Goal: Feedback & Contribution: Contribute content

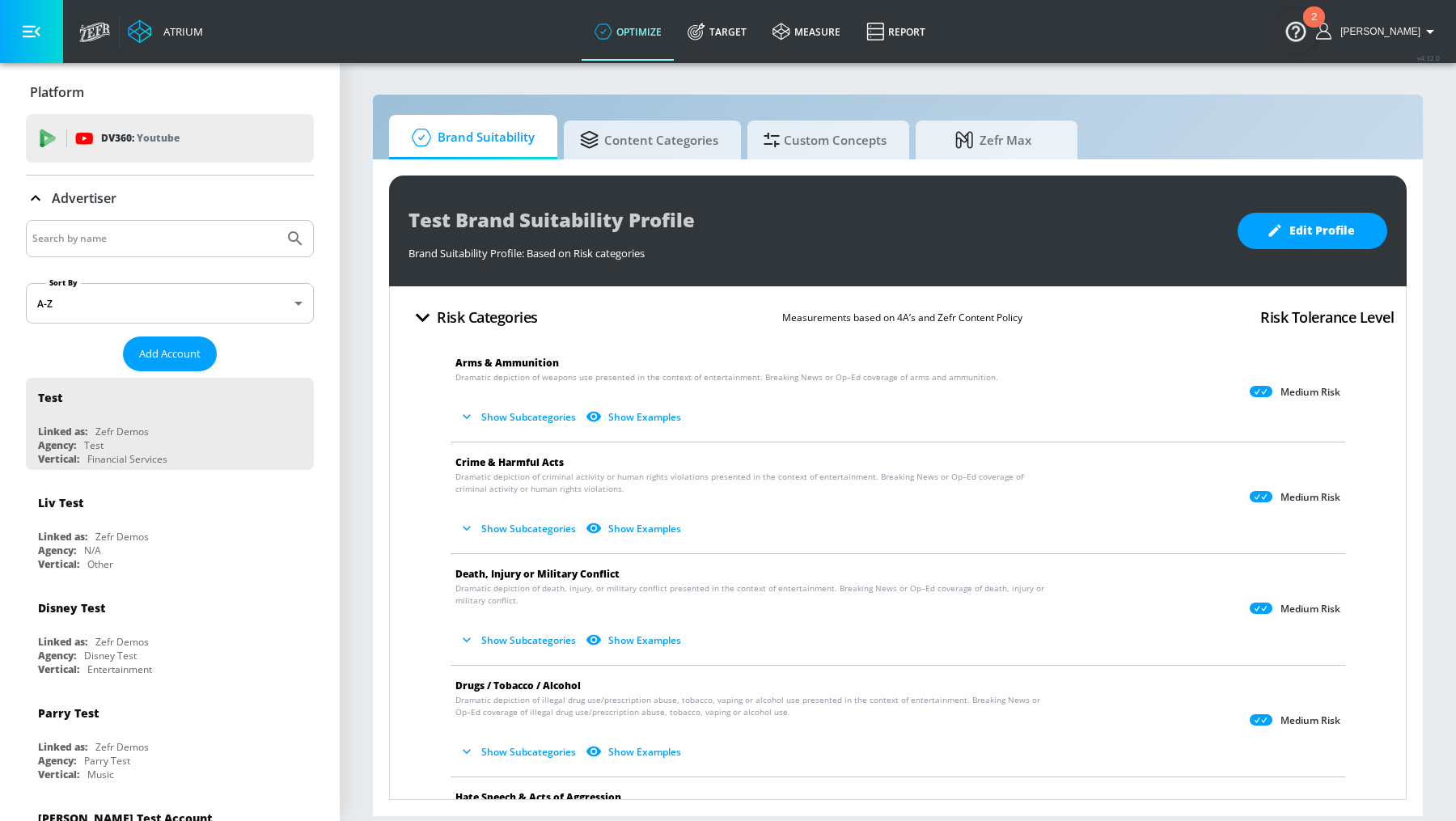
click at [706, 171] on div "Test Brand Suitability Profile Brand Suitability Profile: Based on Risk categor…" at bounding box center [898, 488] width 1050 height 657
click at [754, 35] on link "Target" at bounding box center [717, 32] width 85 height 59
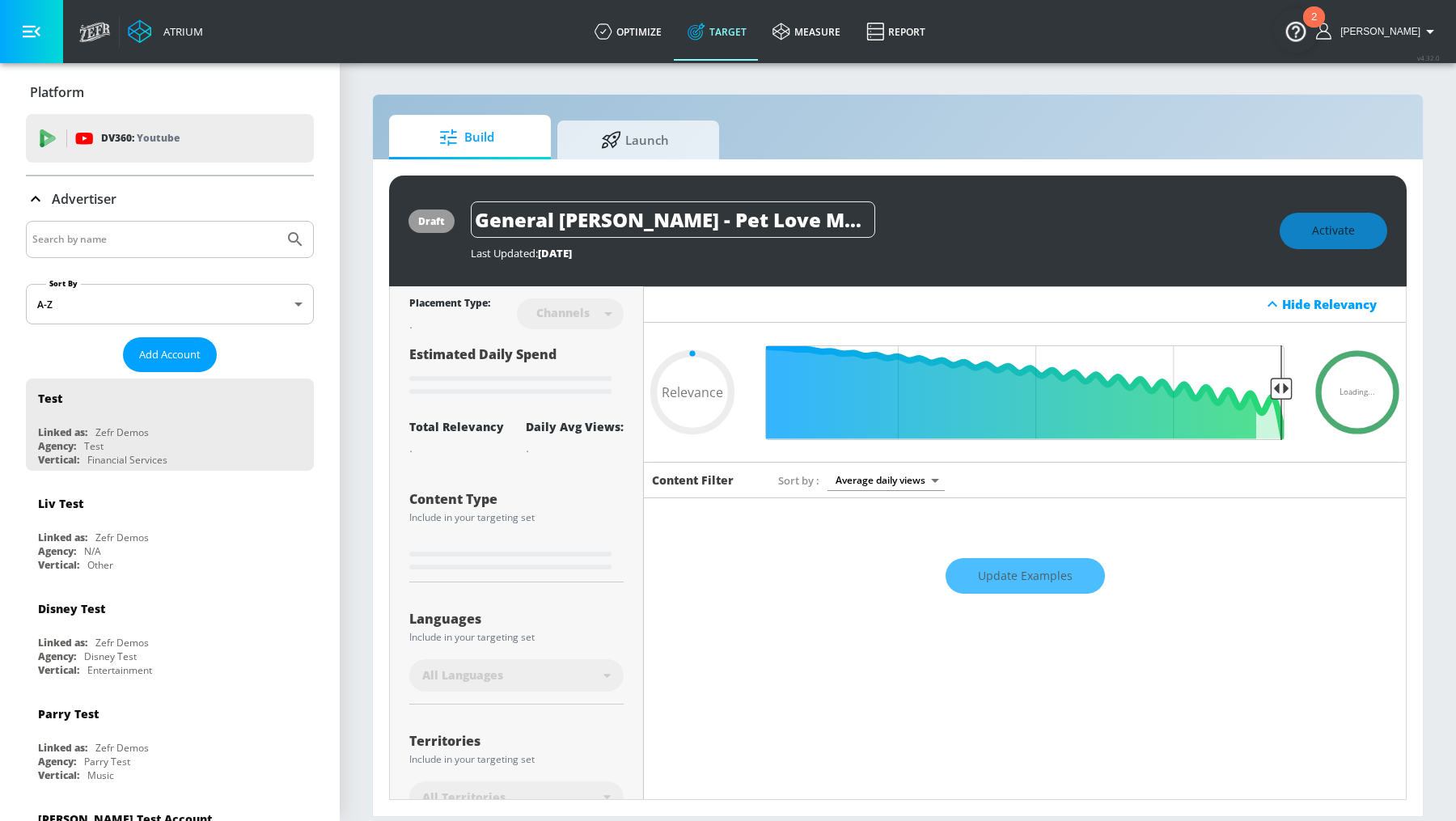
type input "0.05"
click at [1197, 91] on section "Build Launch draft General [PERSON_NAME] - Pet Love Made Fresh F26 - TS Last Up…" at bounding box center [898, 441] width 1116 height 759
click at [632, 146] on span "Launch" at bounding box center [634, 137] width 123 height 39
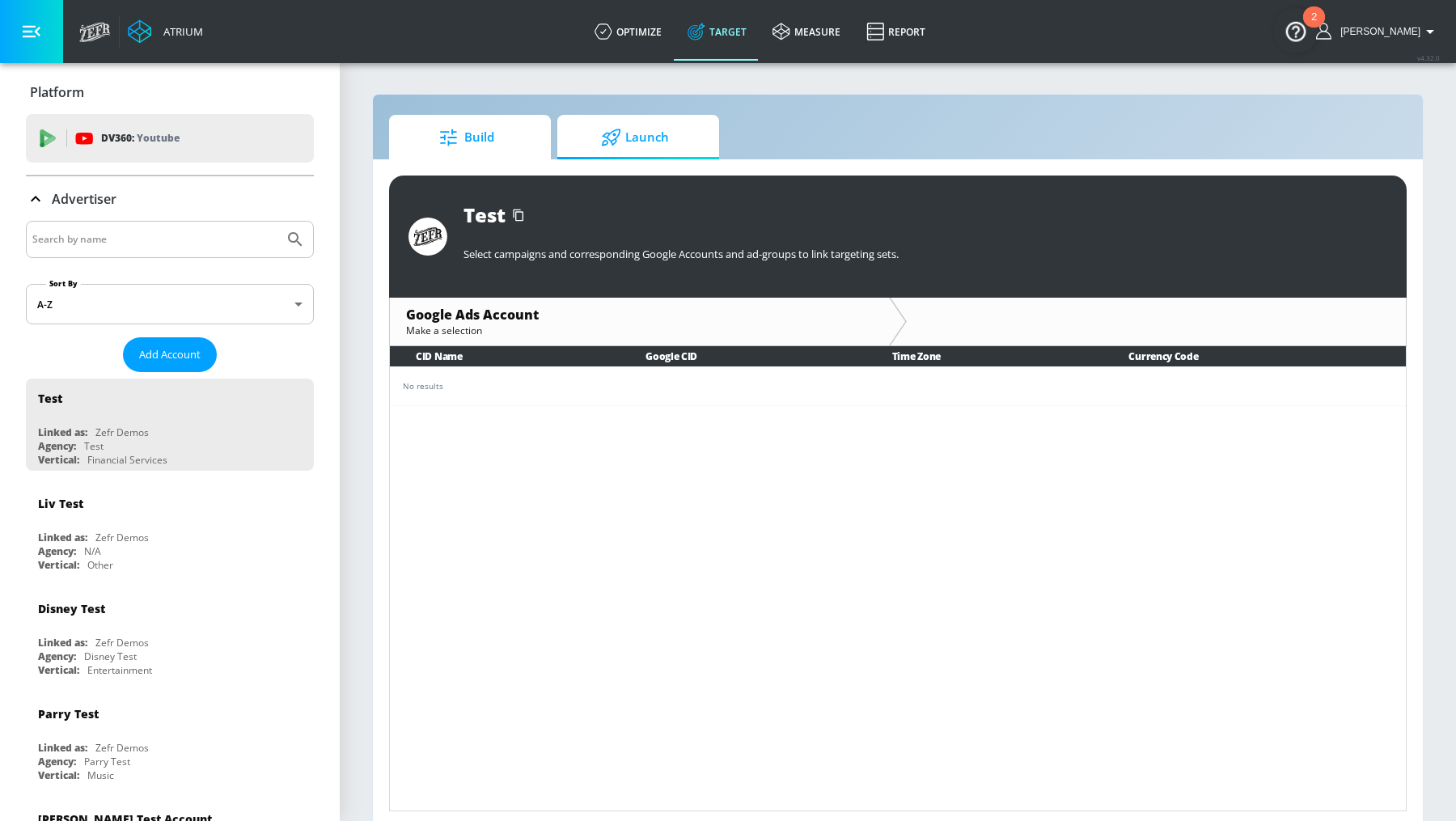
click at [513, 150] on span "Build" at bounding box center [466, 137] width 123 height 39
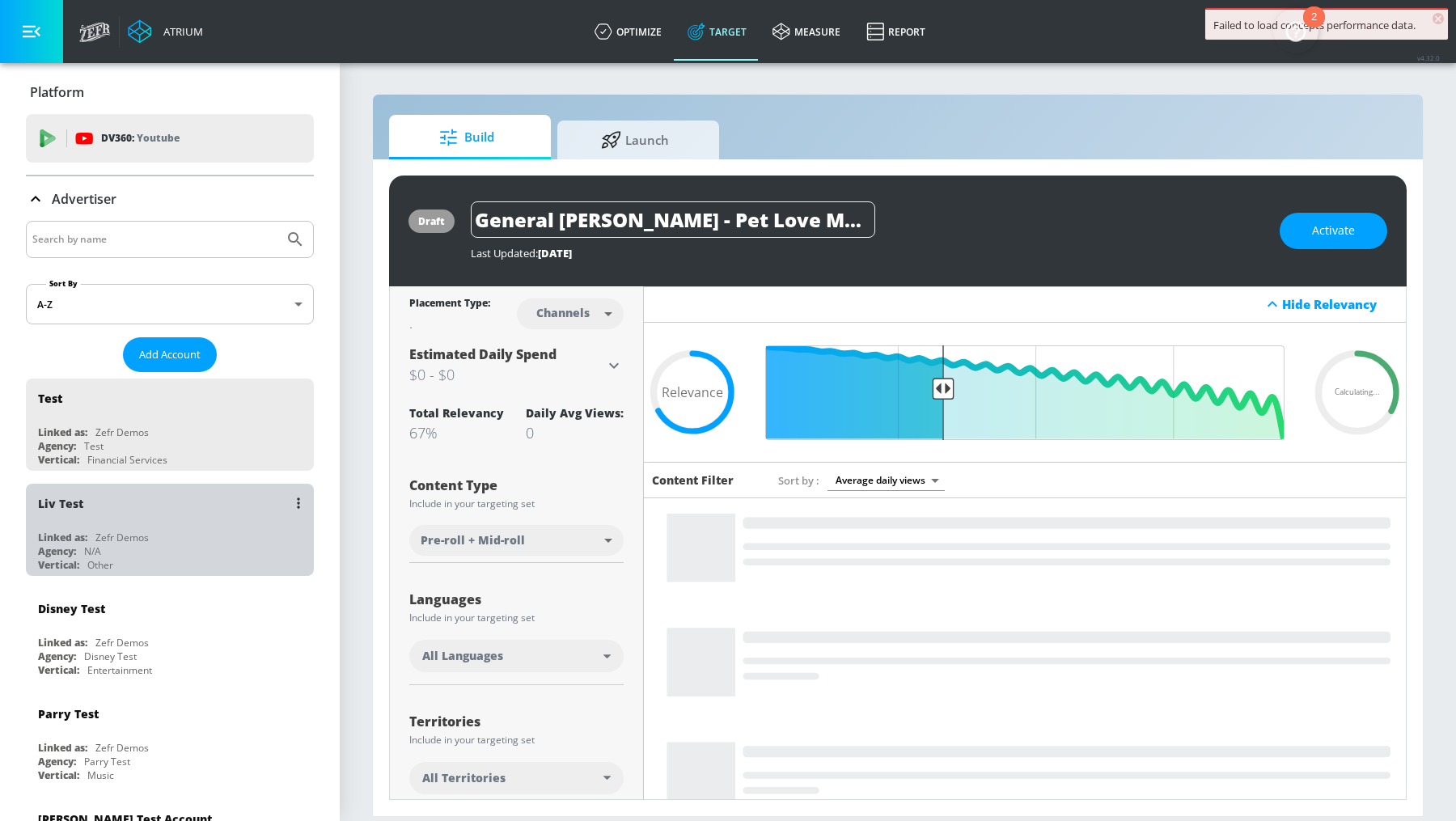
click at [91, 537] on div "Linked as: Zefr Demos" at bounding box center [174, 537] width 272 height 14
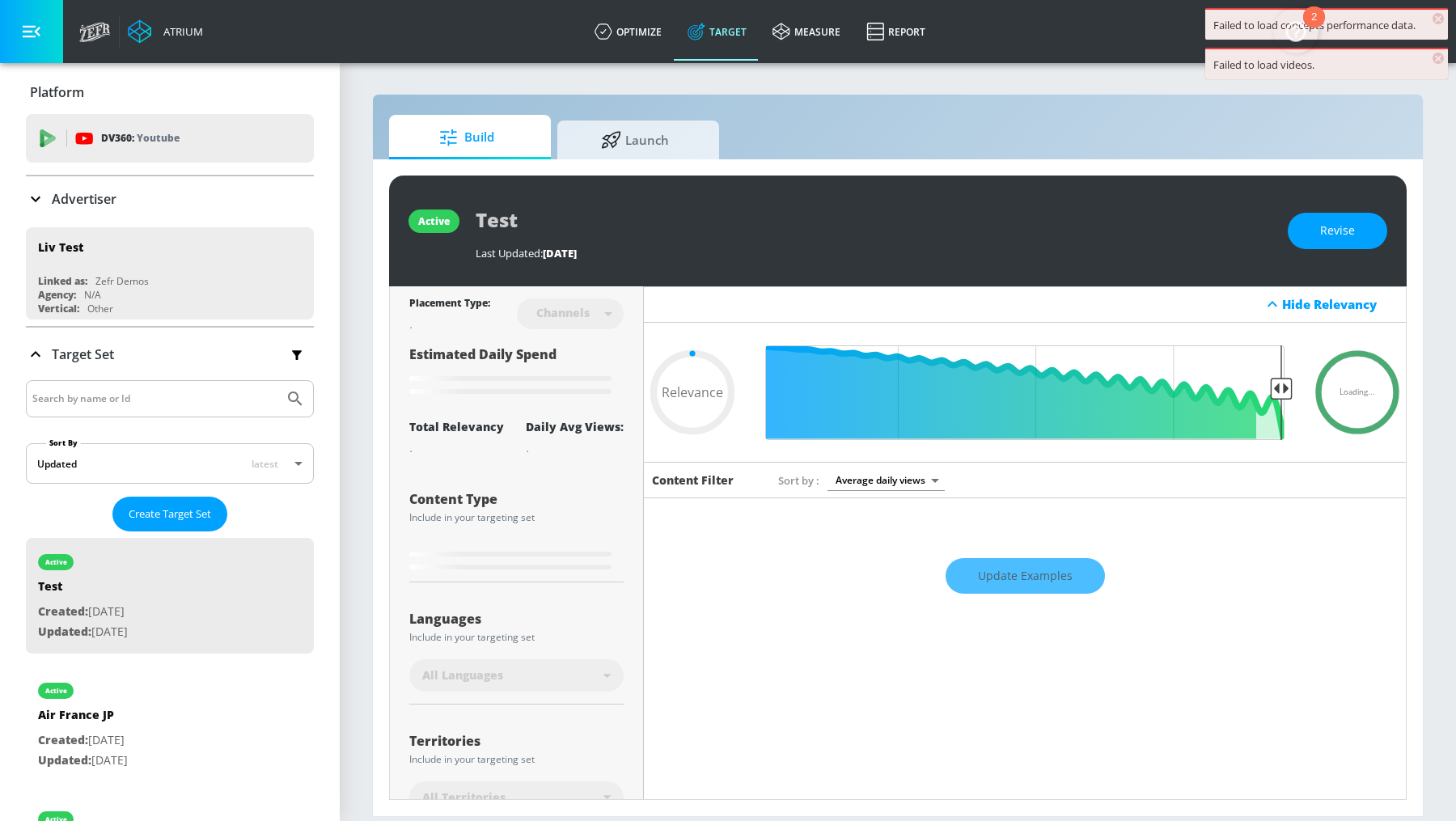
scroll to position [115, 0]
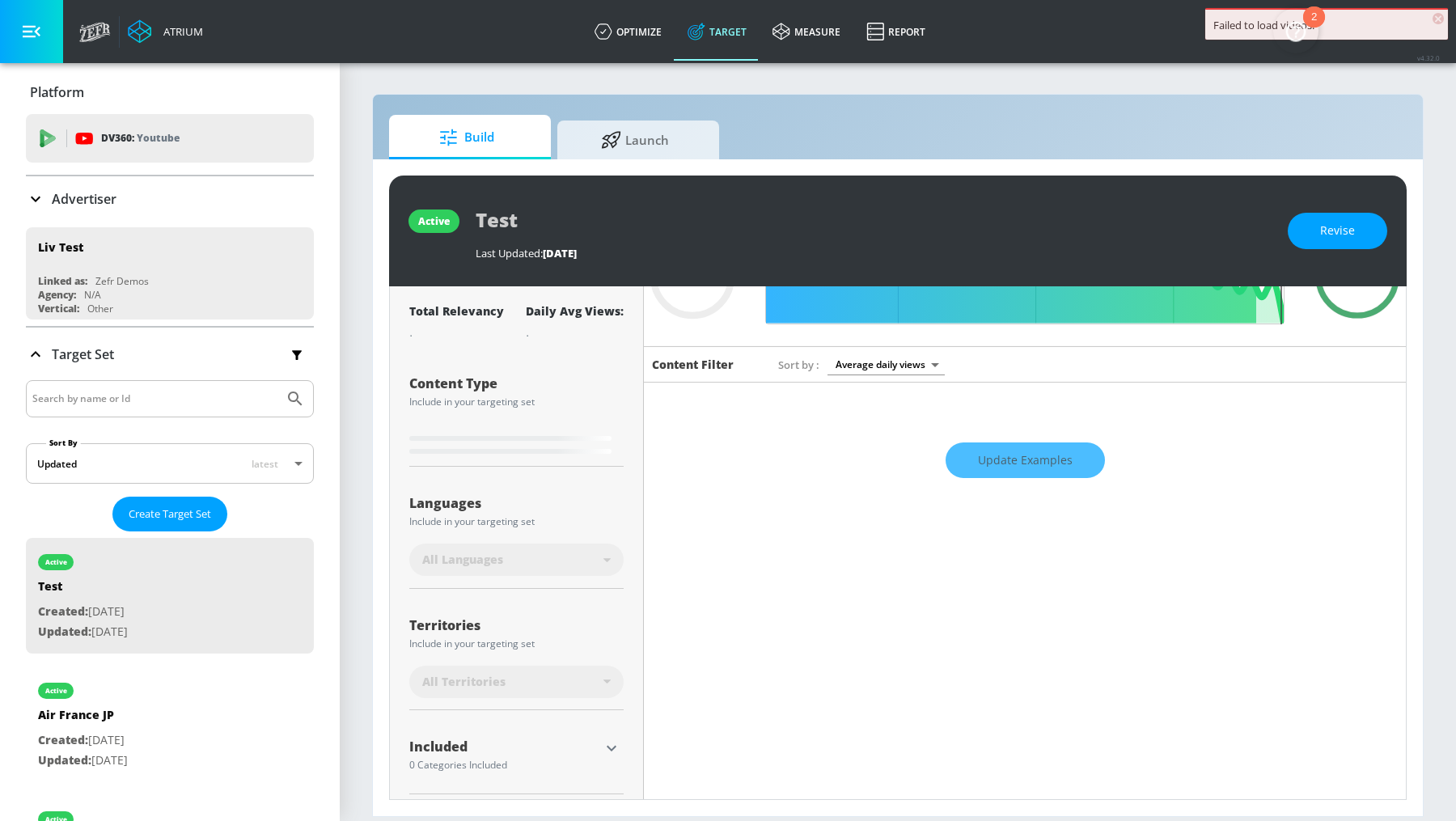
click at [946, 446] on div "Update Examples" at bounding box center [1024, 460] width 762 height 57
click at [975, 458] on div "Update Examples" at bounding box center [1024, 460] width 762 height 57
click at [1020, 454] on div "Update Examples" at bounding box center [1024, 460] width 762 height 57
click at [1292, 29] on img "Open Resource Center, 2 new notifications" at bounding box center [1296, 31] width 46 height 46
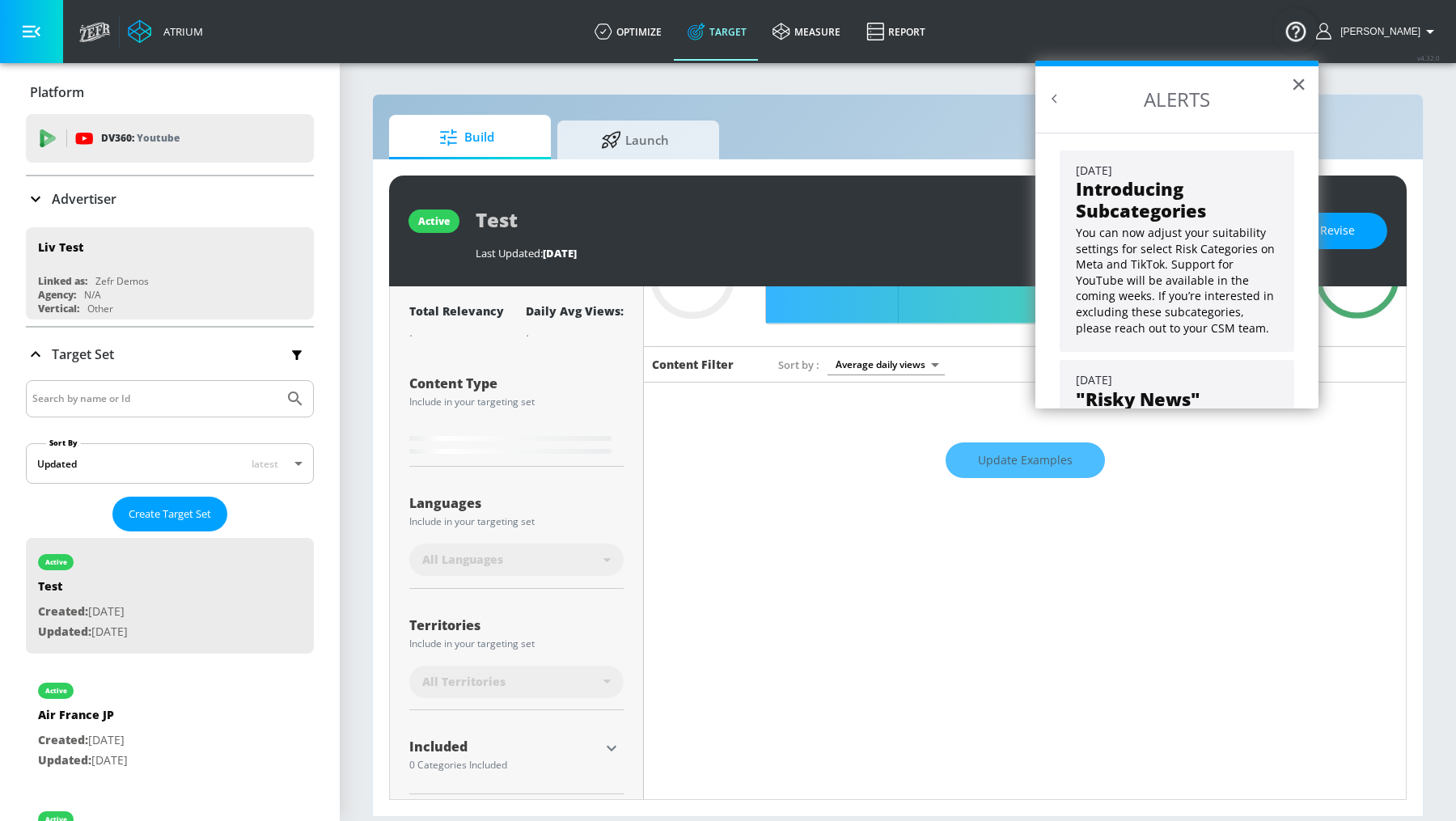
scroll to position [129, 0]
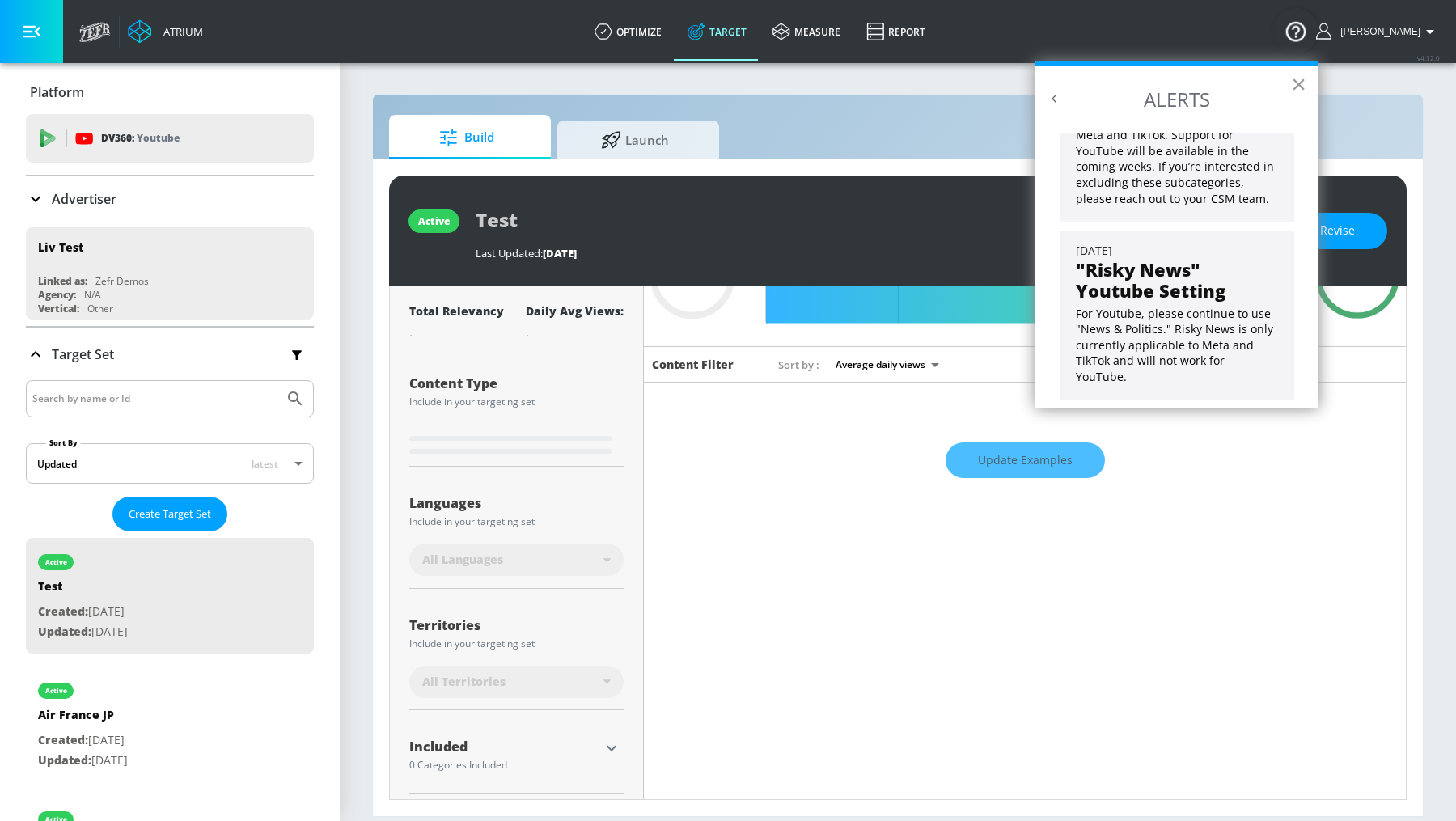
click at [1294, 78] on button "×" at bounding box center [1298, 85] width 15 height 26
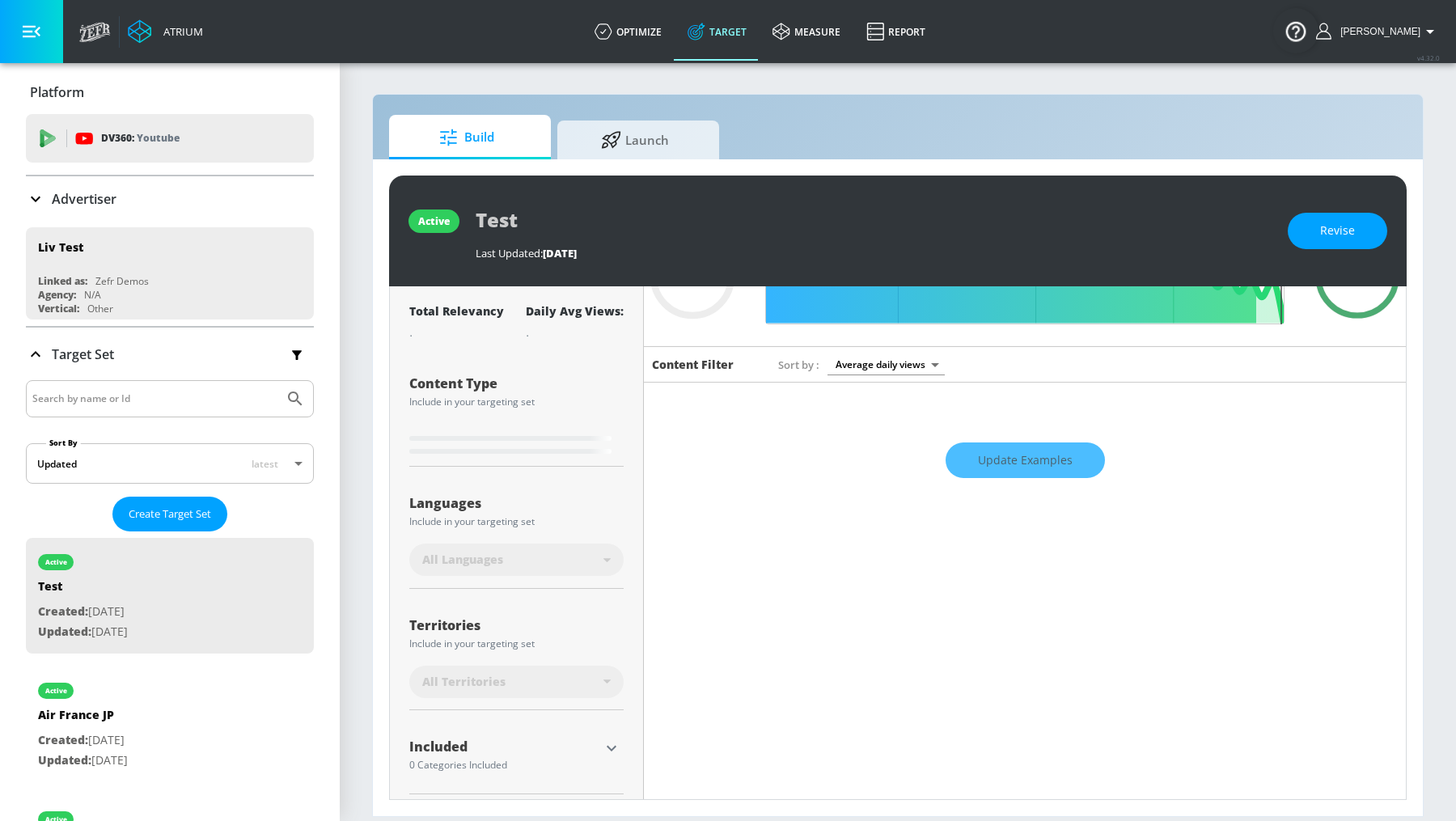
type input "0.71"
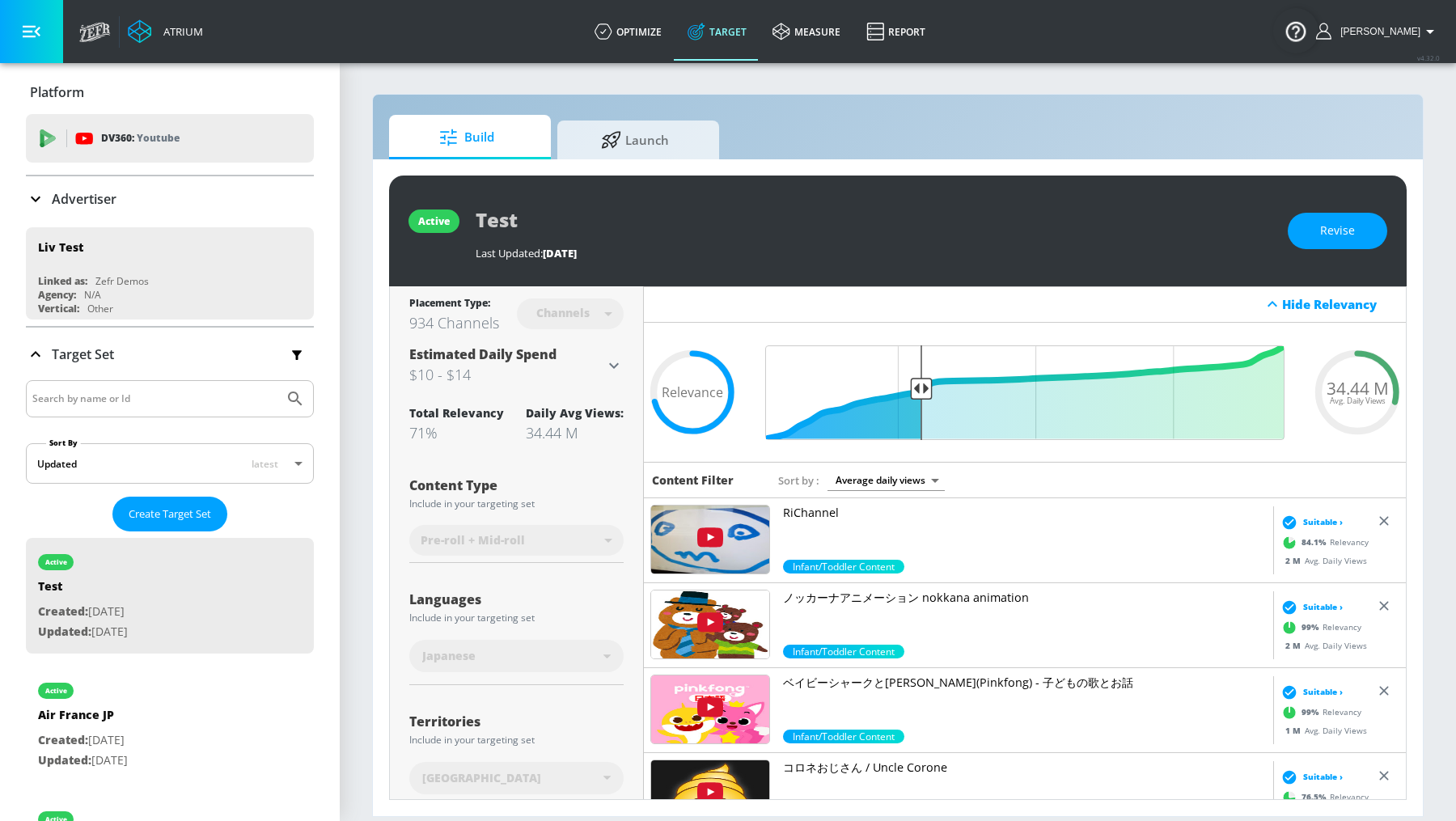
scroll to position [135, 0]
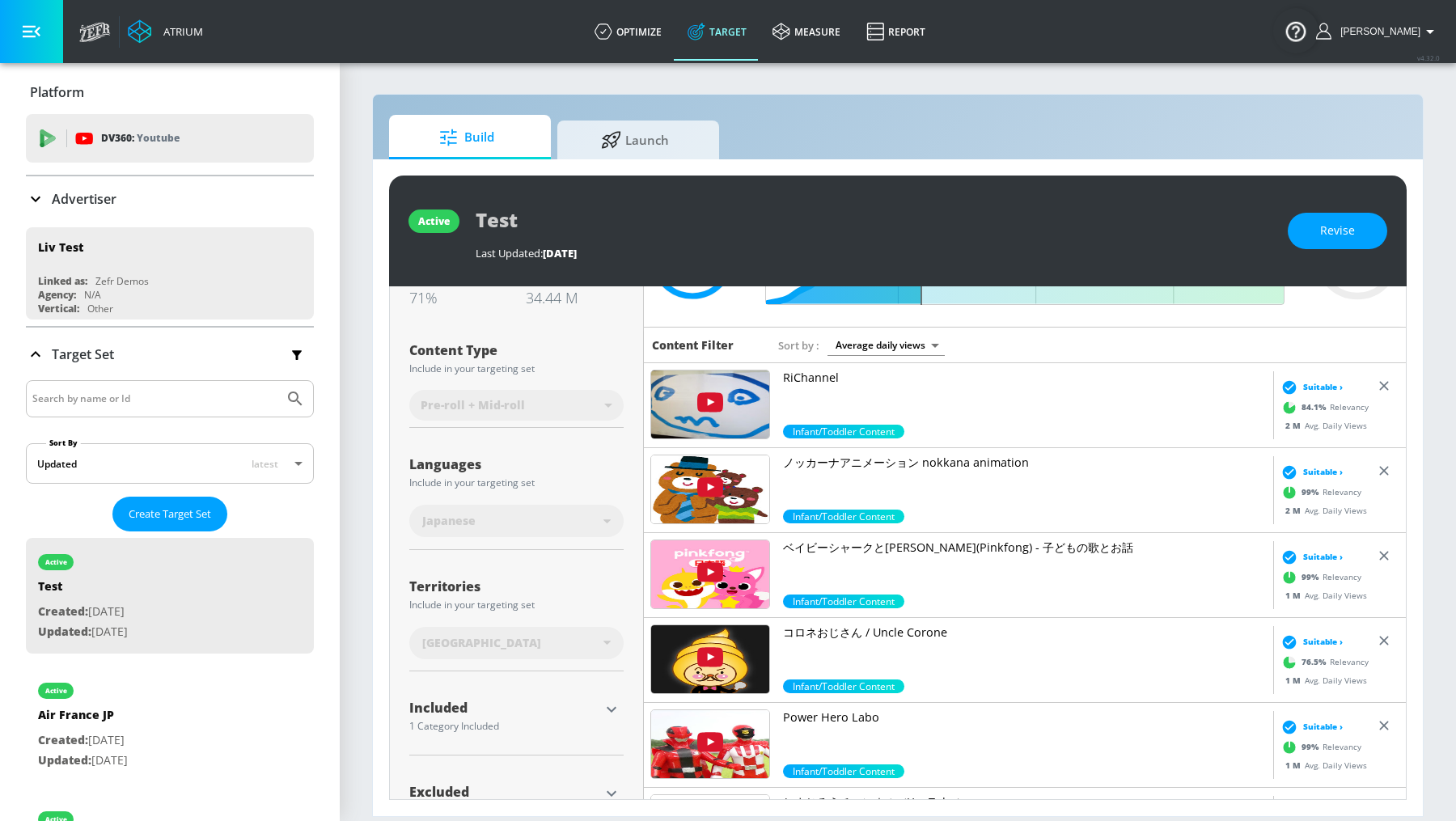
click at [35, 200] on icon at bounding box center [36, 199] width 10 height 6
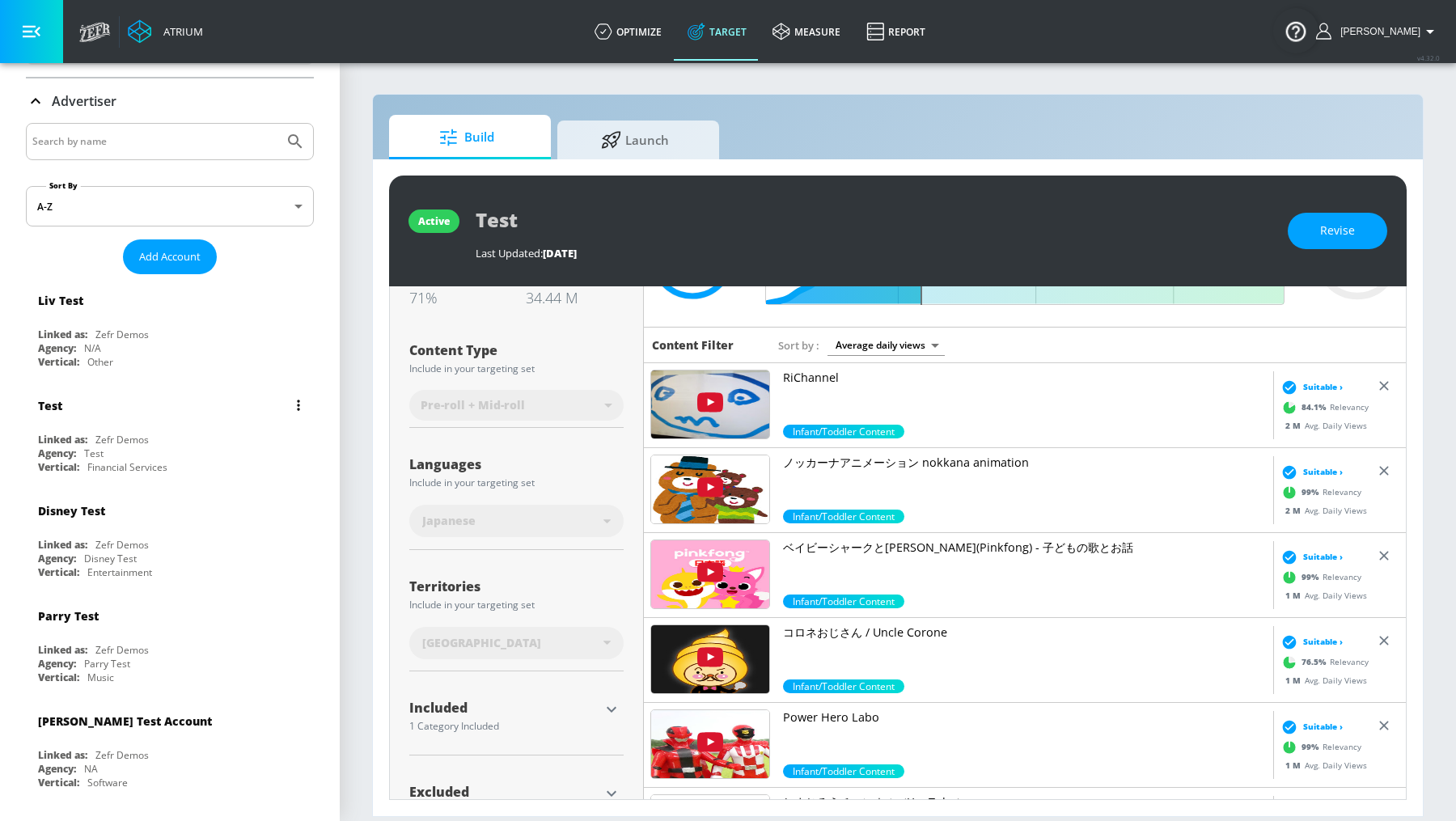
scroll to position [228, 0]
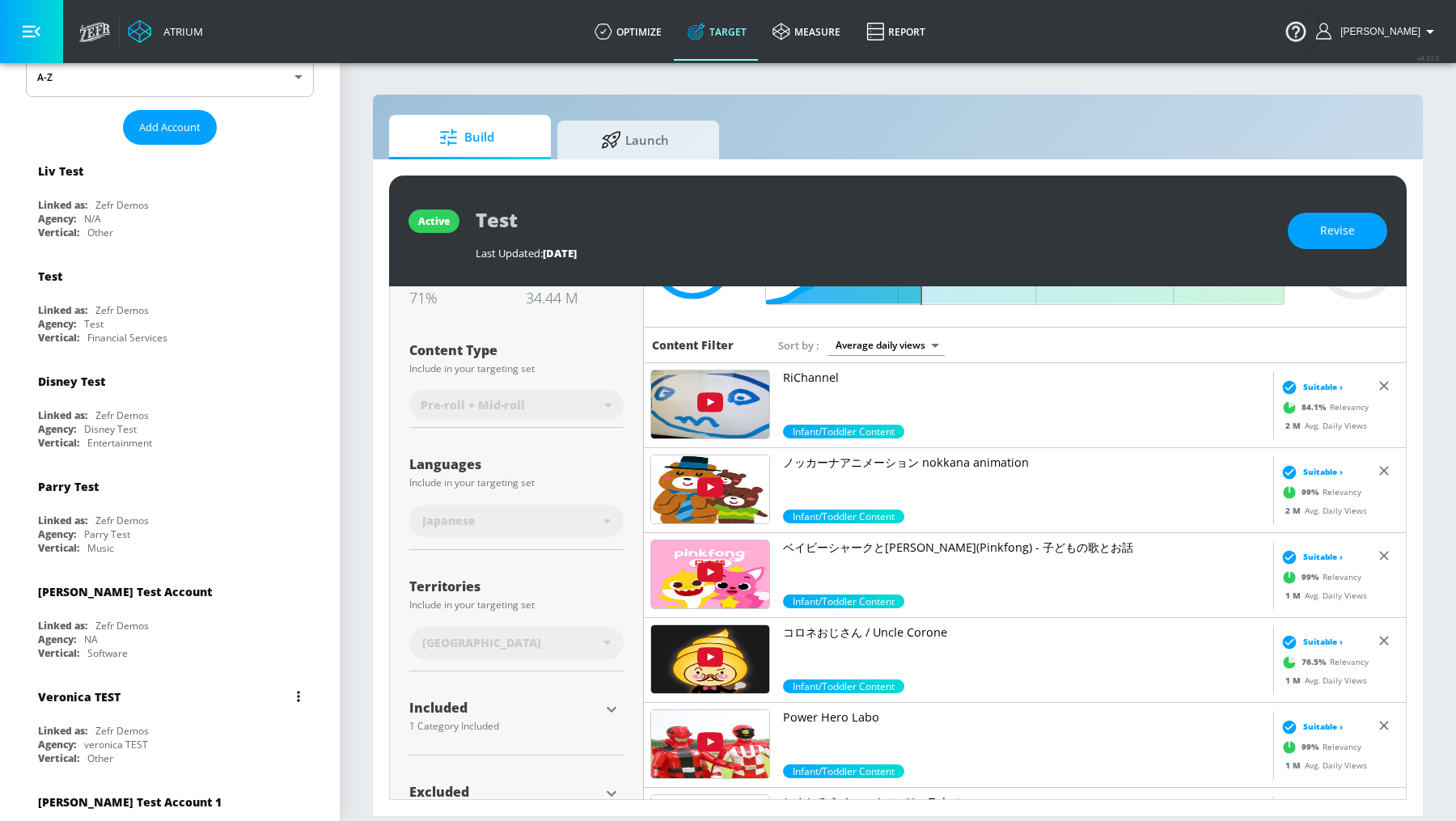
click at [77, 717] on div "[PERSON_NAME] TEST Linked as: Zefr Demos Agency: [PERSON_NAME] TEST Vertical: O…" at bounding box center [170, 723] width 288 height 92
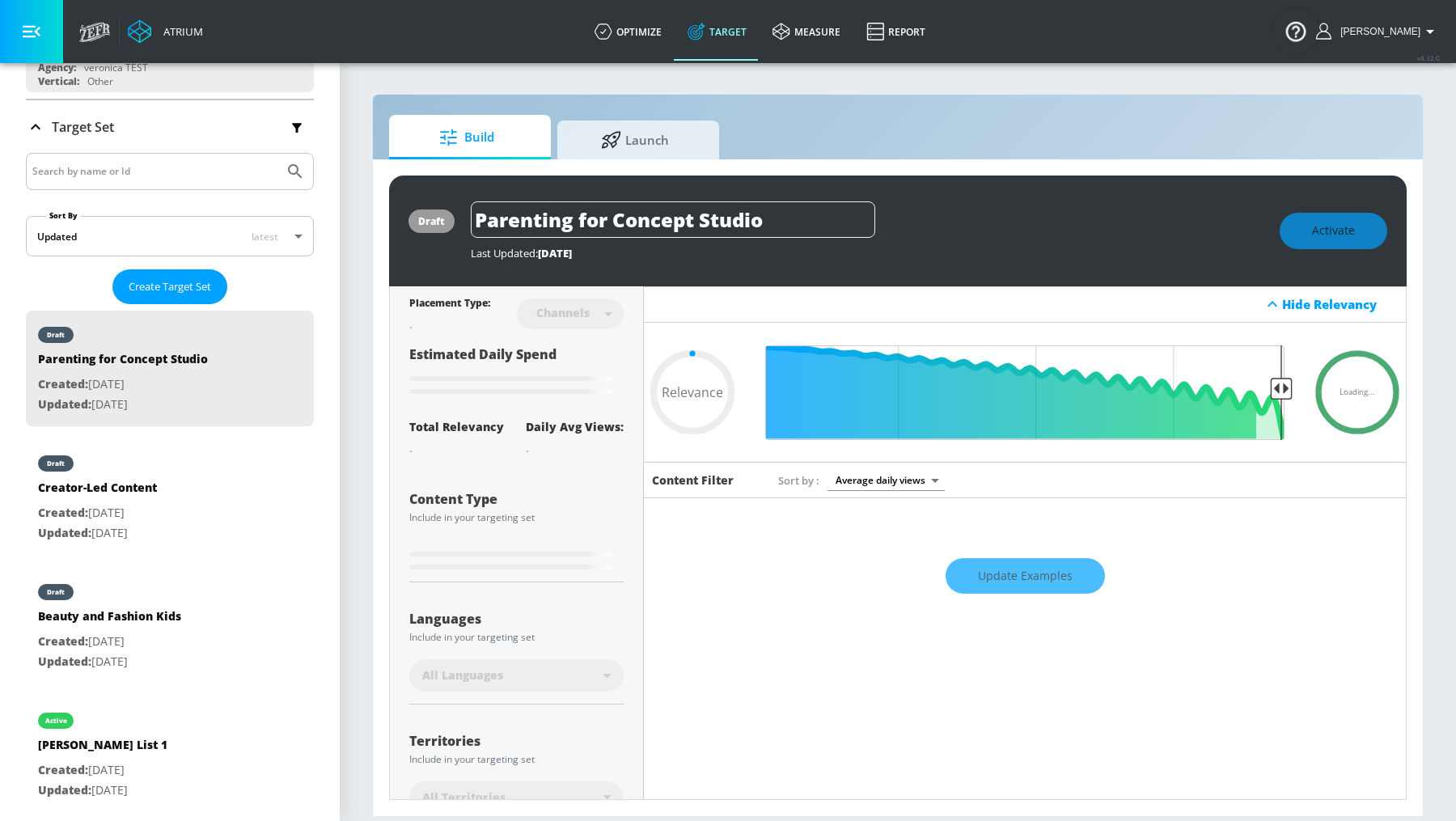
click at [1037, 576] on div "Update Examples" at bounding box center [1024, 576] width 762 height 57
click at [1032, 593] on div "Update Examples" at bounding box center [1024, 576] width 762 height 57
click at [1032, 576] on div "Update Examples" at bounding box center [1024, 576] width 762 height 57
click at [951, 589] on div "Update Examples" at bounding box center [1024, 576] width 762 height 57
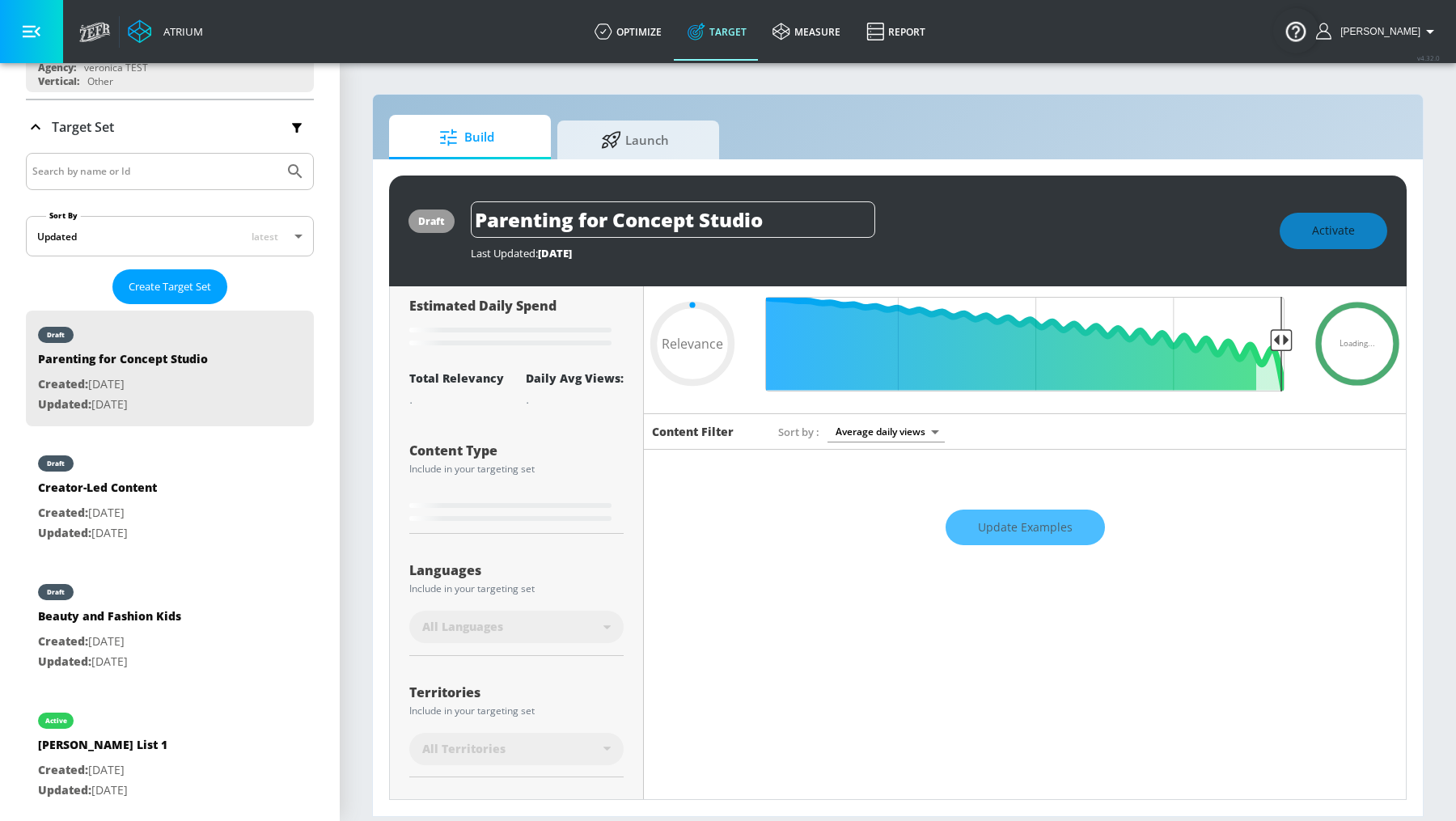
scroll to position [206, 0]
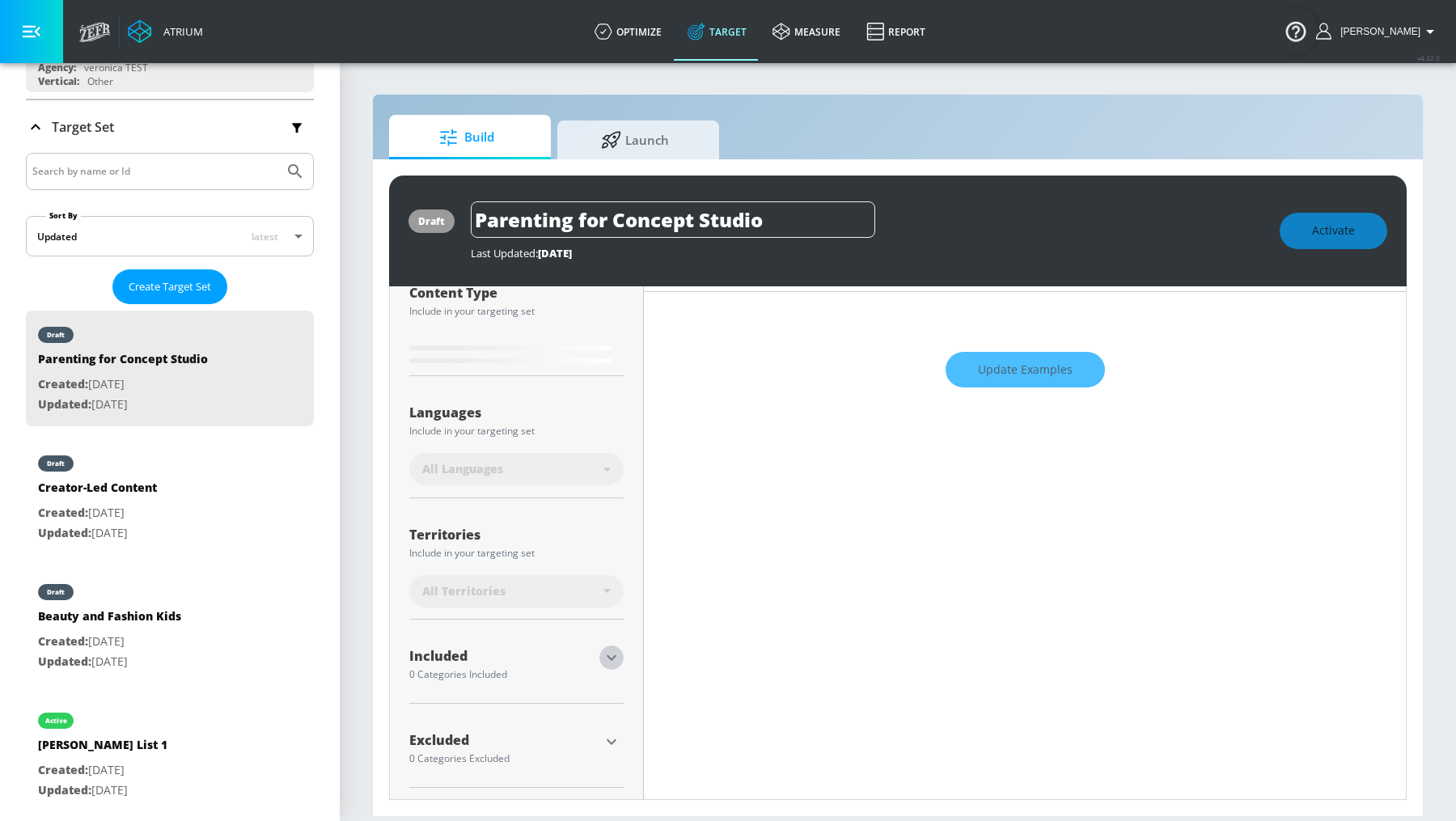
click at [609, 661] on icon "button" at bounding box center [611, 658] width 20 height 20
click at [495, 762] on div "Show Available Categories" at bounding box center [516, 762] width 215 height 16
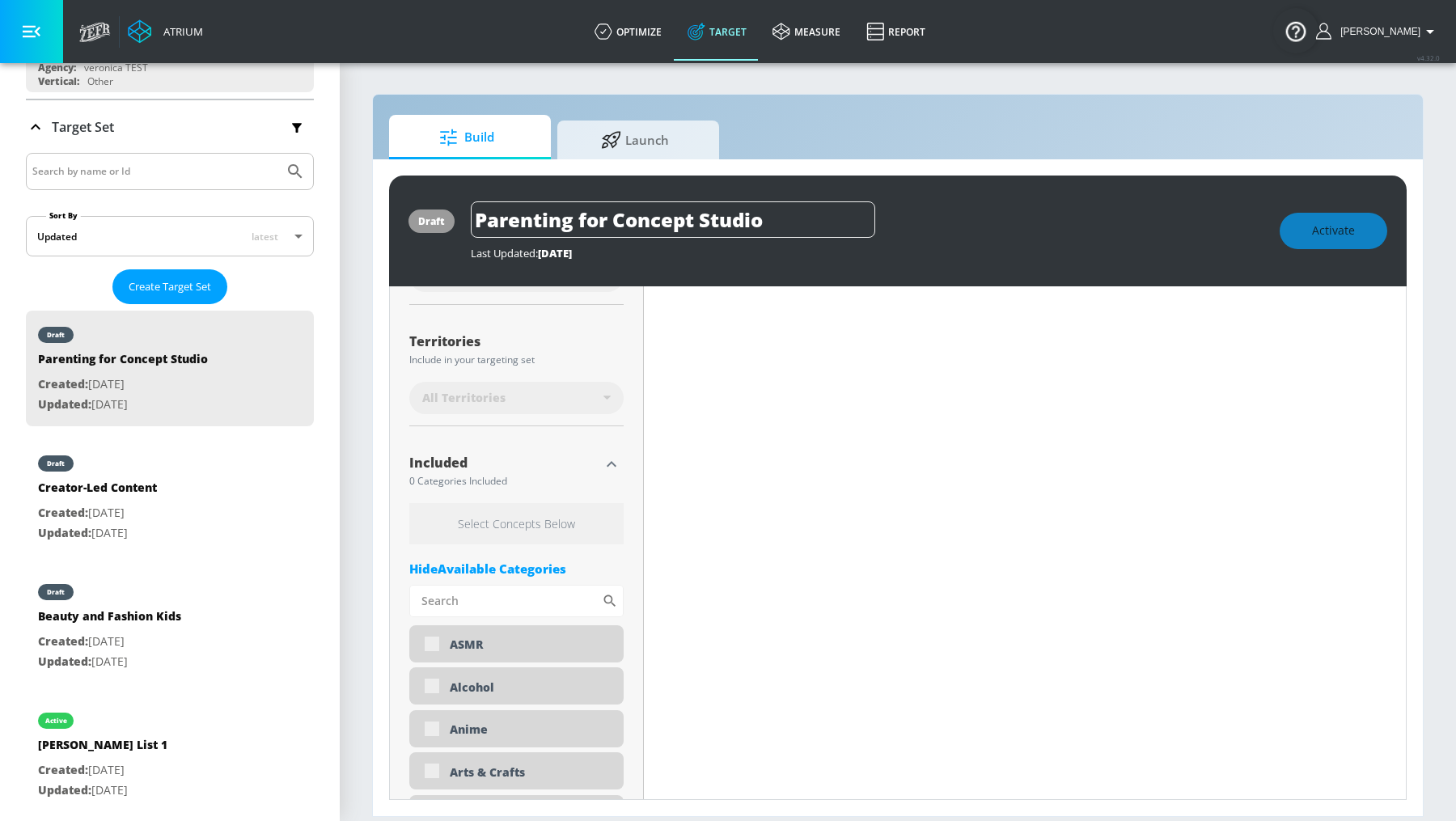
scroll to position [397, 0]
click at [428, 732] on div "Anime" at bounding box center [516, 731] width 215 height 37
click at [435, 730] on div "Anime" at bounding box center [516, 731] width 215 height 37
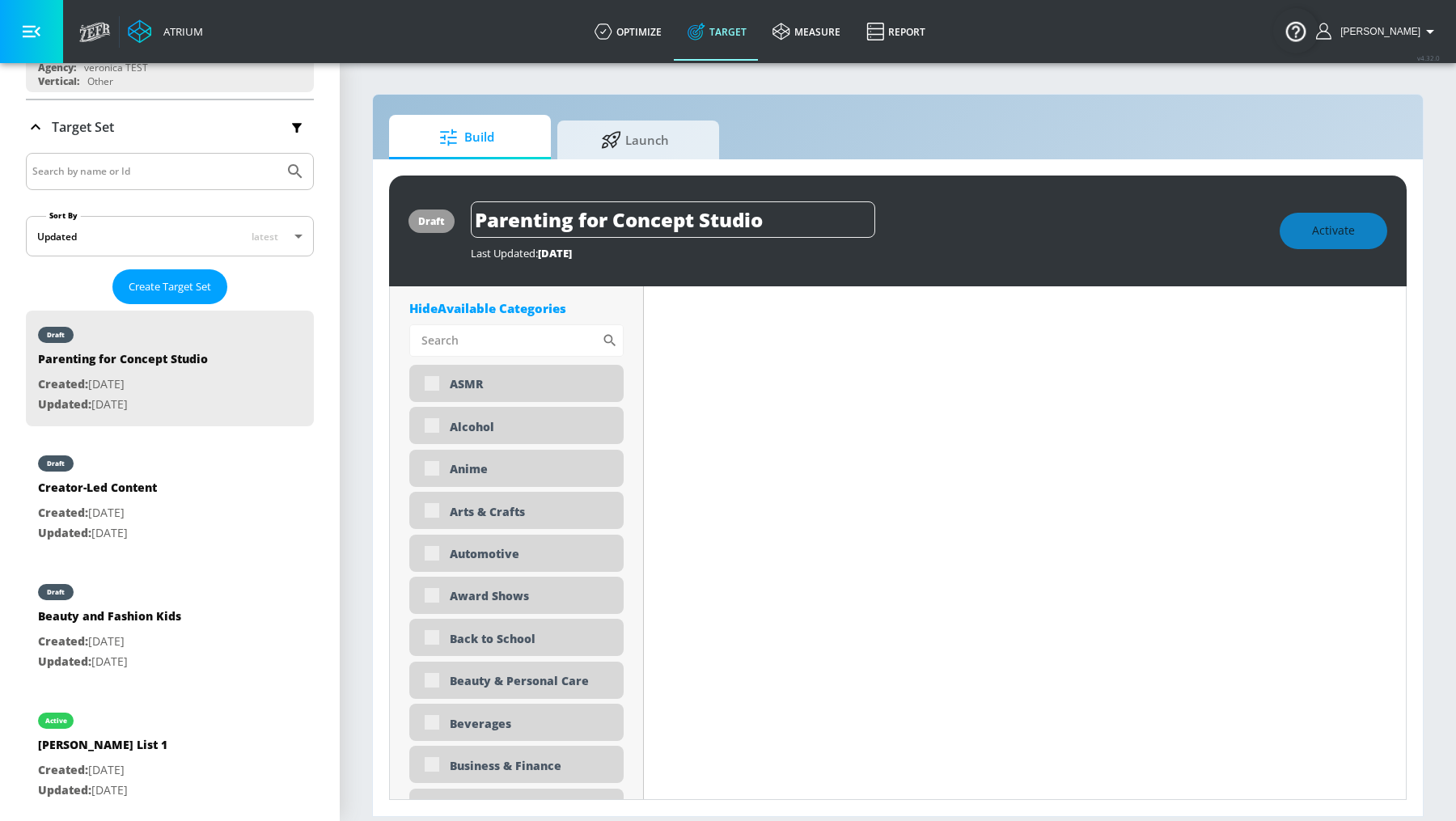
scroll to position [928, 0]
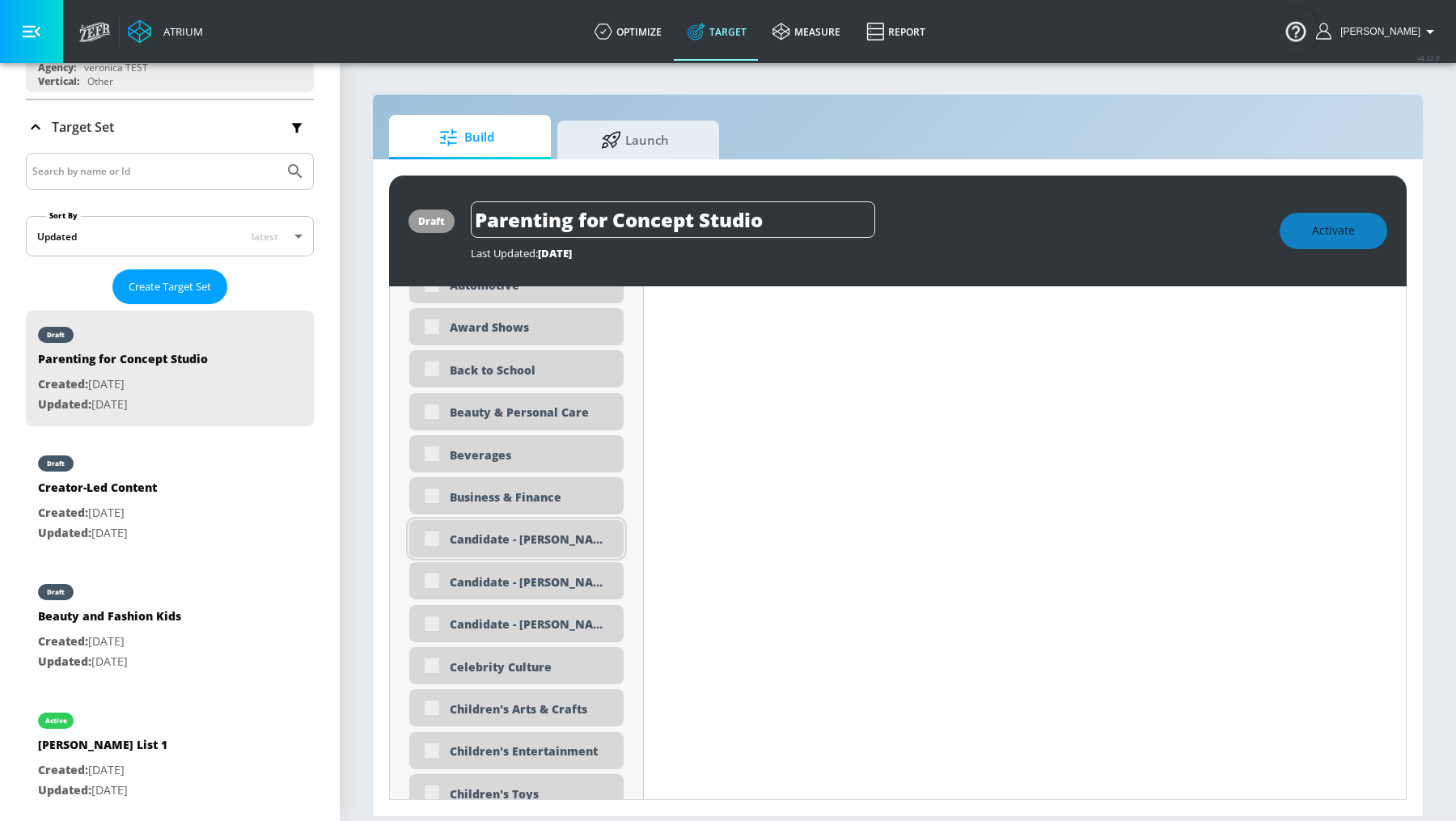
click at [500, 550] on div "Candidate - [PERSON_NAME]" at bounding box center [516, 539] width 215 height 37
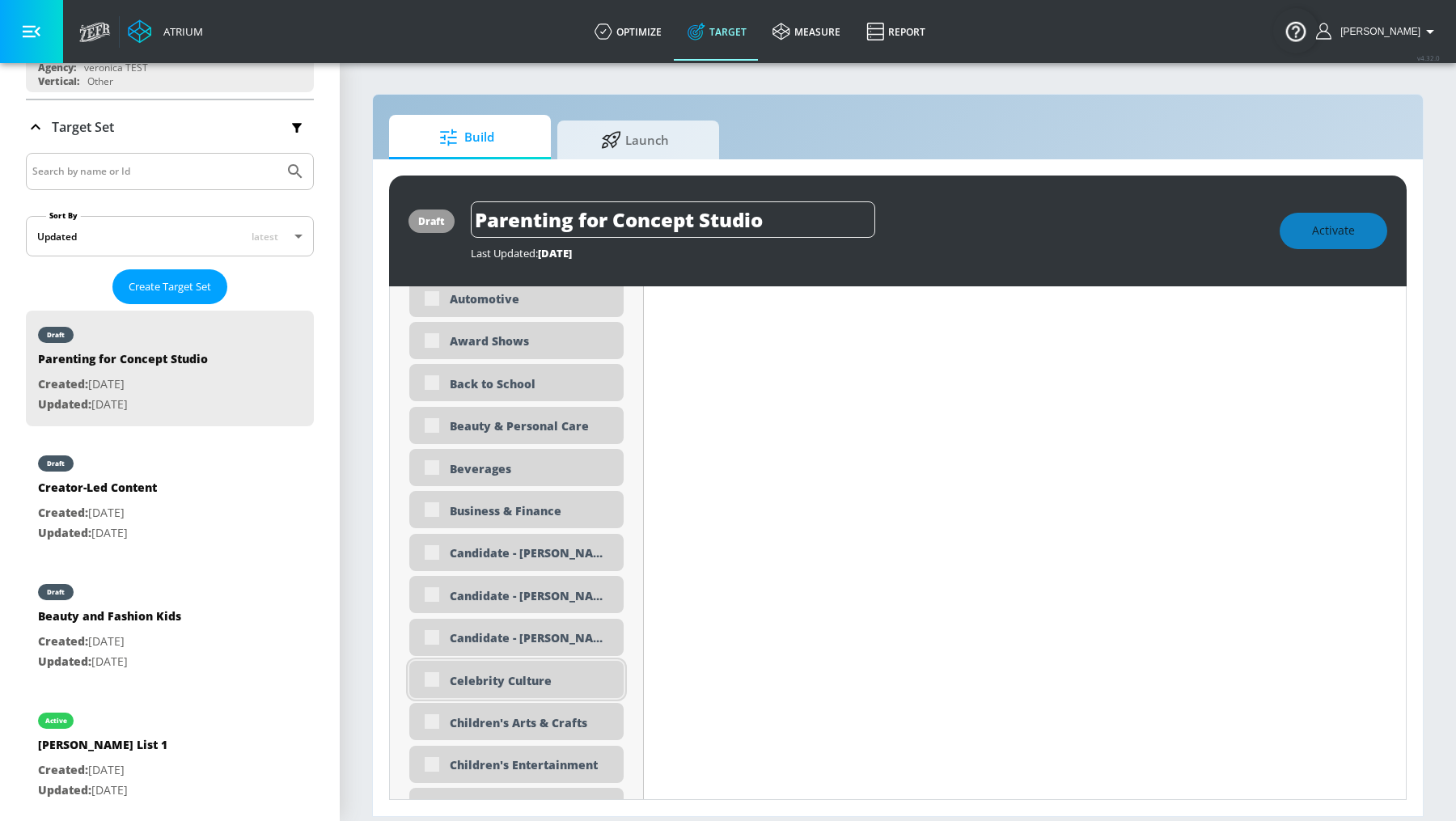
click at [415, 676] on div "Celebrity Culture" at bounding box center [516, 680] width 215 height 37
click at [432, 682] on div "Celebrity Culture" at bounding box center [516, 680] width 215 height 37
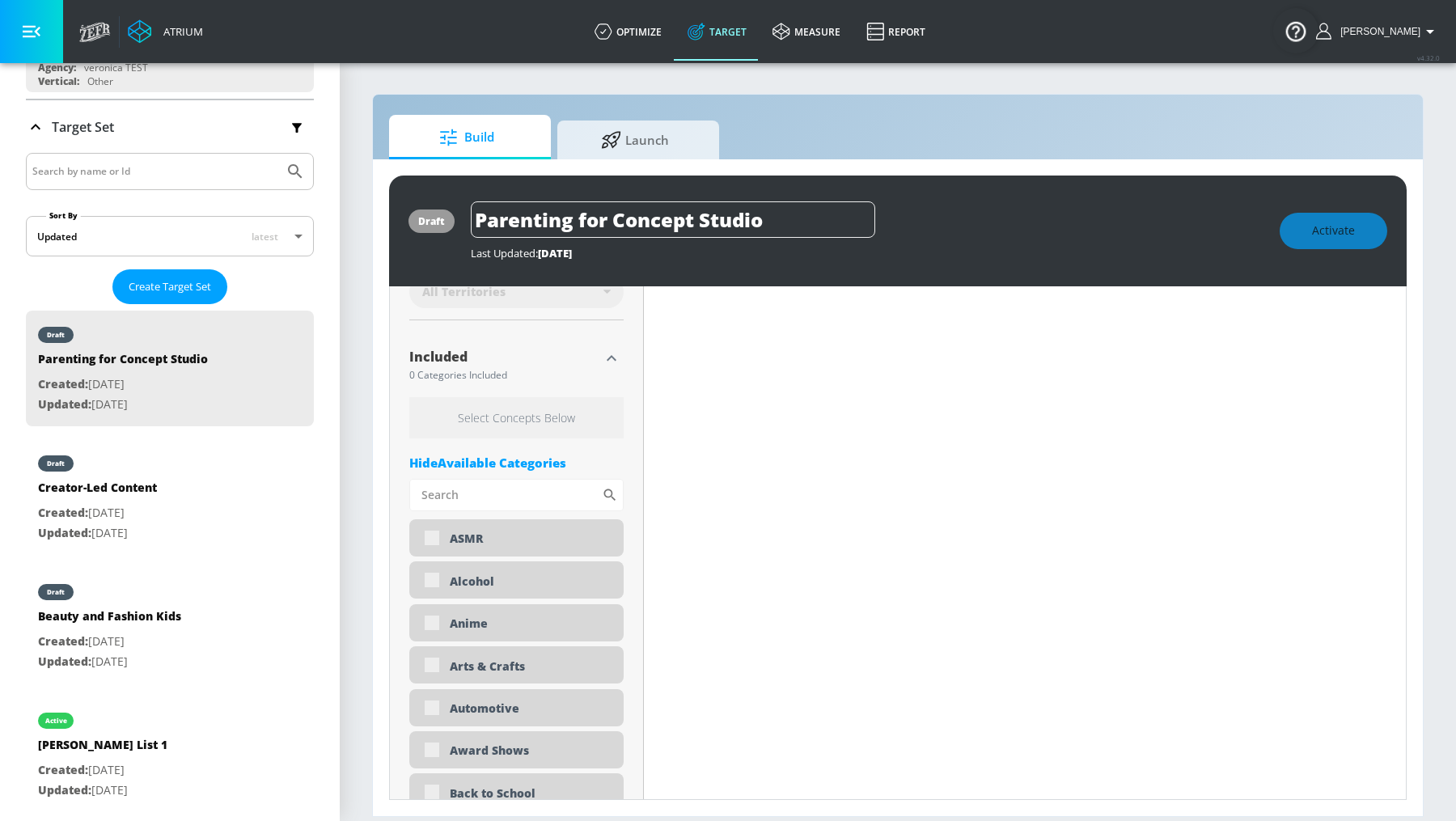
scroll to position [207, 0]
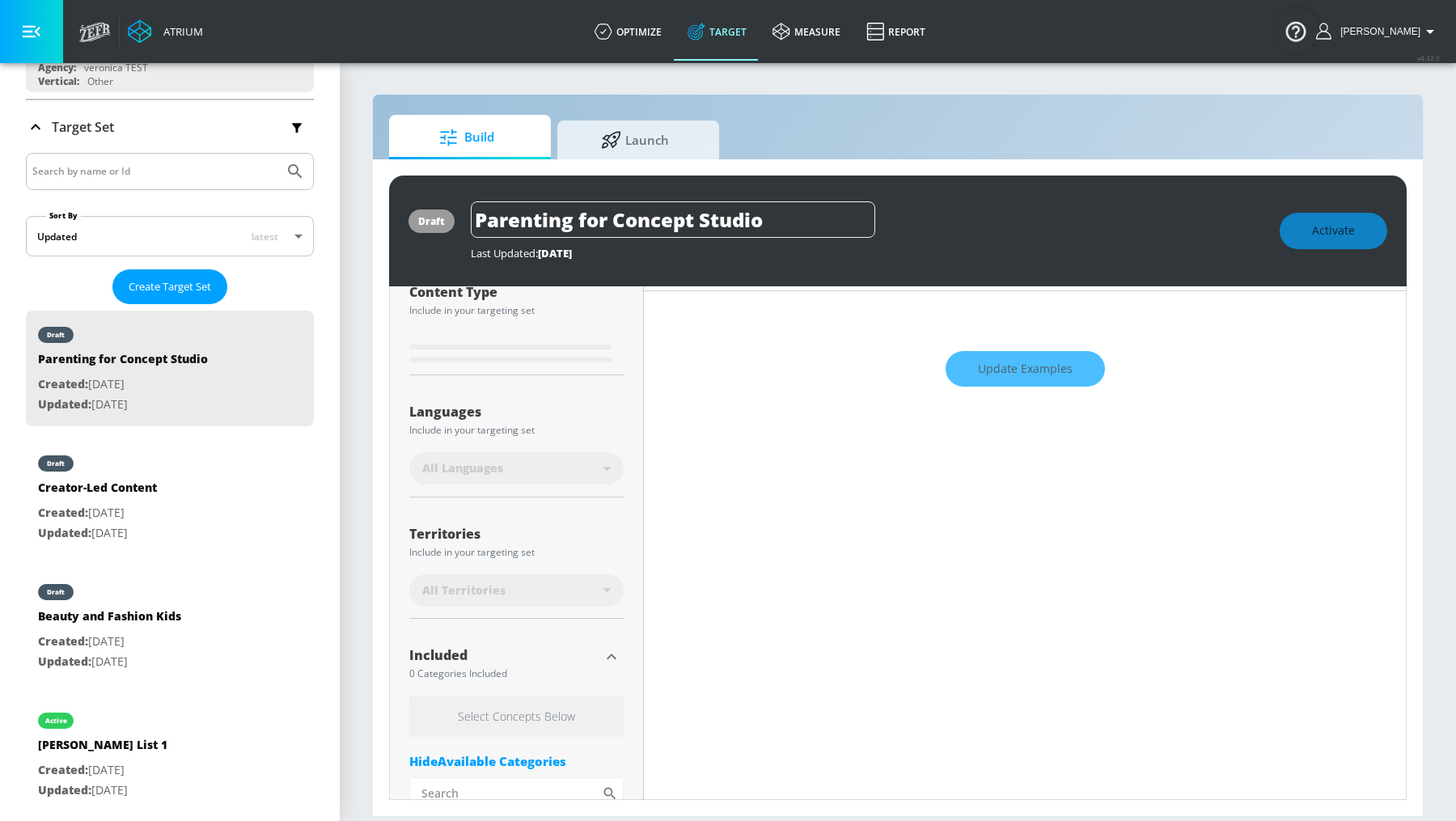
type input "0.75"
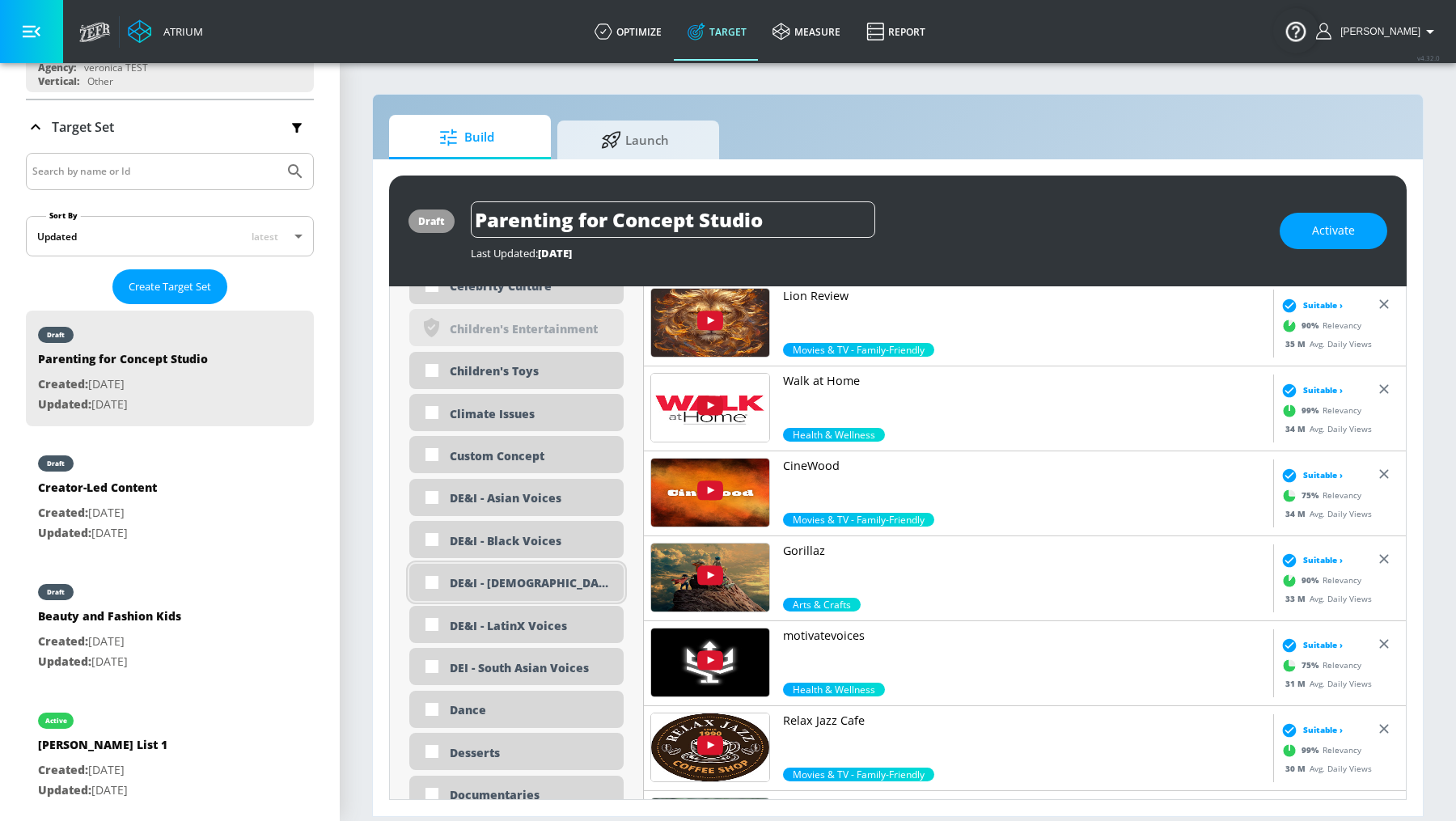
scroll to position [1488, 0]
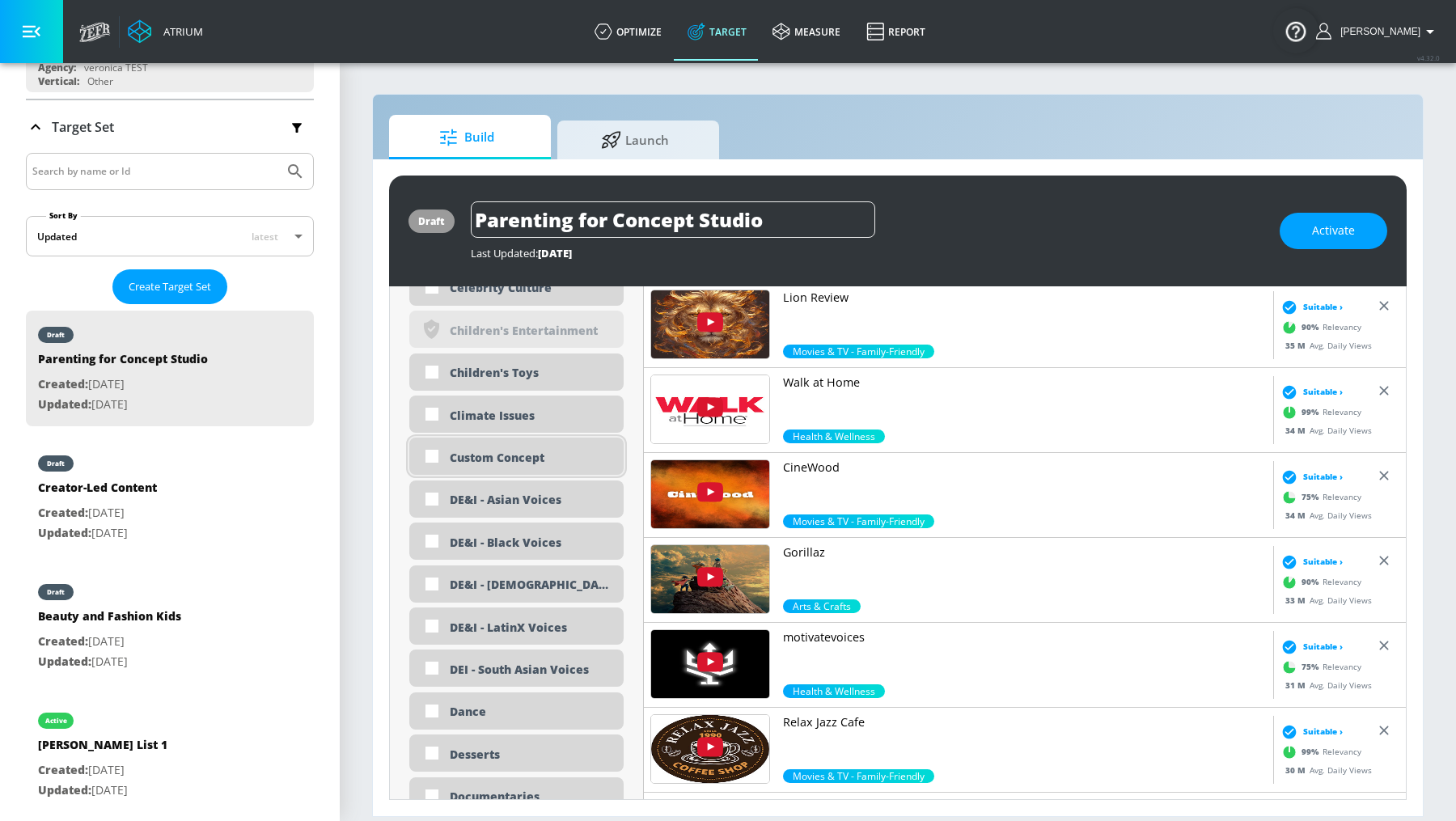
click at [468, 459] on div "Custom Concept" at bounding box center [530, 457] width 162 height 15
click at [425, 458] on input "checkbox" at bounding box center [432, 456] width 29 height 29
checkbox input "true"
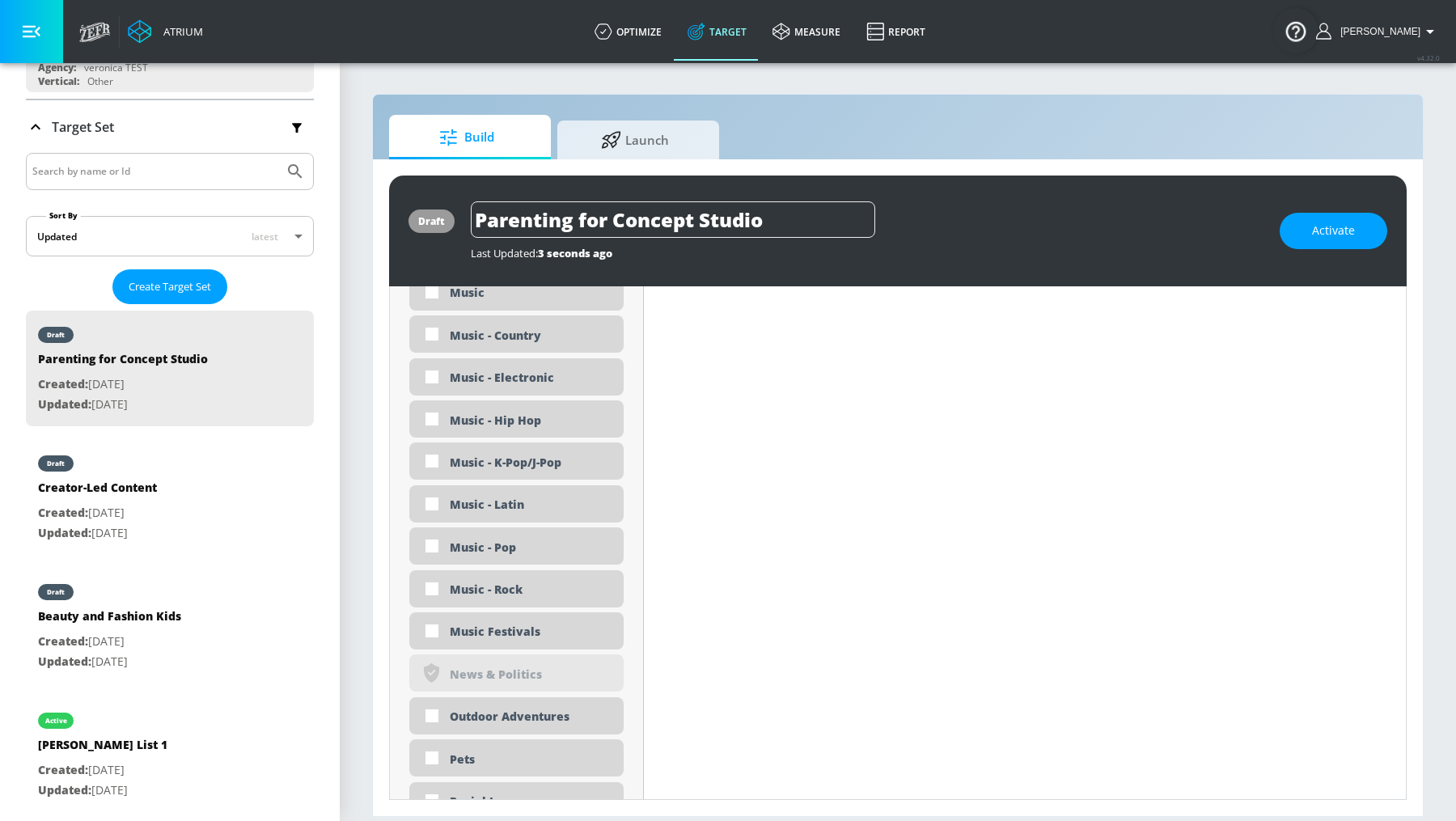
scroll to position [3540, 0]
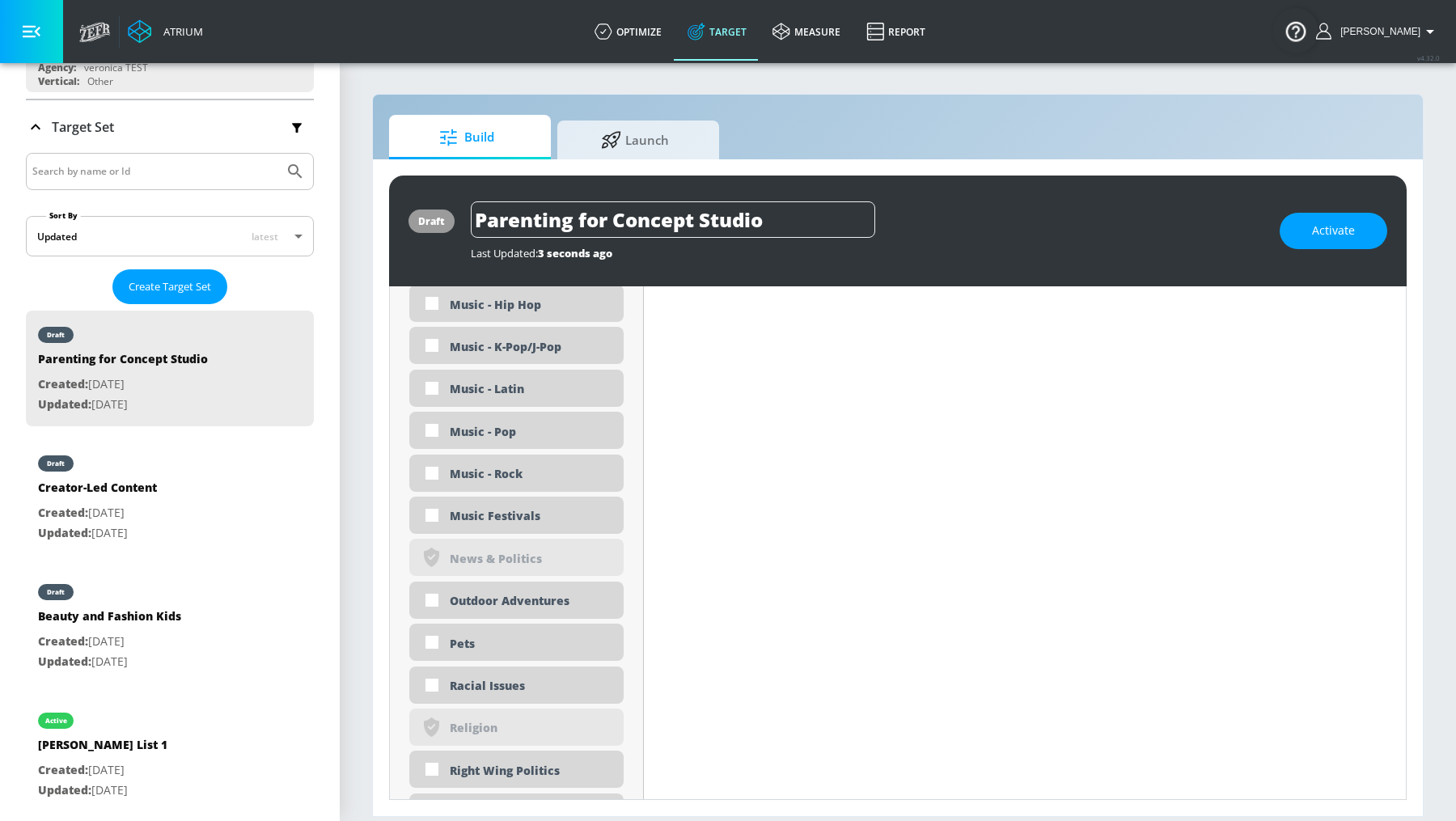
click at [473, 402] on div "Music - Latin" at bounding box center [516, 389] width 215 height 37
checkbox input "true"
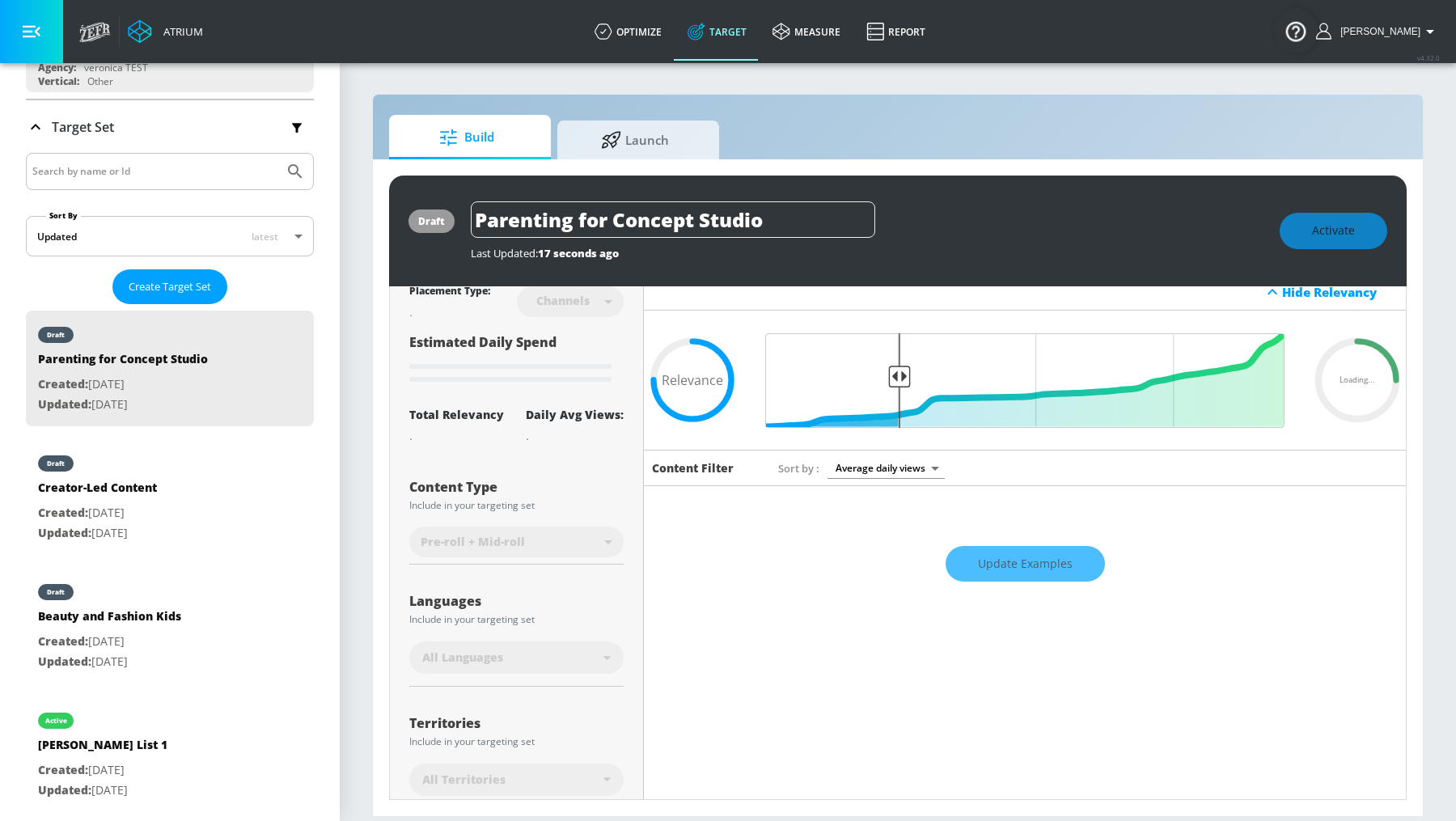
scroll to position [0, 0]
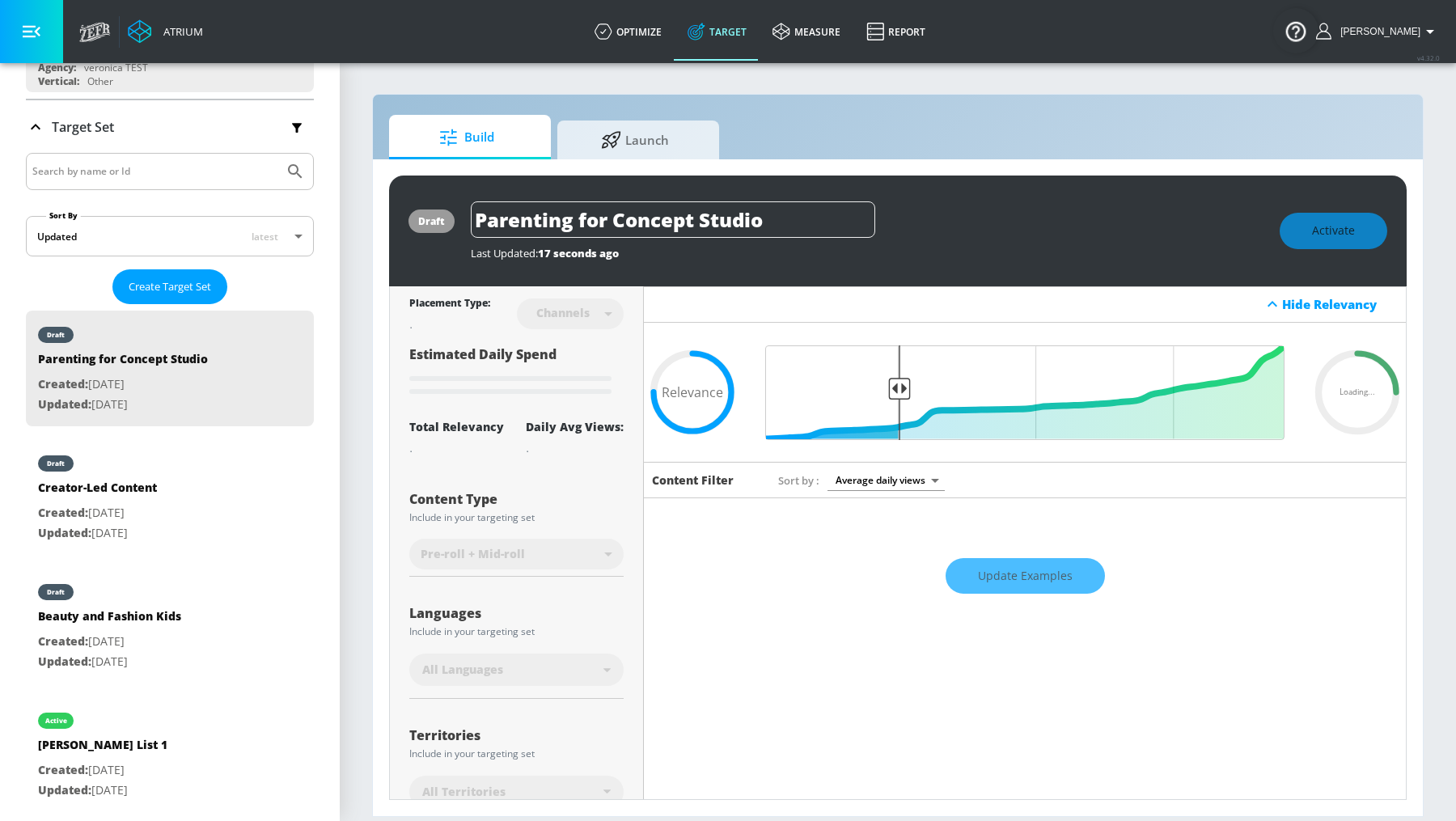
click at [992, 563] on div "Update Examples" at bounding box center [1024, 576] width 762 height 57
click at [992, 571] on div "Update Examples" at bounding box center [1024, 576] width 762 height 57
click at [1013, 574] on div "Update Examples" at bounding box center [1024, 576] width 762 height 57
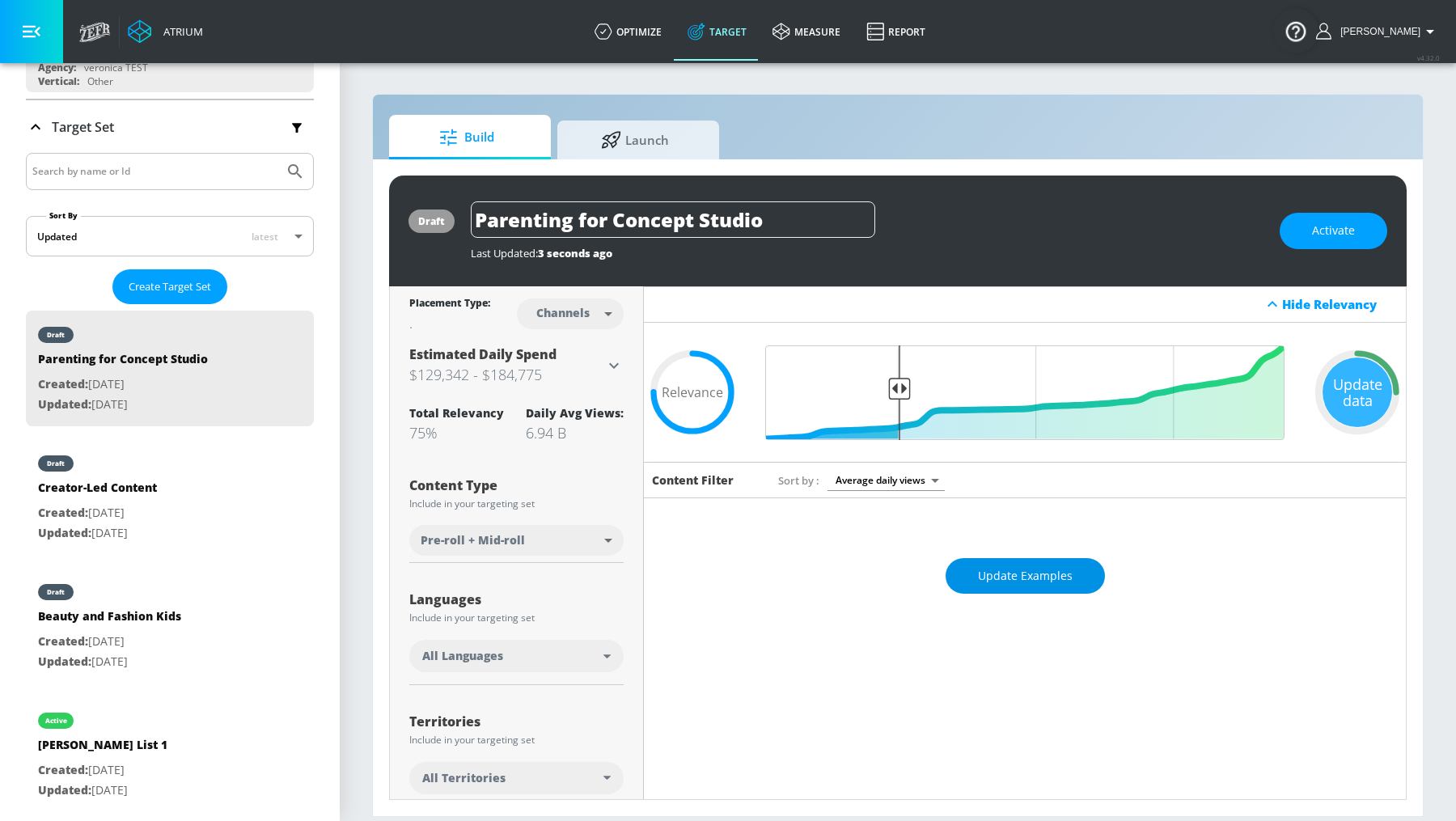
click at [1055, 566] on span "Update Examples" at bounding box center [1025, 576] width 94 height 20
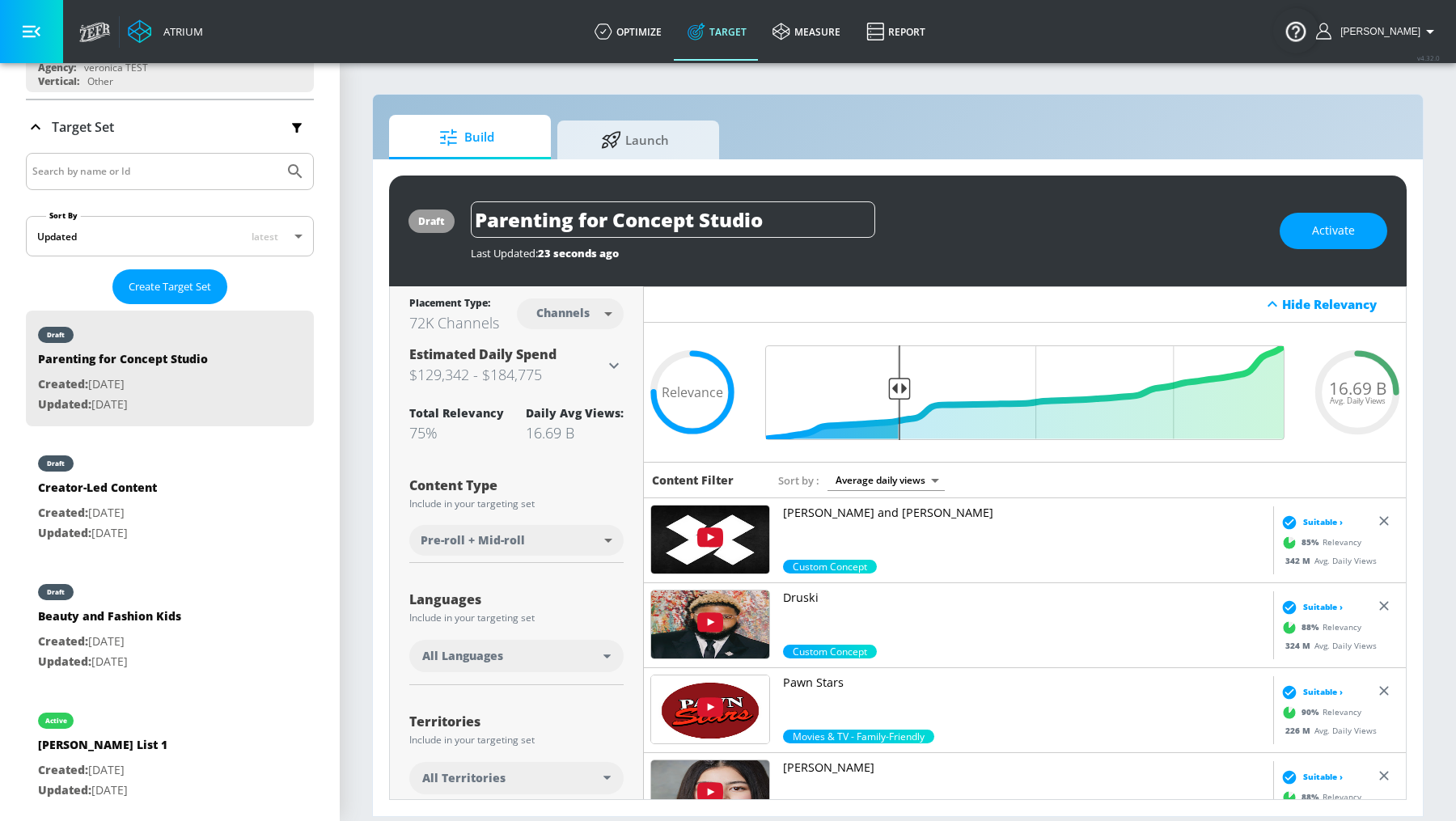
click at [1075, 165] on div "draft Parenting for Concept Studio Last Updated: 23 seconds ago Activate Placem…" at bounding box center [898, 488] width 1050 height 657
click at [601, 551] on body "Atrium optimize Target measure Report optimize Target measure Report v 4.32.0 […" at bounding box center [728, 410] width 1456 height 821
click at [608, 493] on div at bounding box center [728, 410] width 1456 height 821
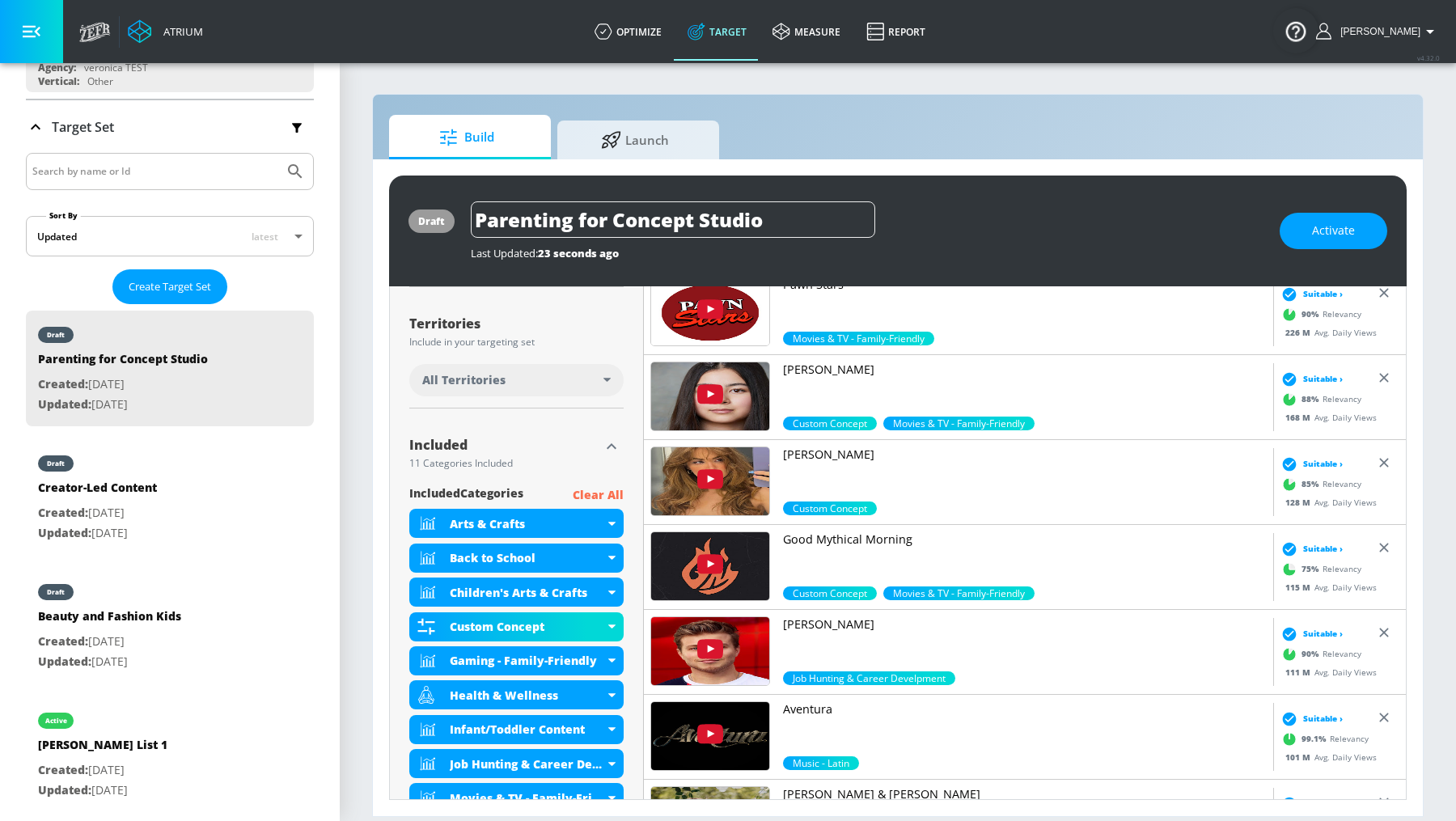
scroll to position [550, 0]
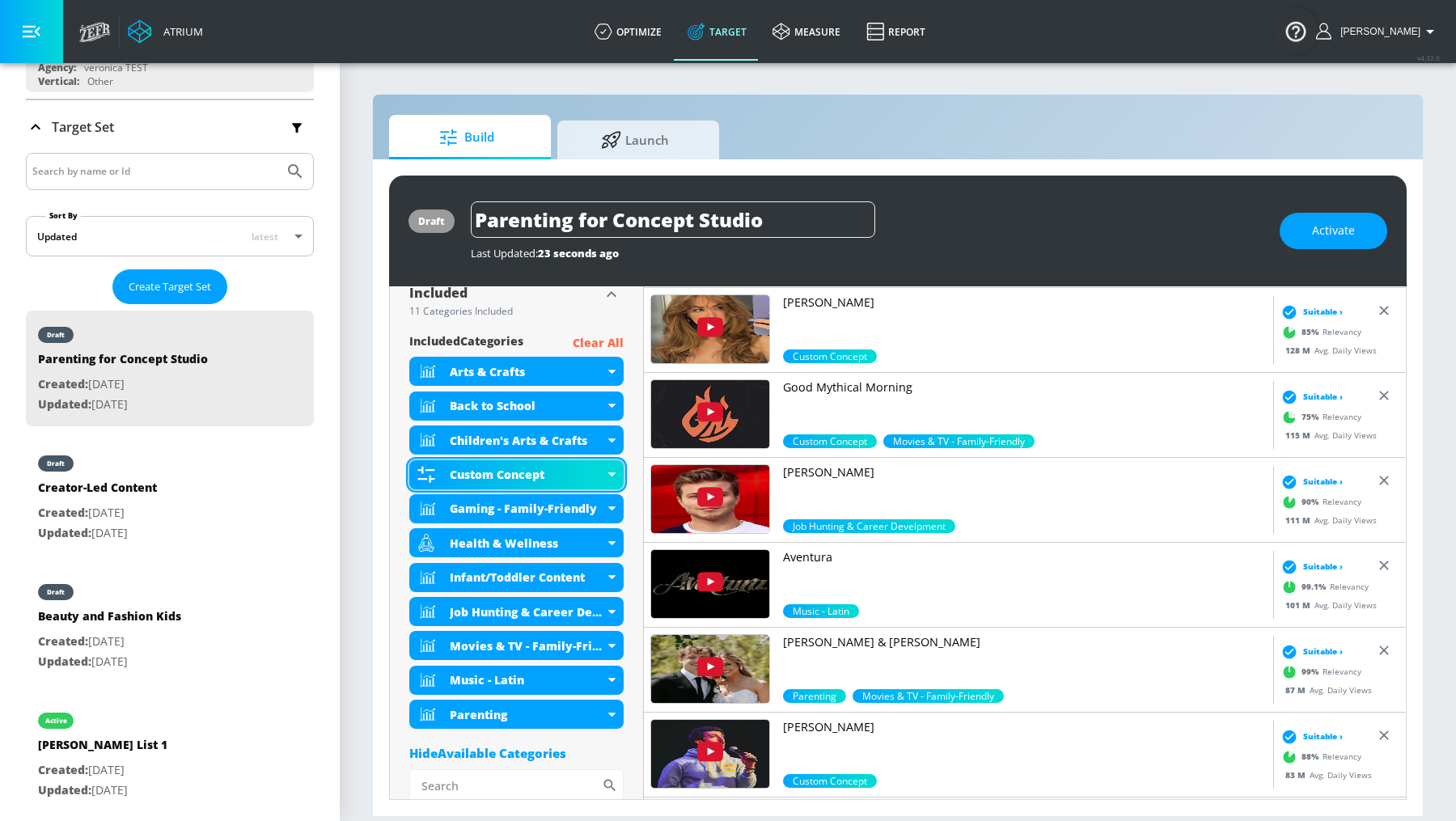
click at [585, 464] on div "Custom Concept" at bounding box center [516, 475] width 215 height 29
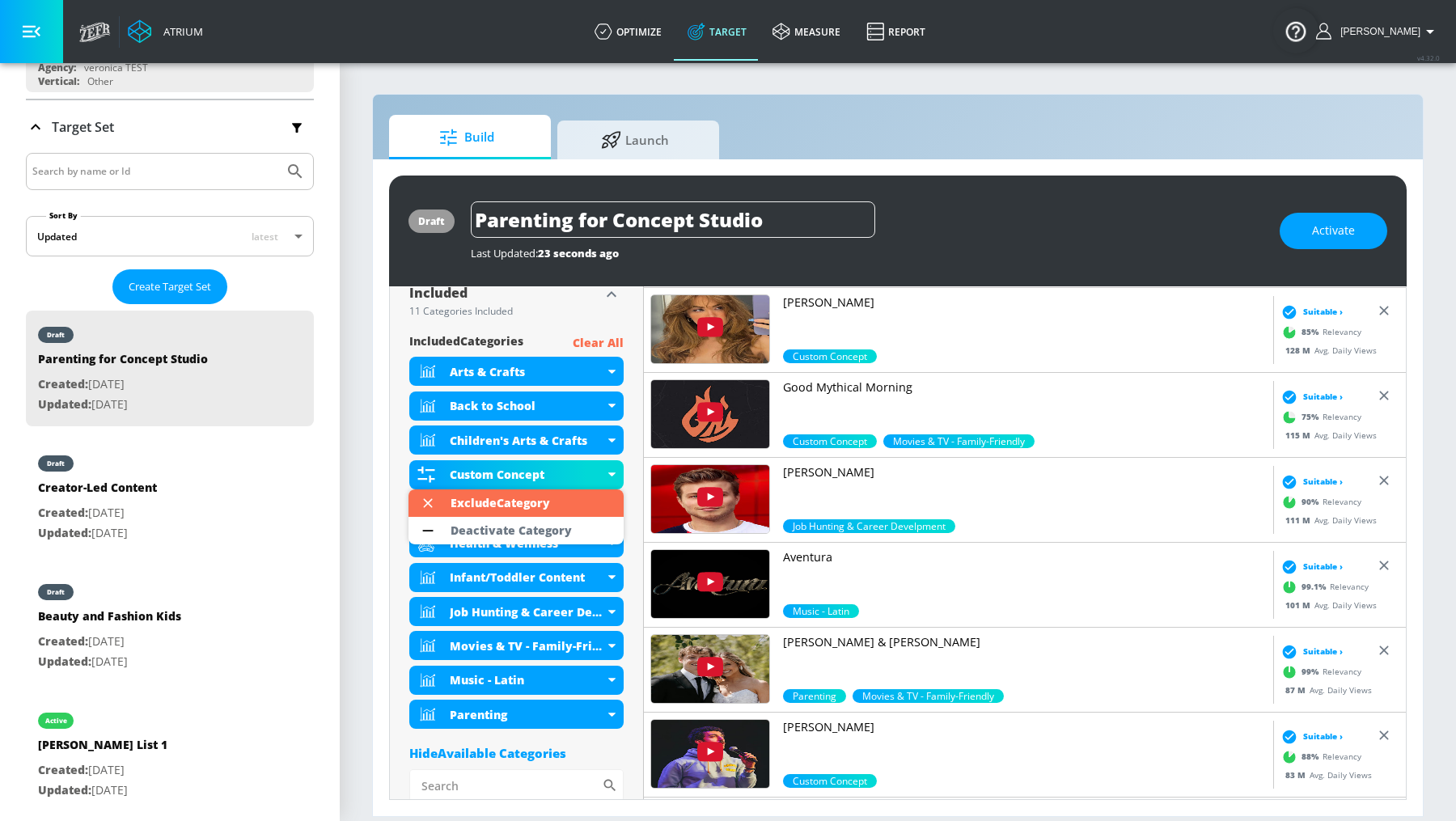
click at [546, 332] on div at bounding box center [728, 410] width 1456 height 821
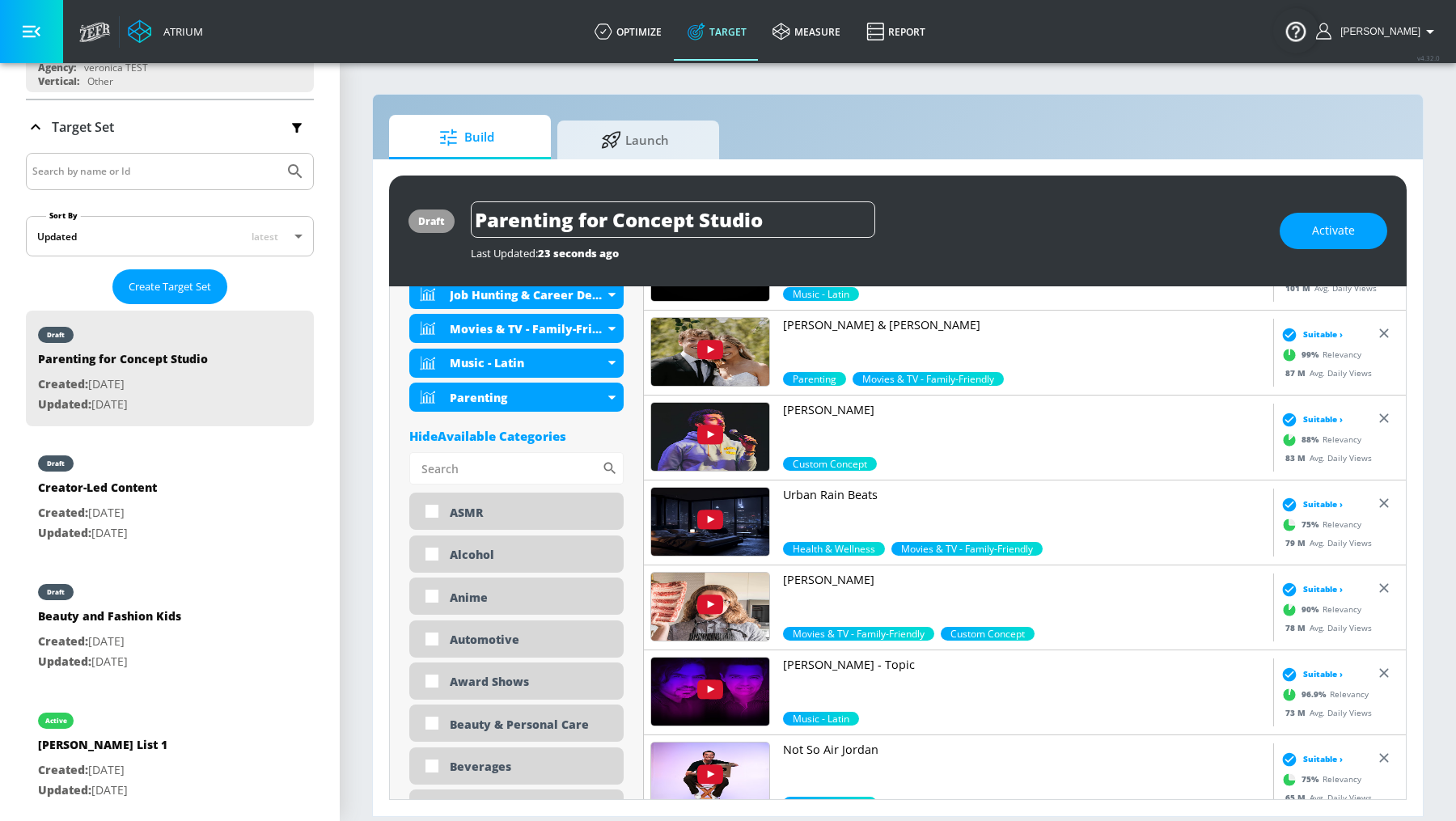
scroll to position [948, 0]
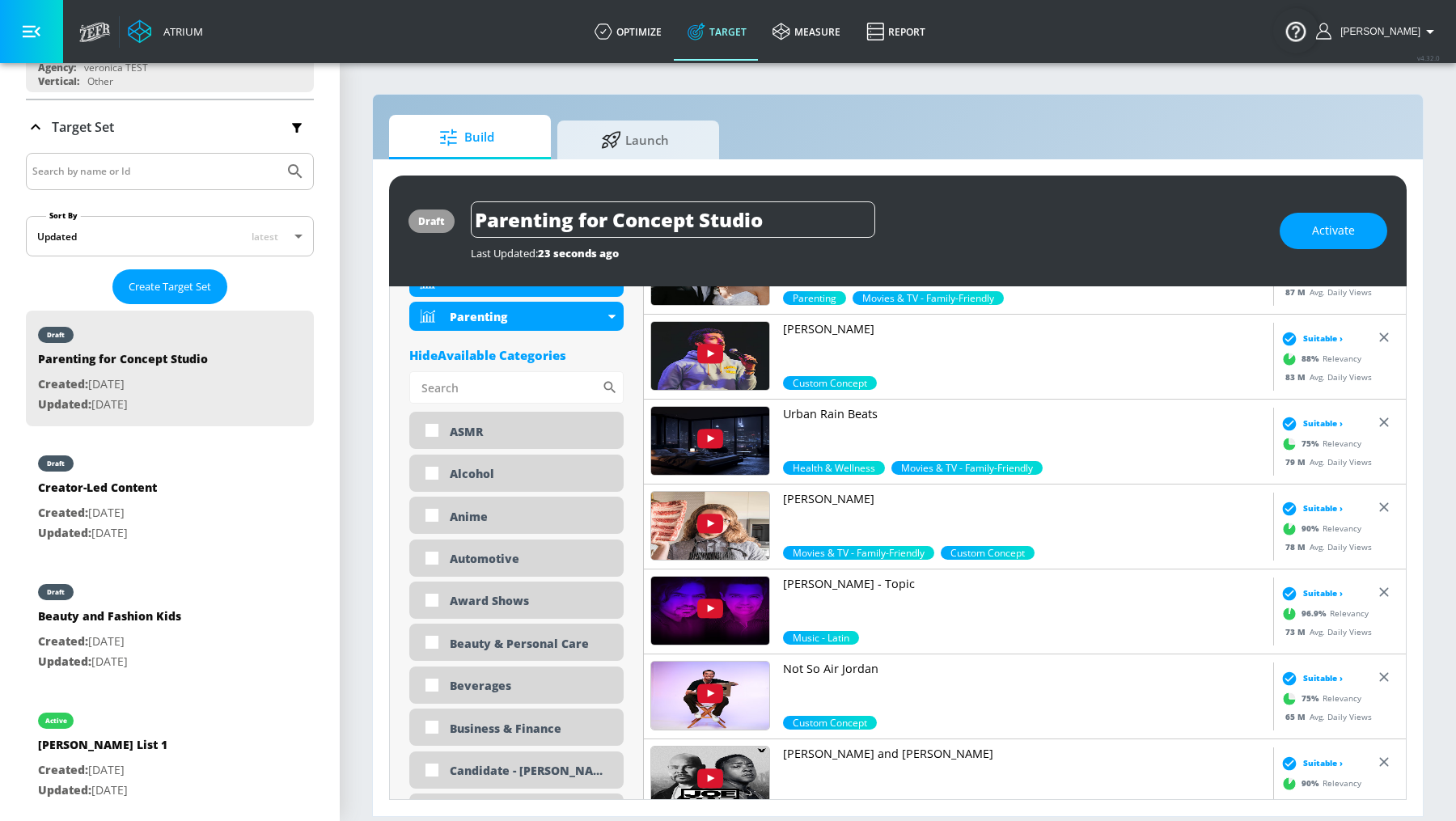
click at [531, 354] on div "Hide Available Categories" at bounding box center [516, 355] width 215 height 16
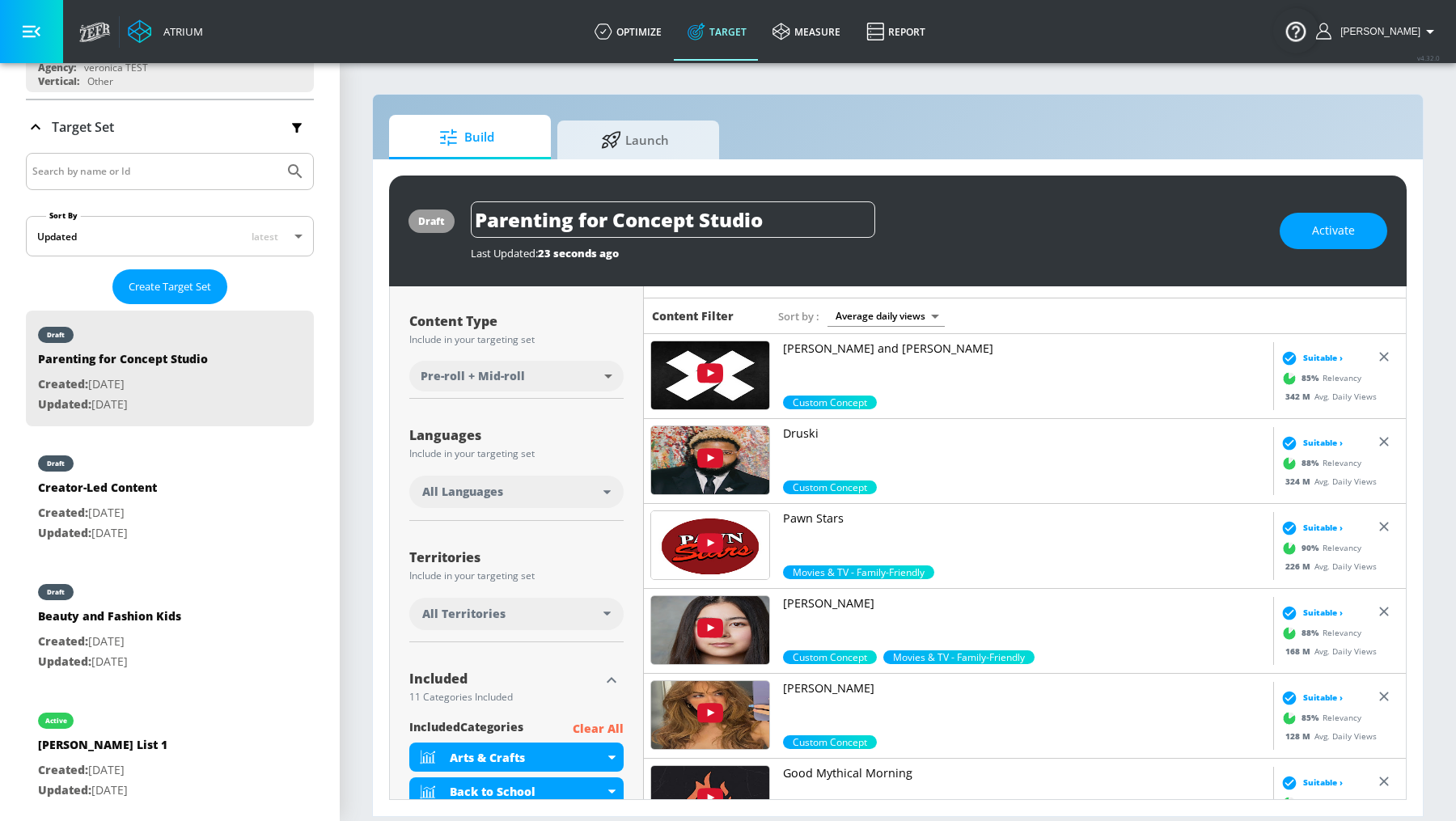
scroll to position [0, 0]
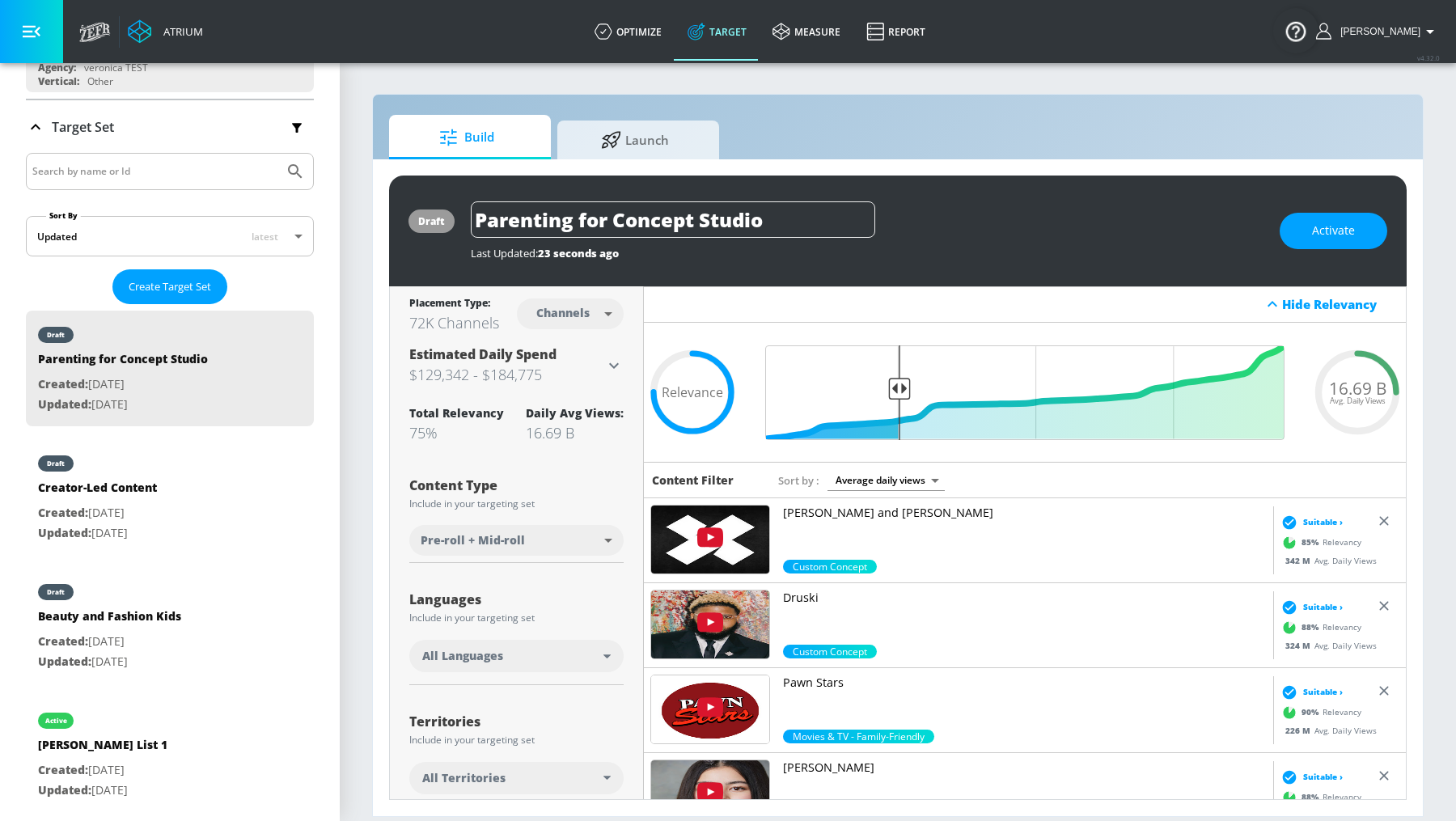
click at [487, 136] on span "Build" at bounding box center [466, 137] width 123 height 39
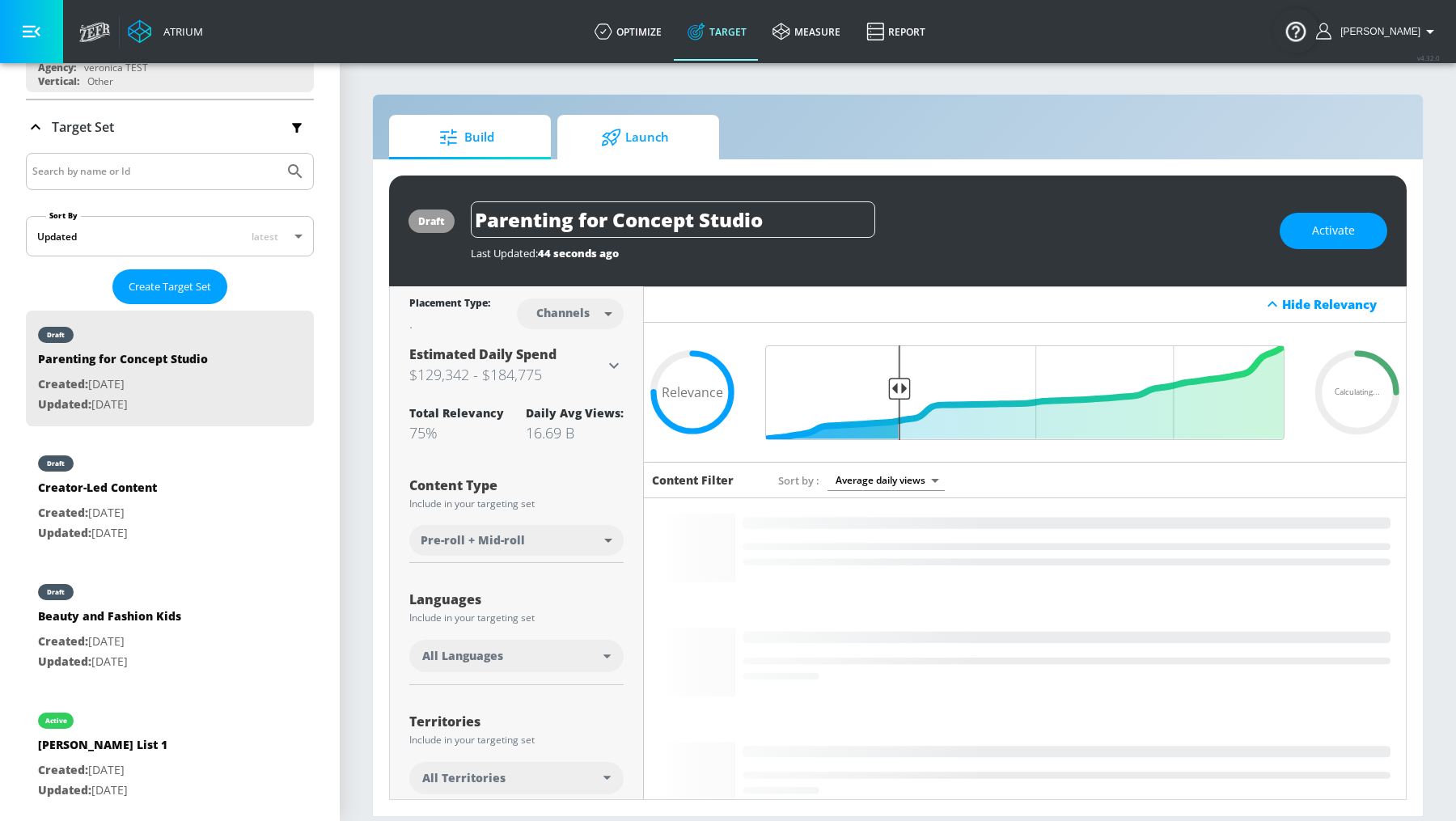
click at [580, 138] on span "Launch" at bounding box center [634, 137] width 123 height 39
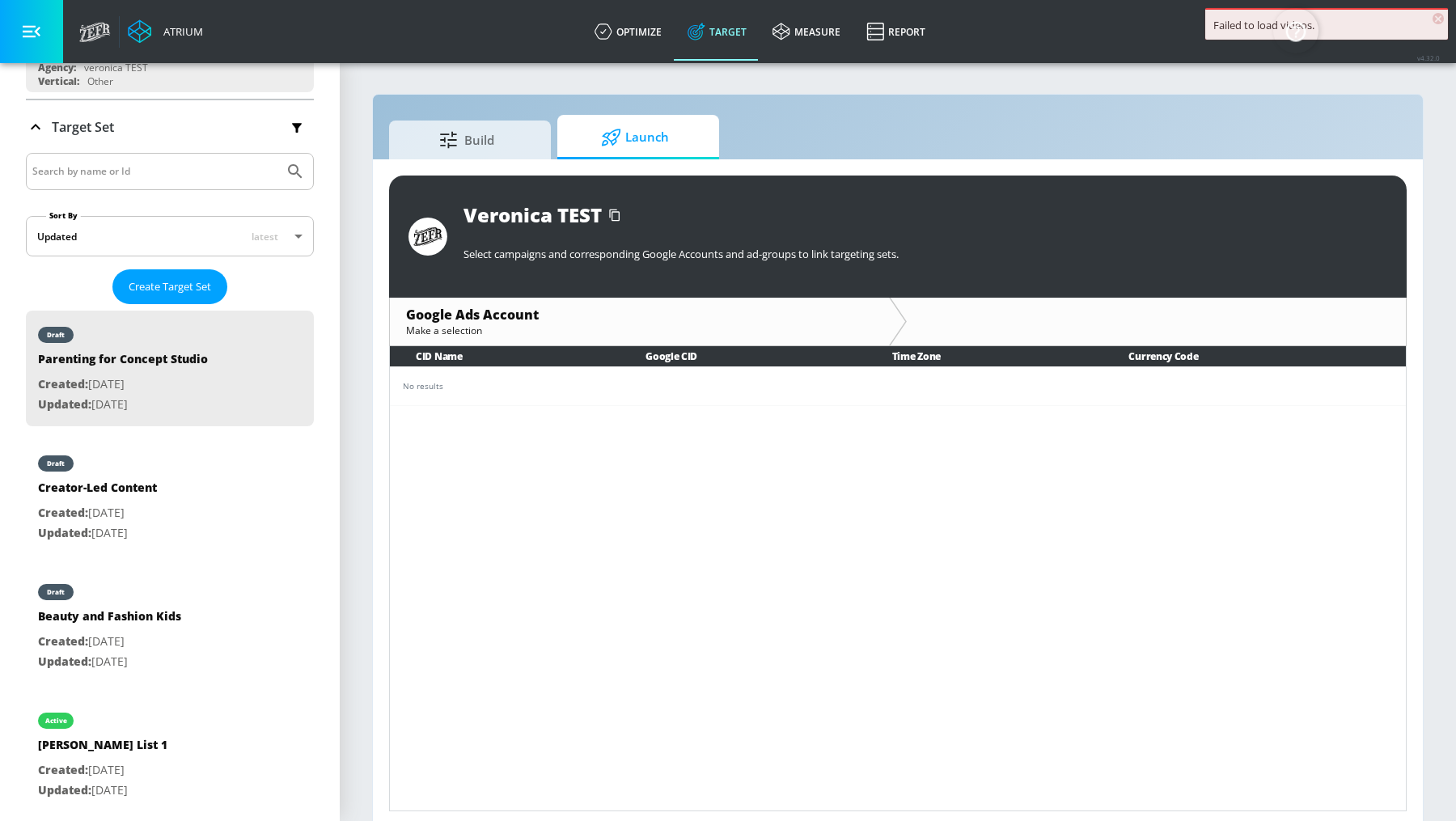
click at [1438, 21] on span "×" at bounding box center [1438, 19] width 11 height 11
click at [620, 216] on icon "button" at bounding box center [615, 215] width 26 height 26
click at [636, 276] on div "[PERSON_NAME] TEST Select campaigns and corresponding Google Accounts and ad-gr…" at bounding box center [897, 237] width 1017 height 122
click at [504, 160] on div "[PERSON_NAME] TEST Select campaigns and corresponding Google Accounts and ad-gr…" at bounding box center [898, 493] width 1050 height 668
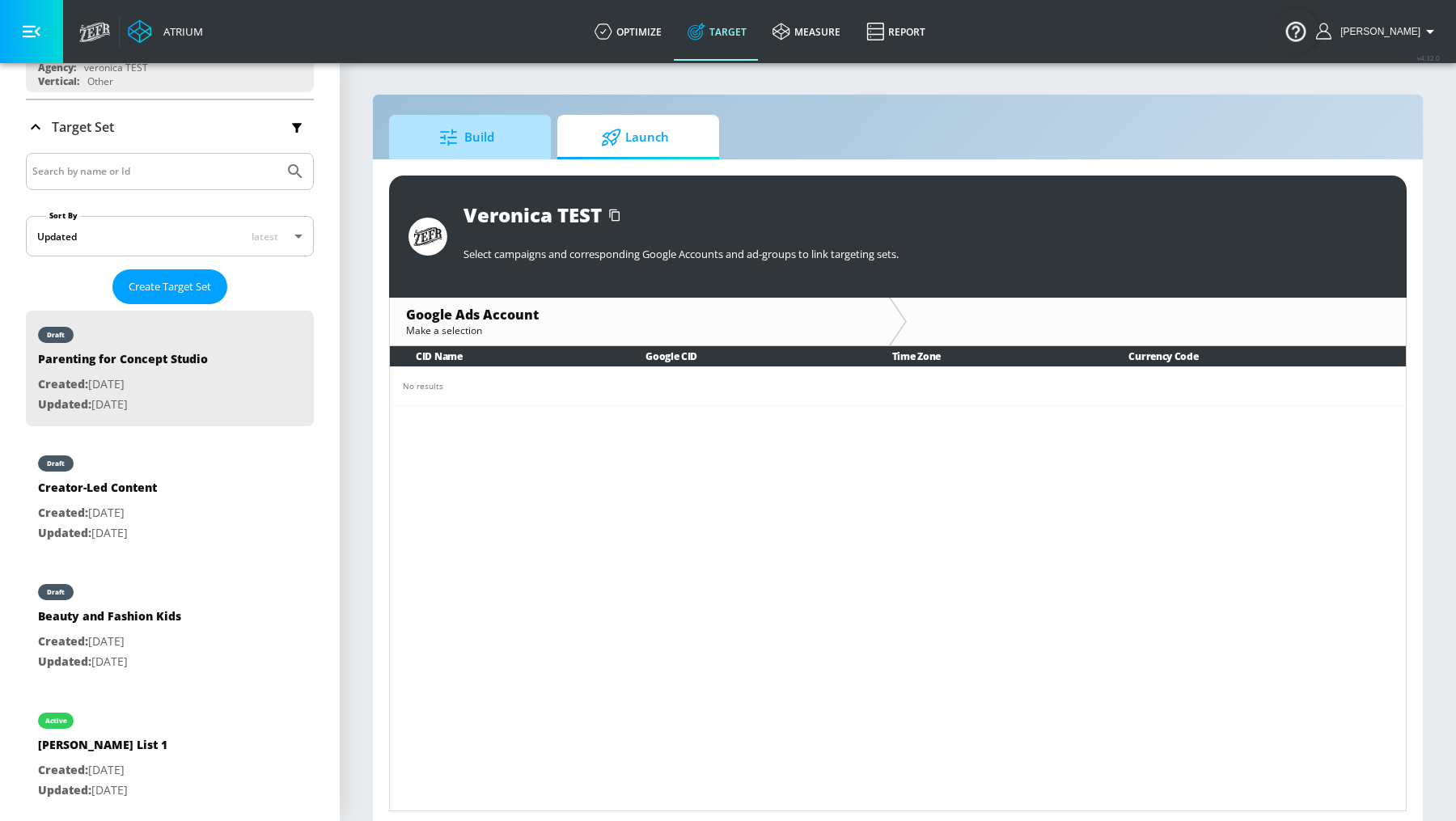
click at [502, 153] on span "Build" at bounding box center [466, 137] width 123 height 39
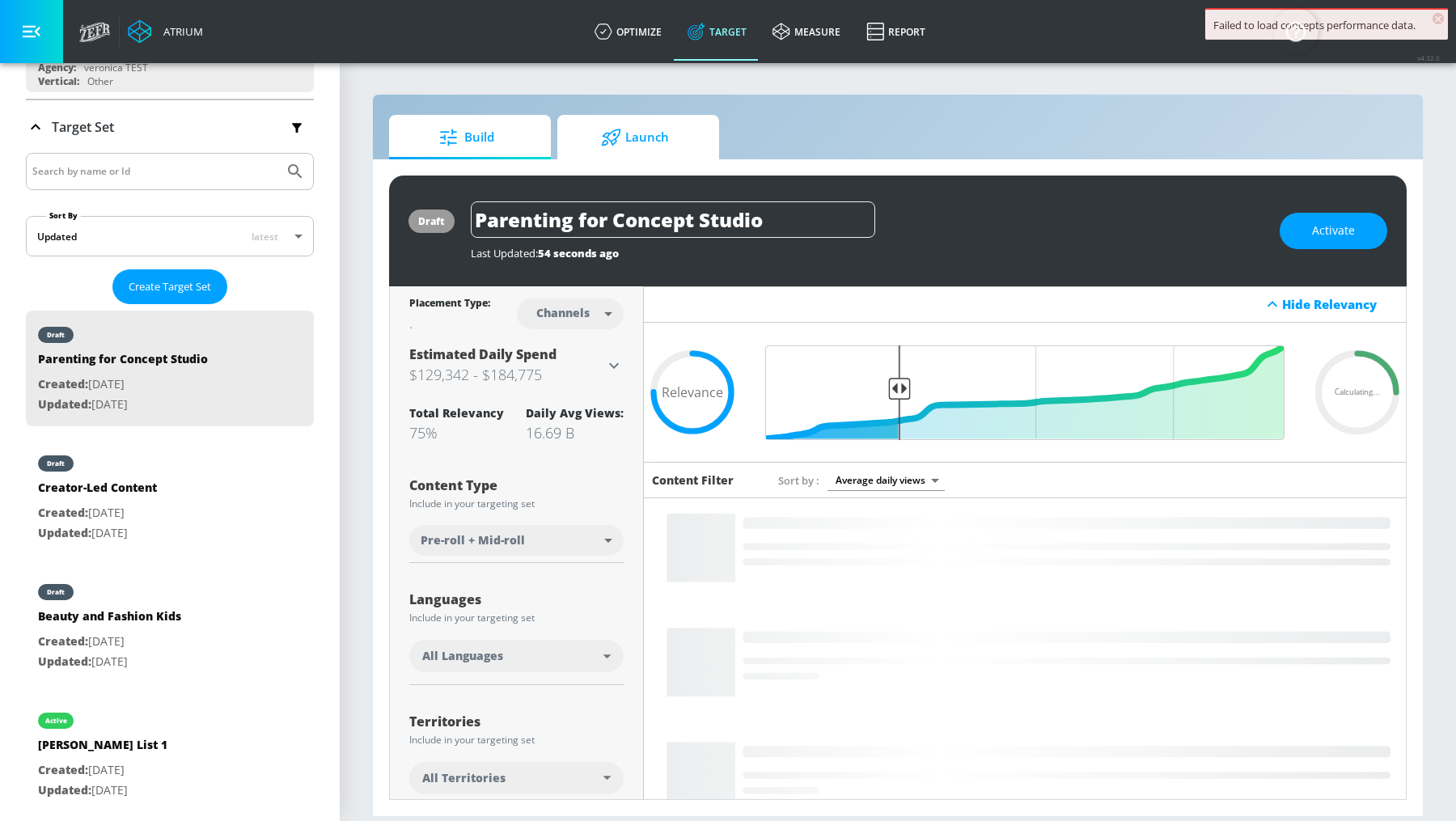
click at [625, 119] on span "Launch" at bounding box center [634, 137] width 123 height 39
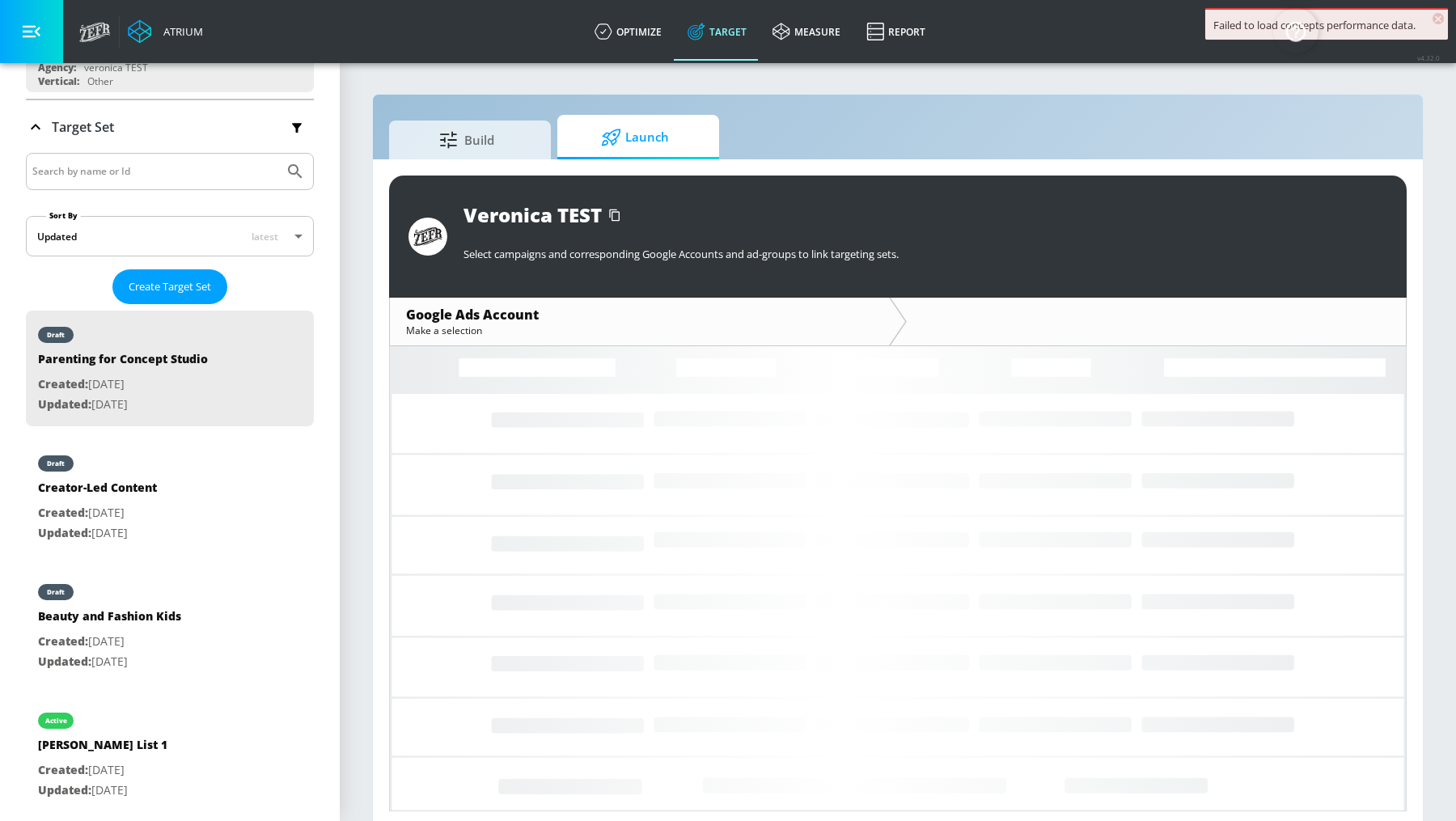
click at [627, 132] on span "Launch" at bounding box center [634, 137] width 123 height 39
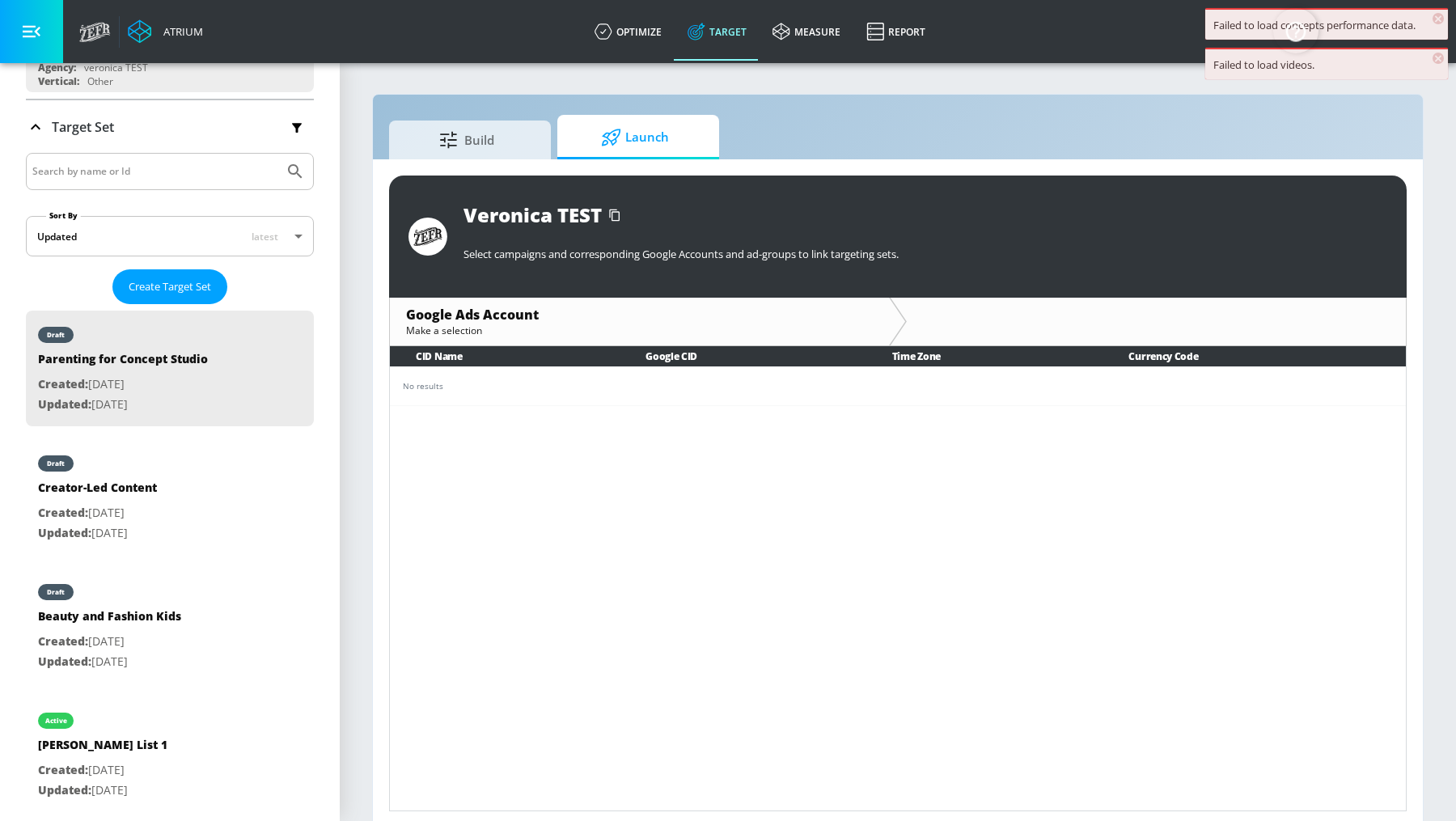
scroll to position [6, 0]
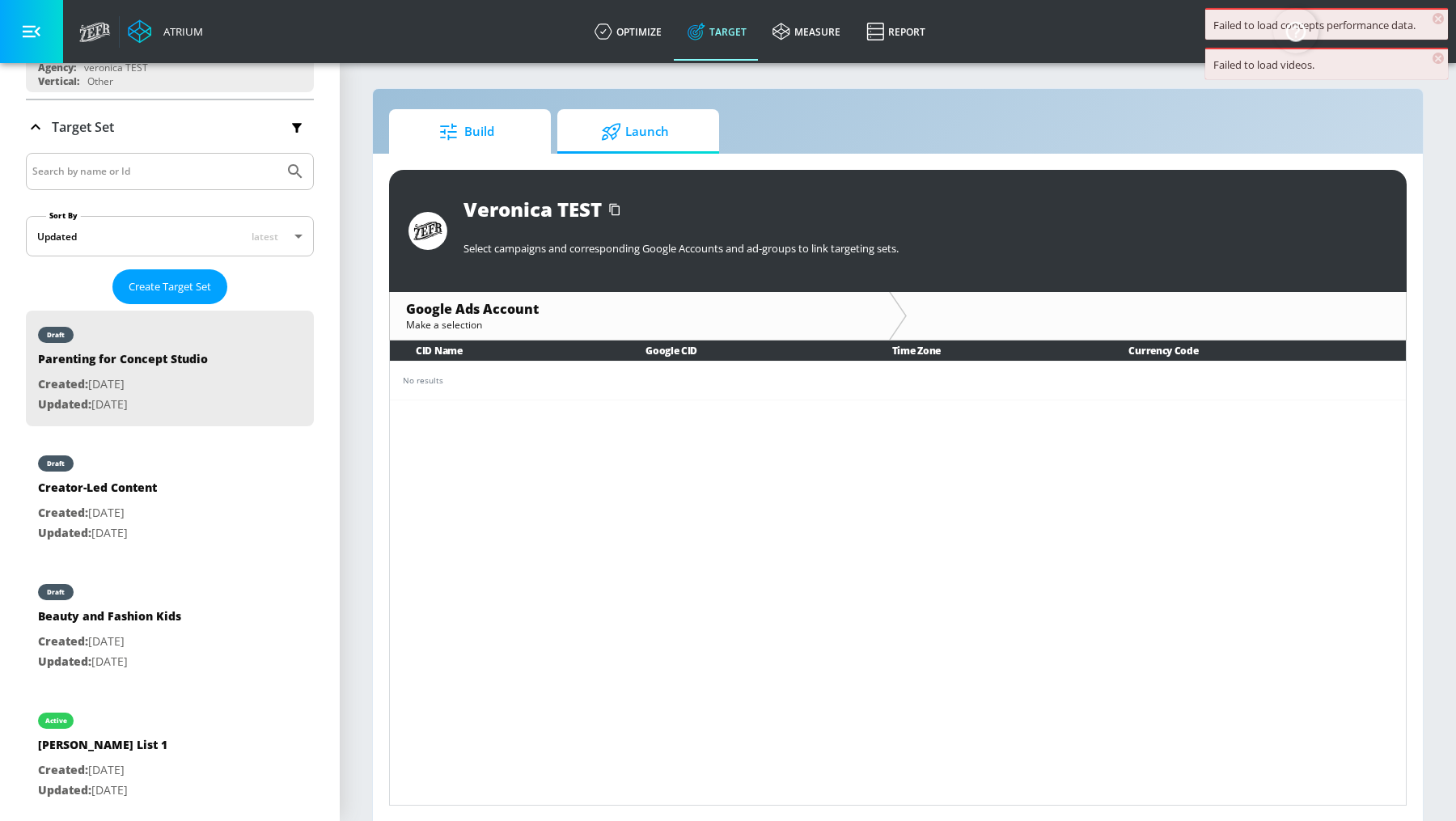
click at [505, 146] on span "Build" at bounding box center [466, 132] width 123 height 39
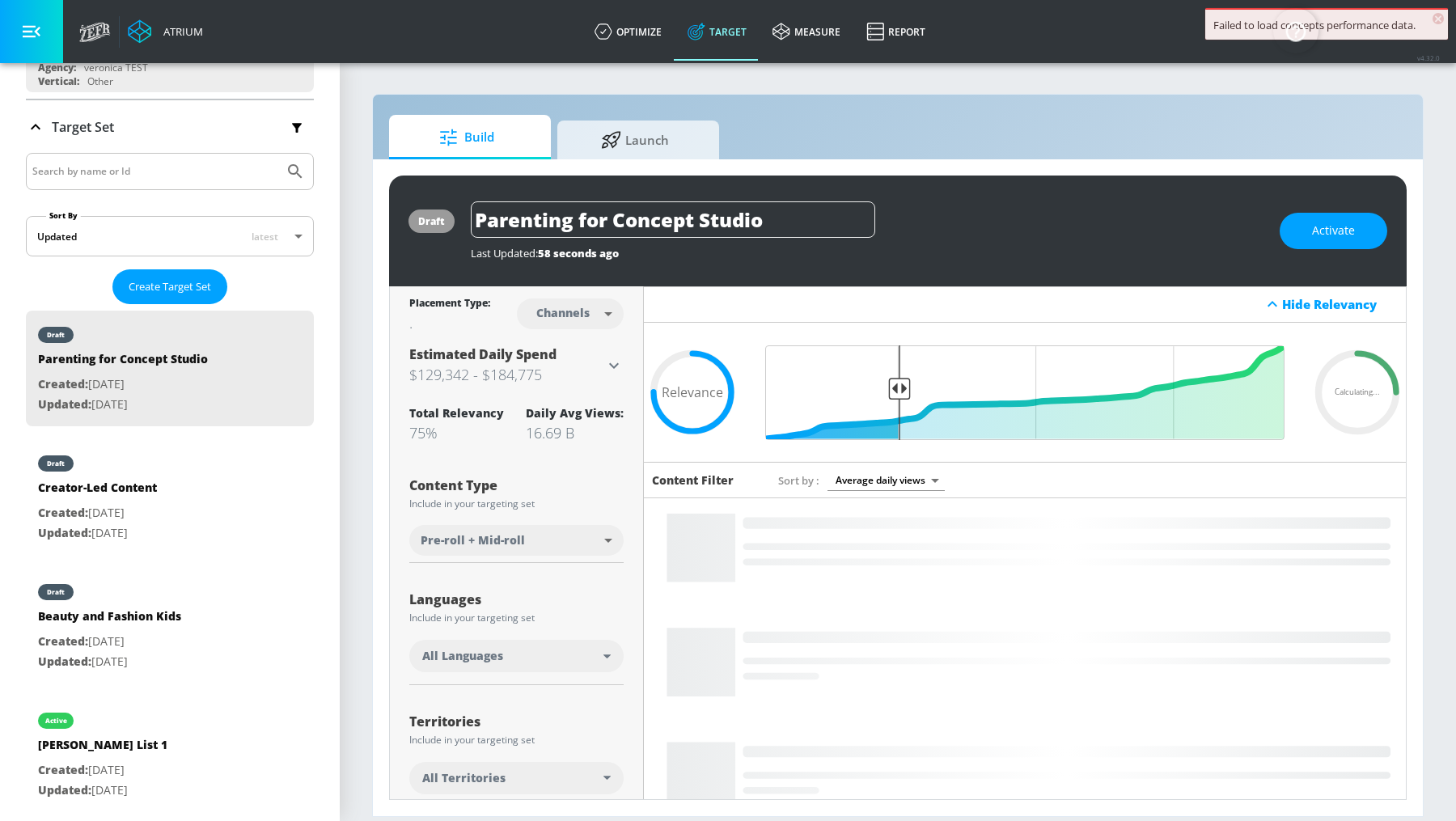
click at [1438, 17] on span "×" at bounding box center [1438, 19] width 11 height 11
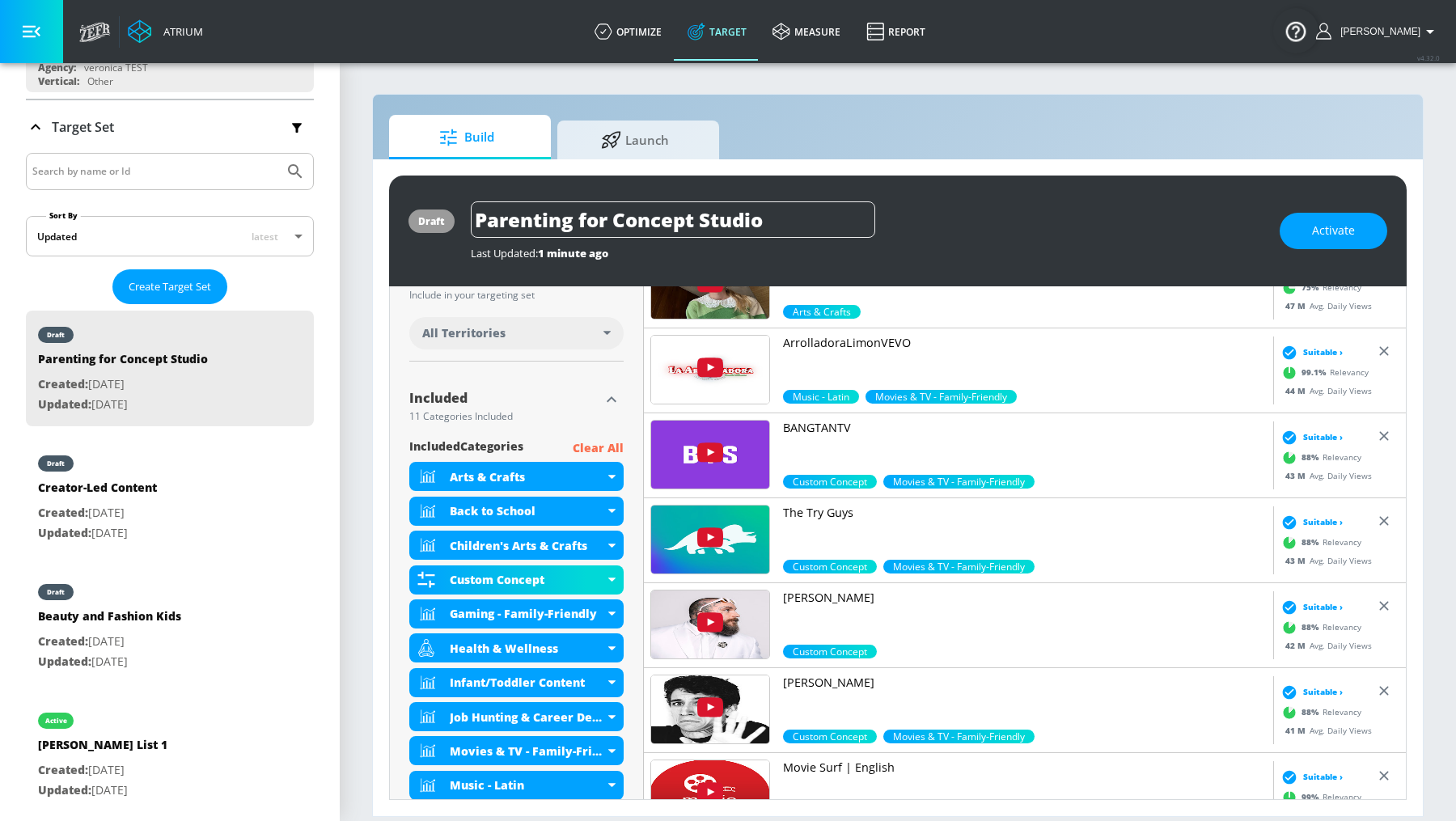
scroll to position [623, 0]
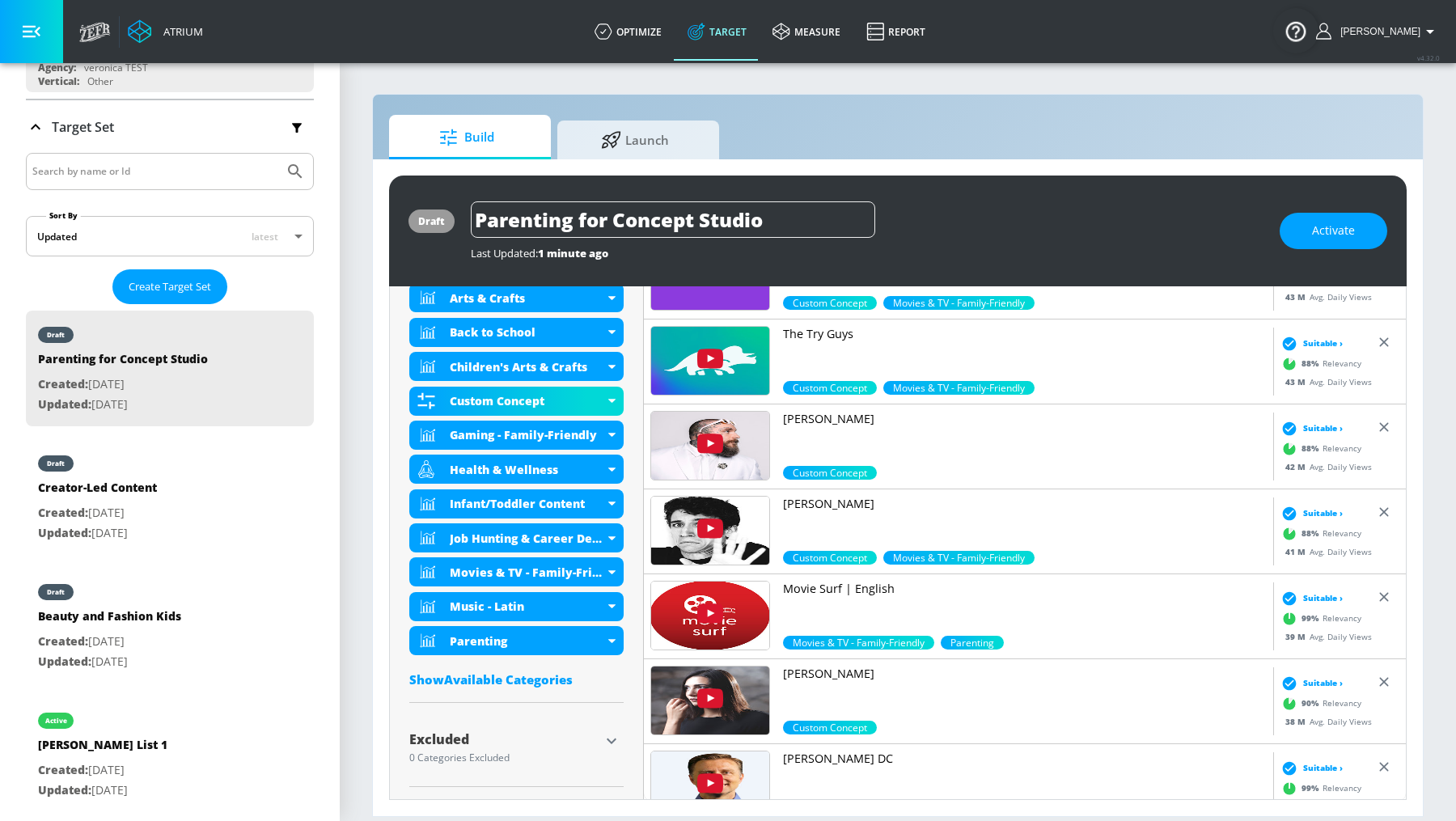
click at [516, 679] on div "Show Available Categories" at bounding box center [516, 680] width 215 height 16
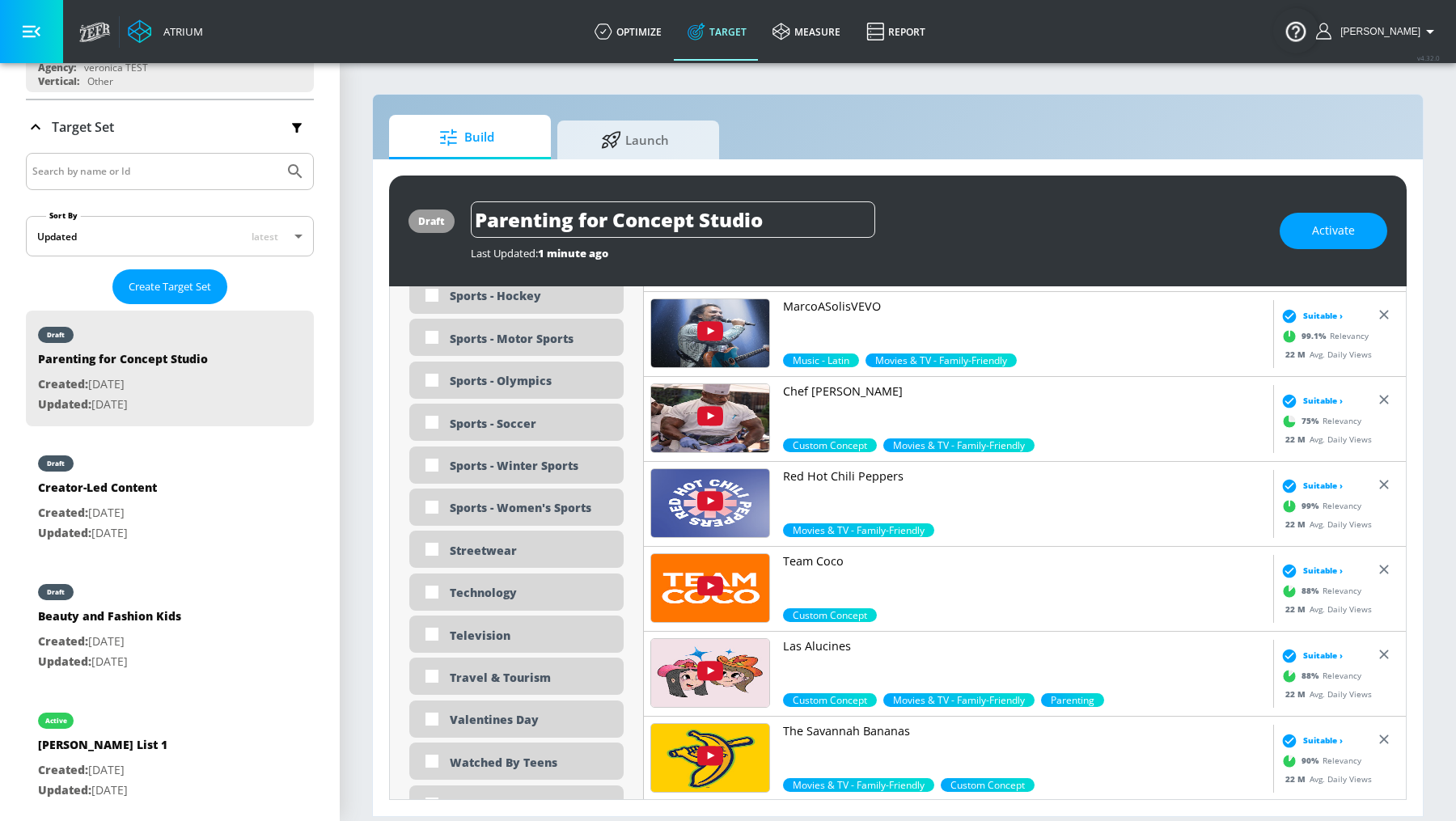
scroll to position [4943, 0]
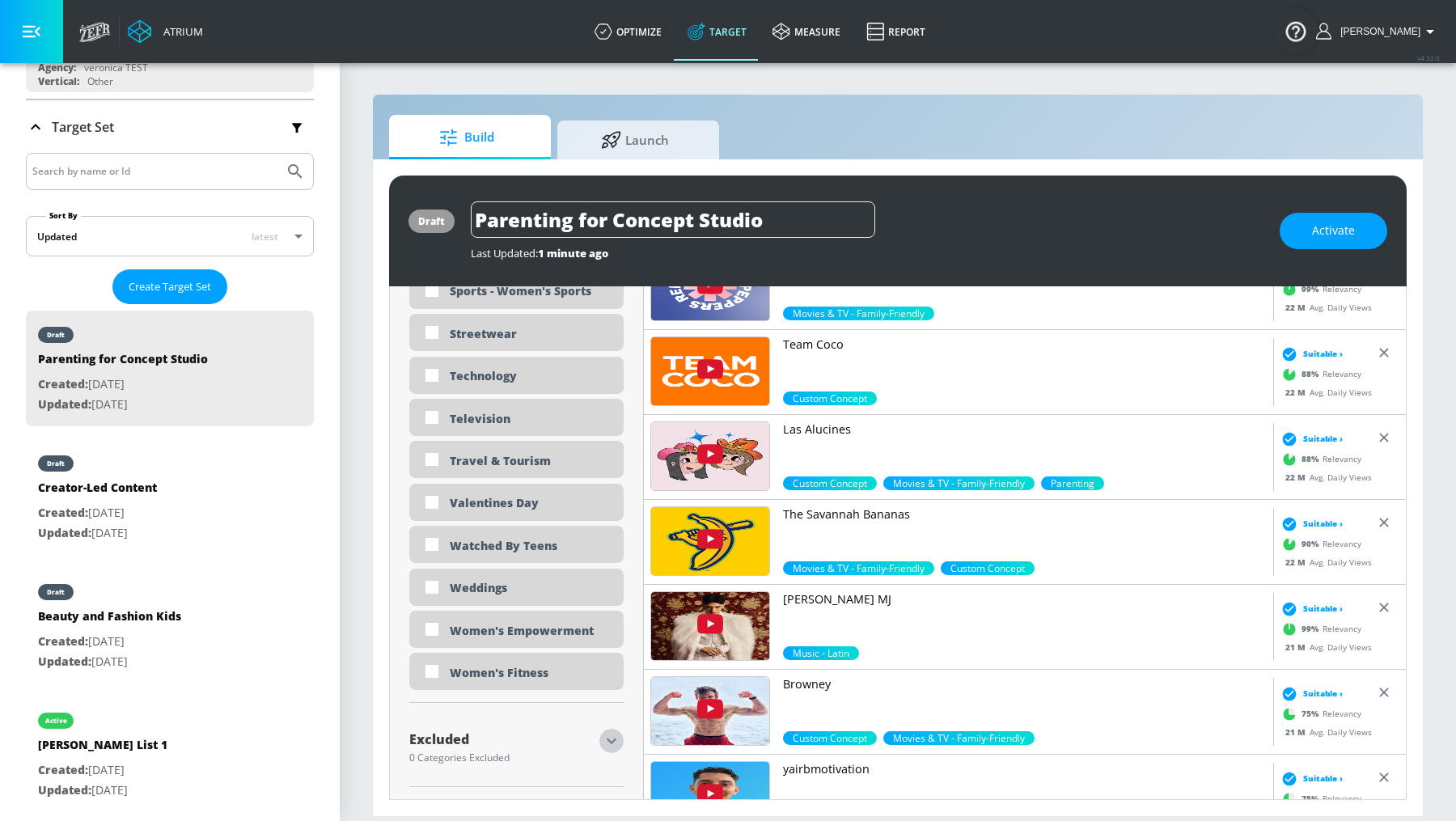
click at [613, 741] on icon "button" at bounding box center [611, 741] width 20 height 20
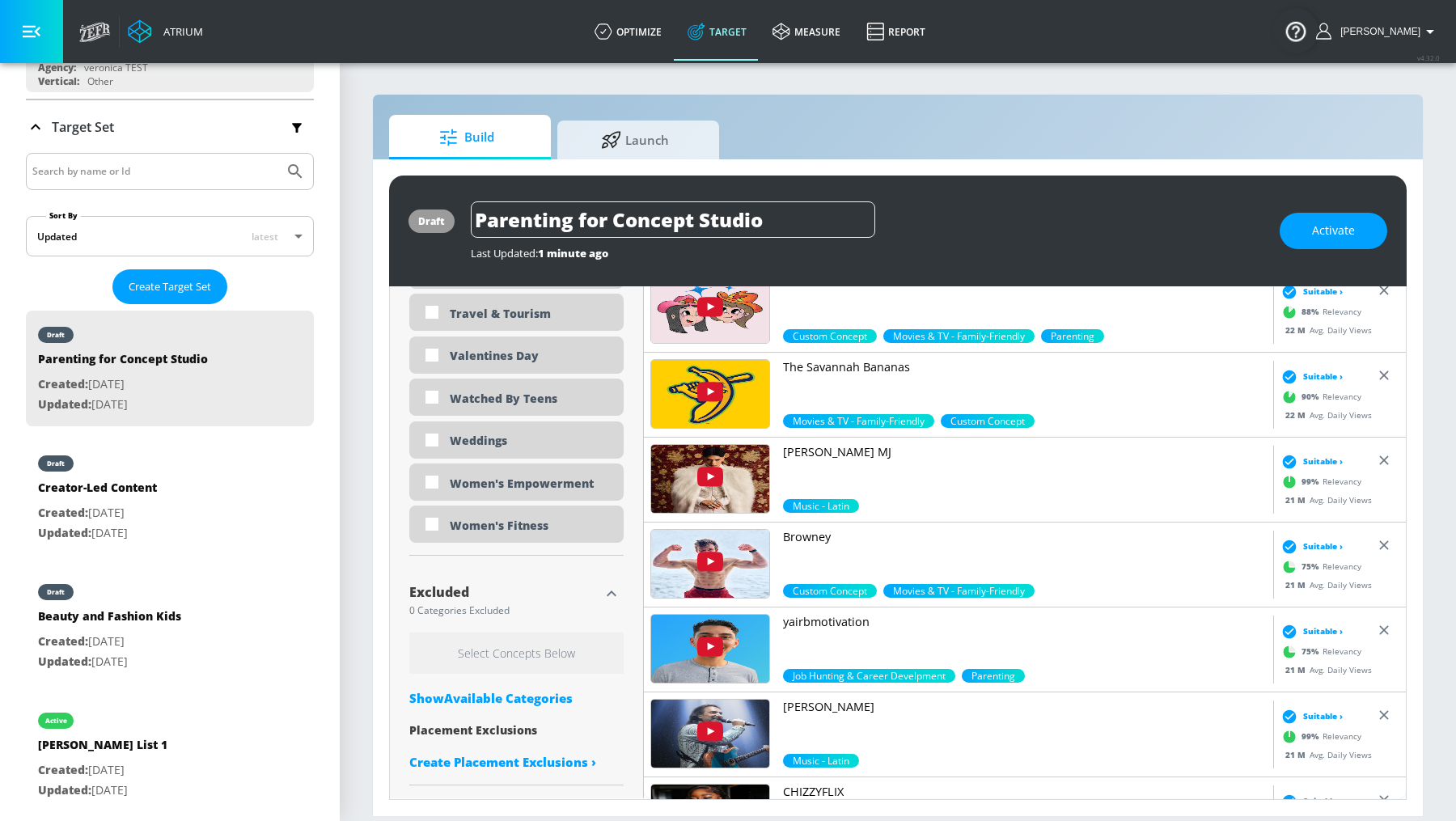
click at [543, 696] on div "Show Available Categories" at bounding box center [516, 698] width 215 height 16
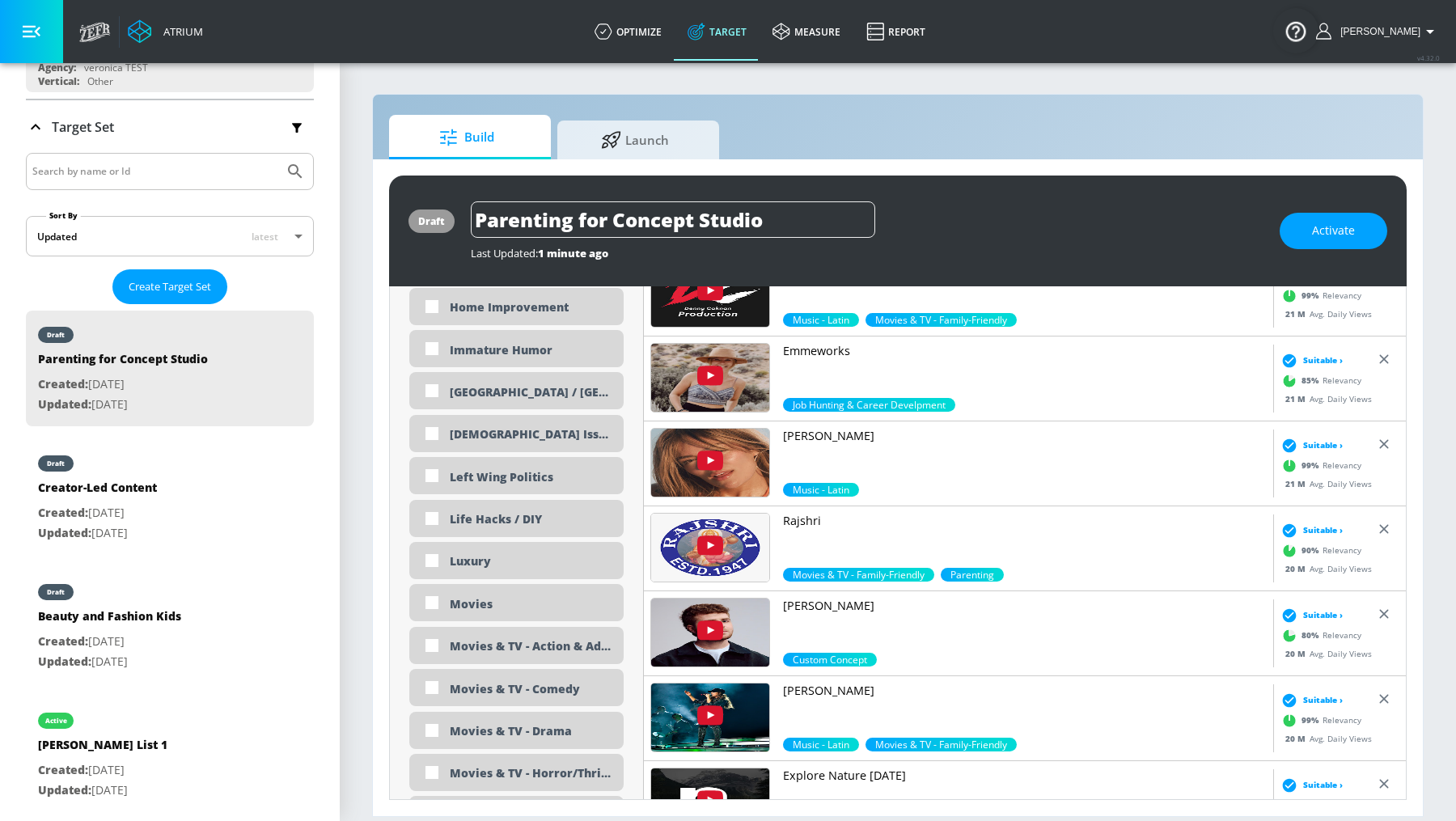
scroll to position [7672, 0]
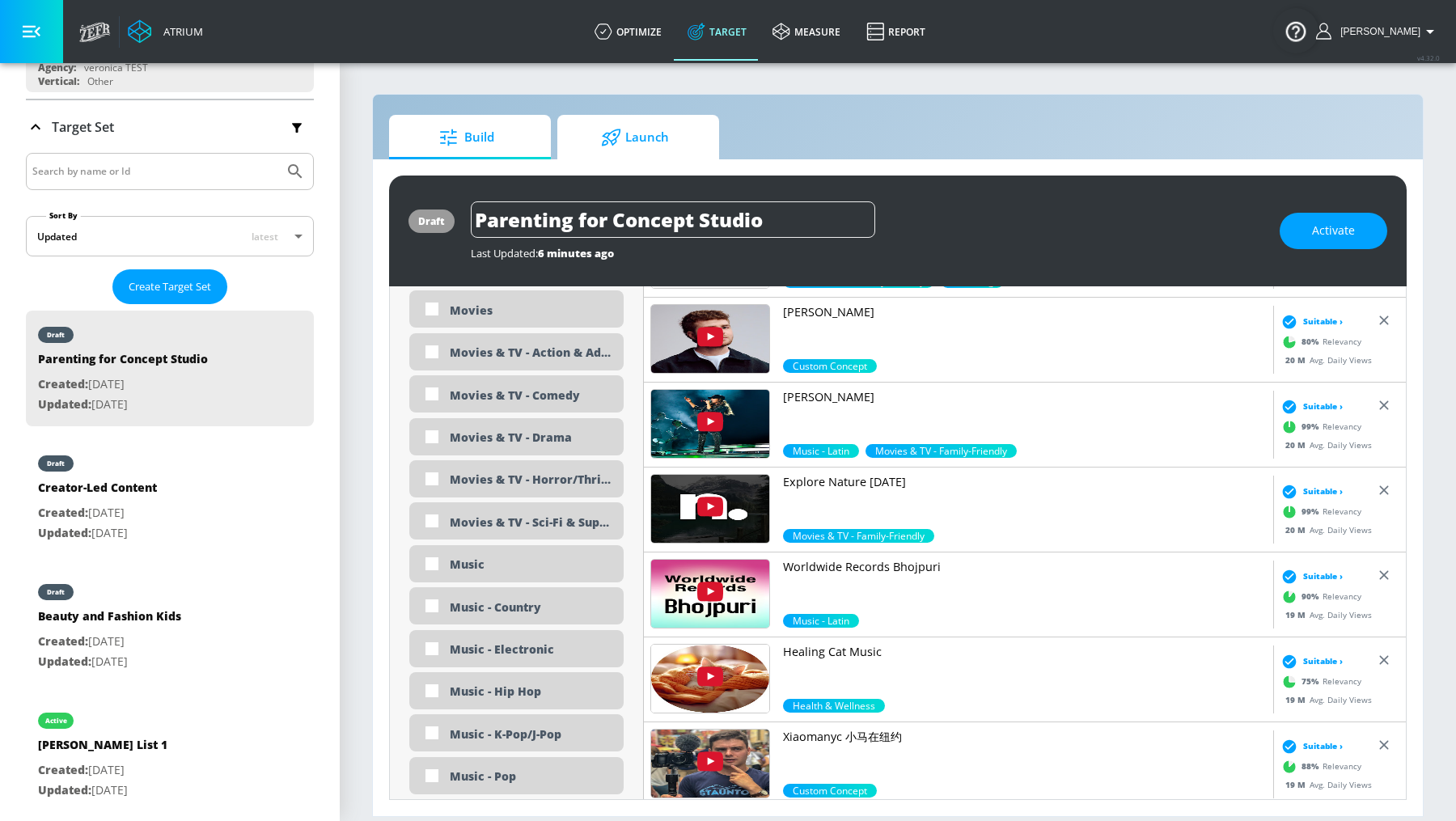
click at [592, 143] on span "Launch" at bounding box center [634, 137] width 123 height 39
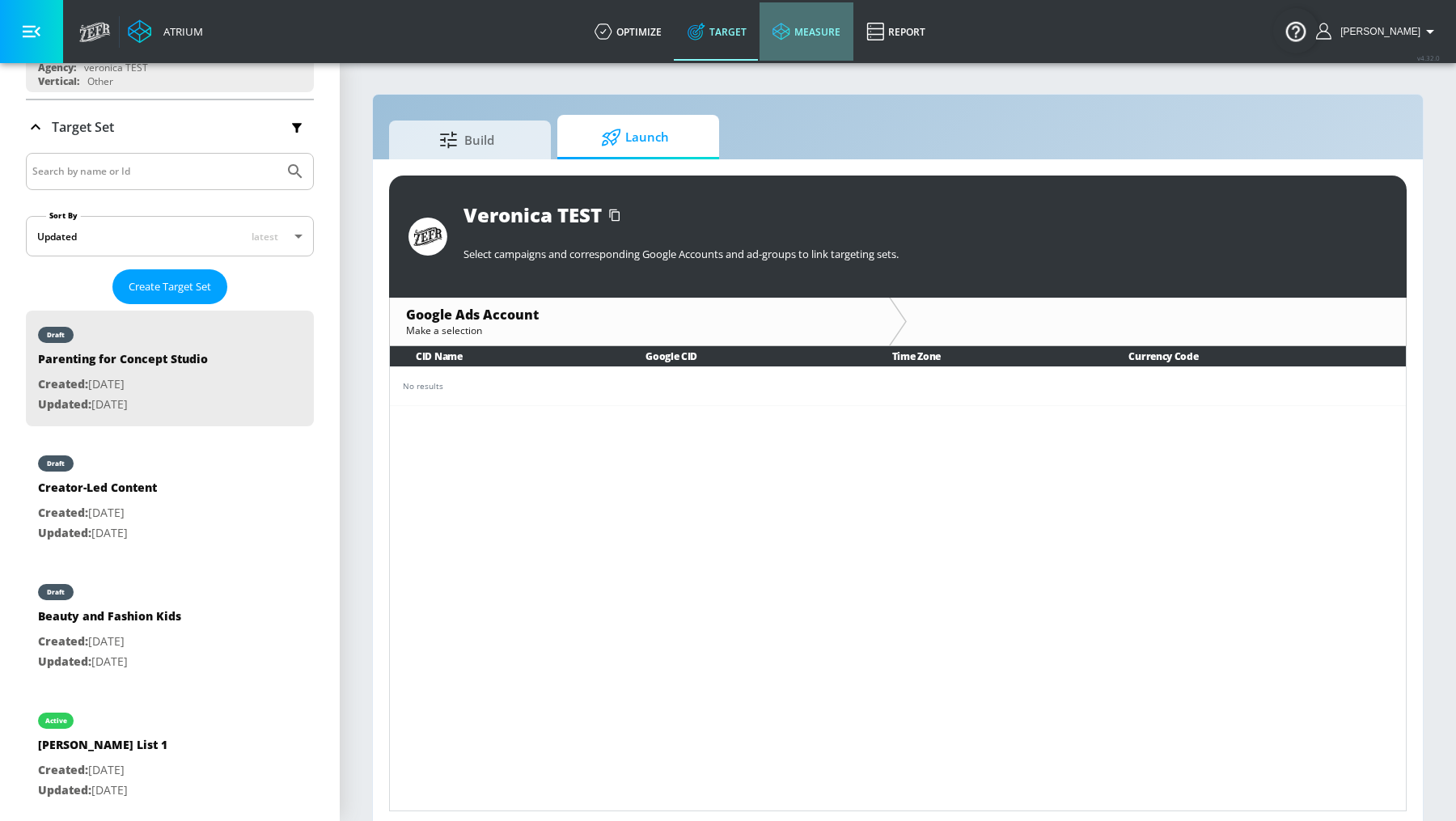
click at [822, 33] on link "measure" at bounding box center [806, 32] width 93 height 59
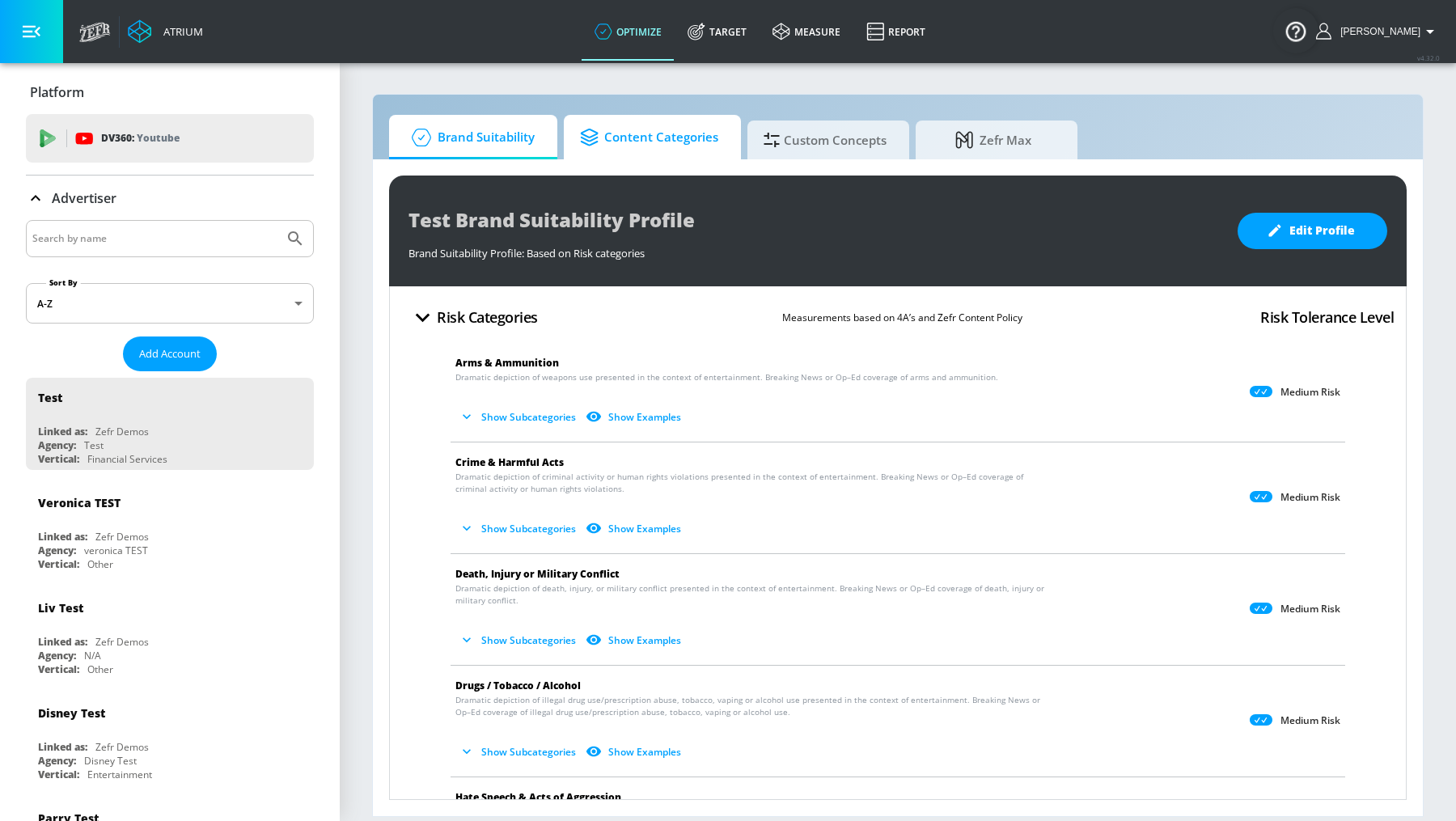
click at [671, 154] on span "Content Categories" at bounding box center [649, 137] width 138 height 39
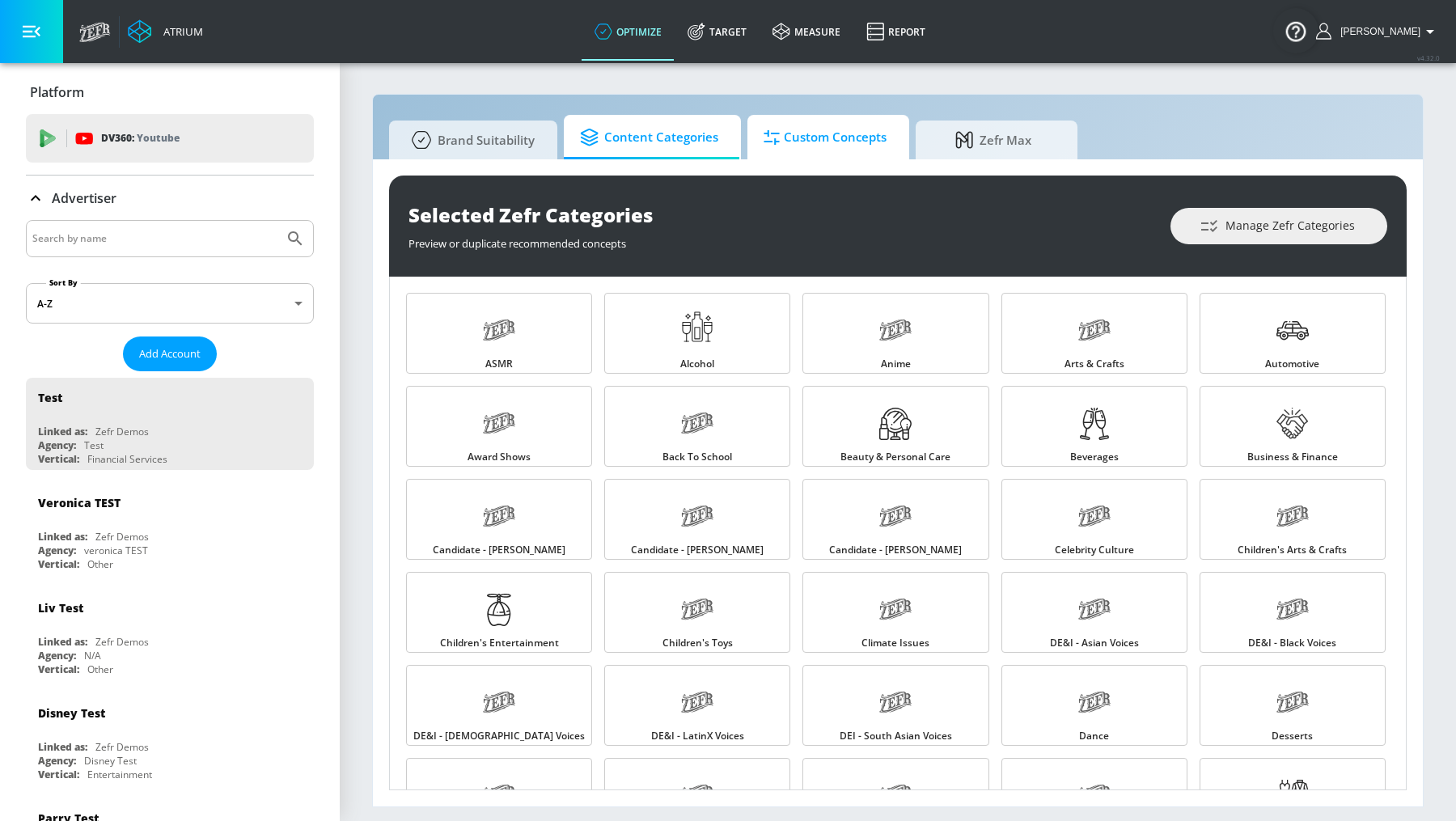
click at [838, 154] on span "Custom Concepts" at bounding box center [824, 137] width 123 height 39
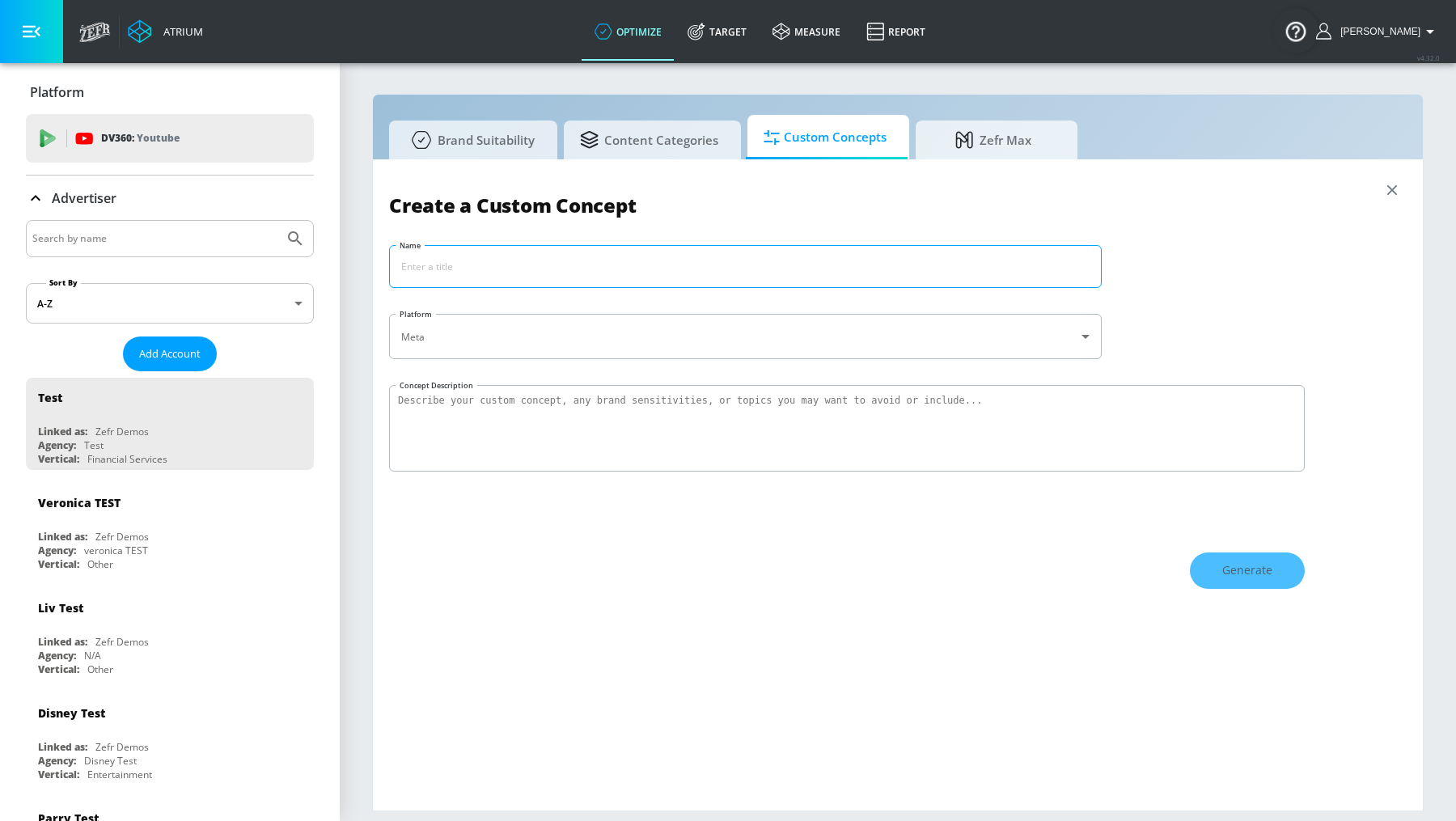
click at [627, 272] on input "Name" at bounding box center [745, 266] width 711 height 41
type input "F"
type input "C"
type input "Financial Services"
click at [575, 443] on textarea "Concept Description" at bounding box center [846, 428] width 915 height 86
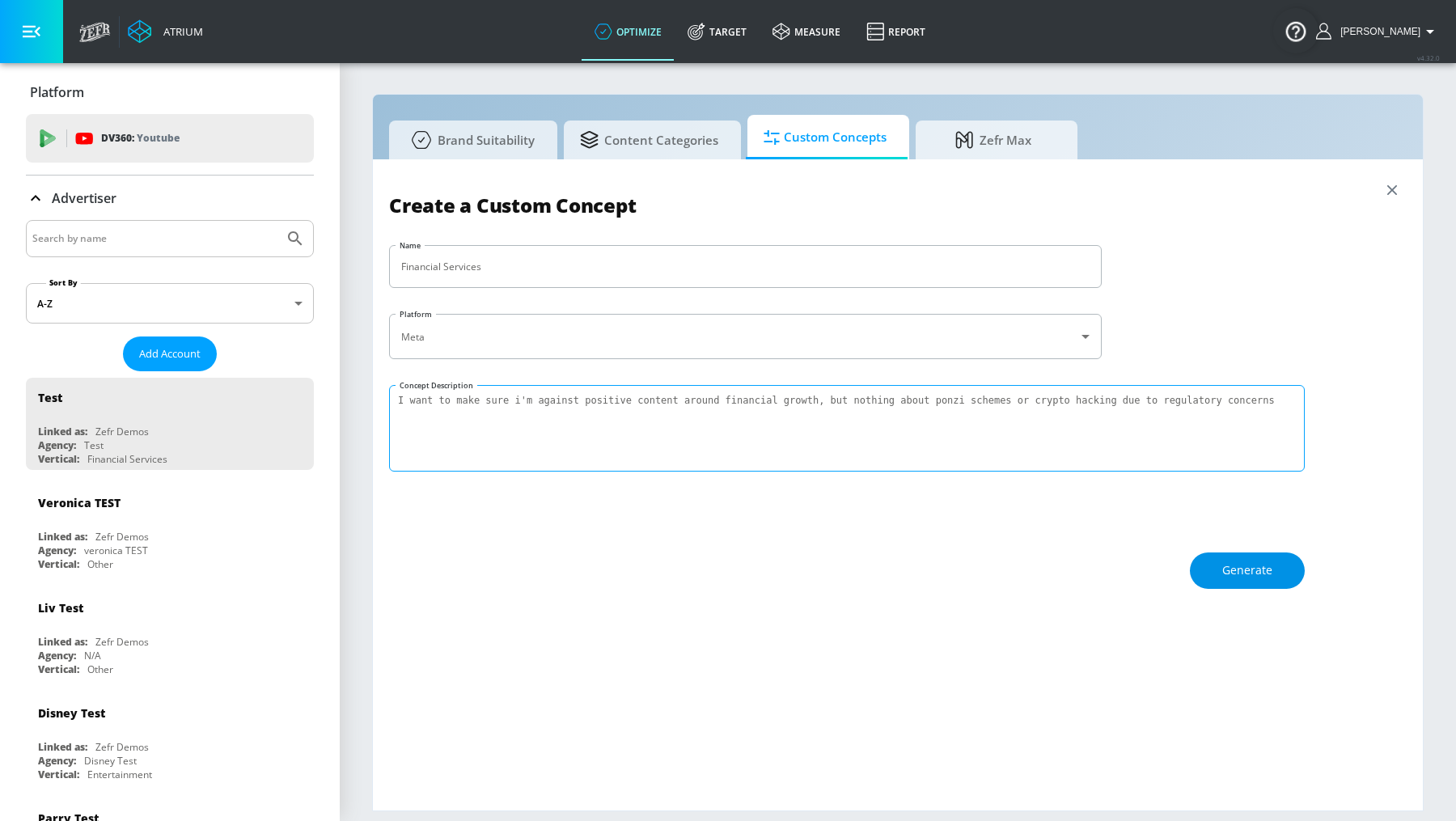
type textarea "I want to make sure i'm against positive content around financial growth, but n…"
click at [1254, 581] on button "Generate" at bounding box center [1246, 570] width 115 height 37
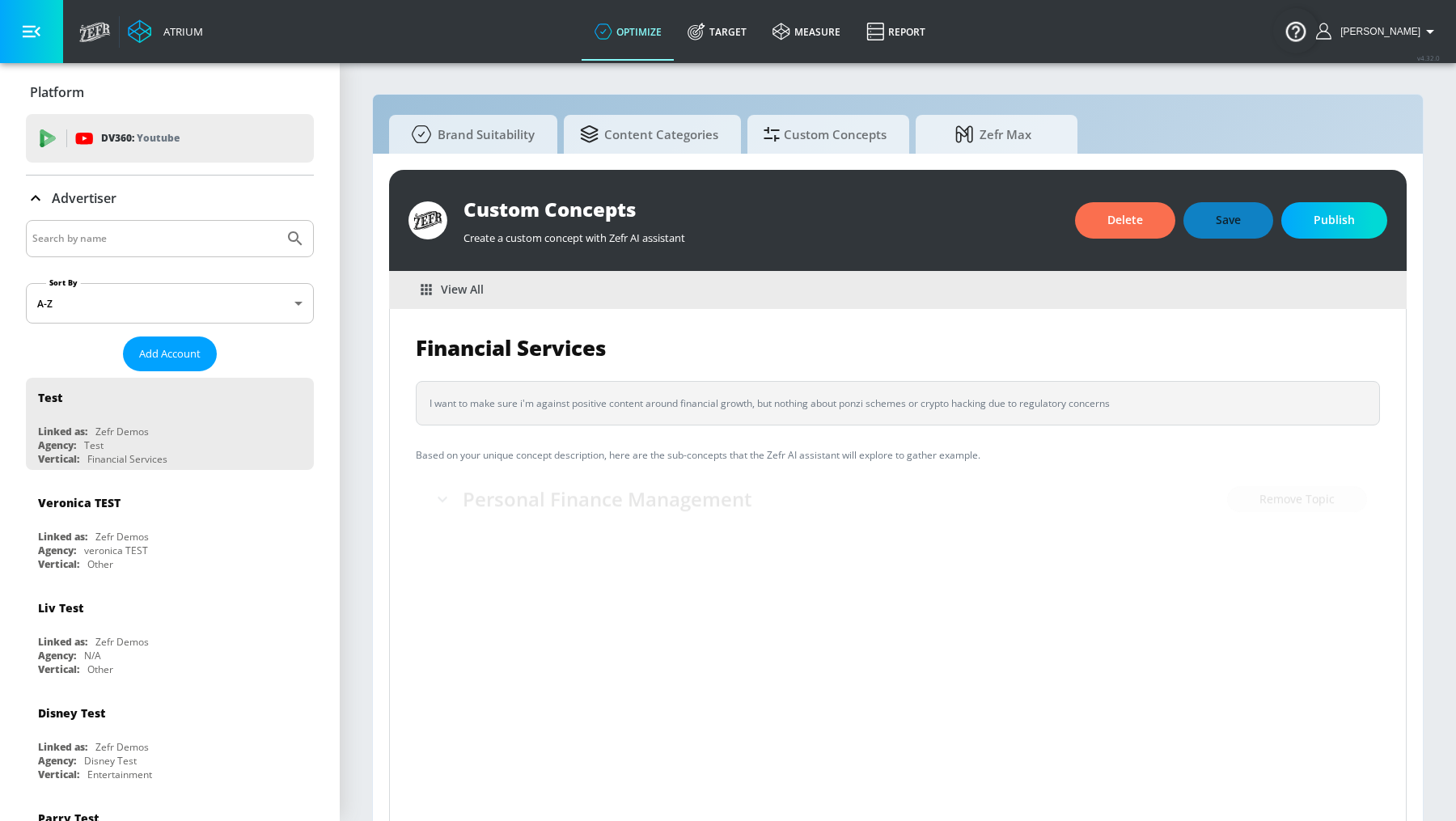
scroll to position [17, 0]
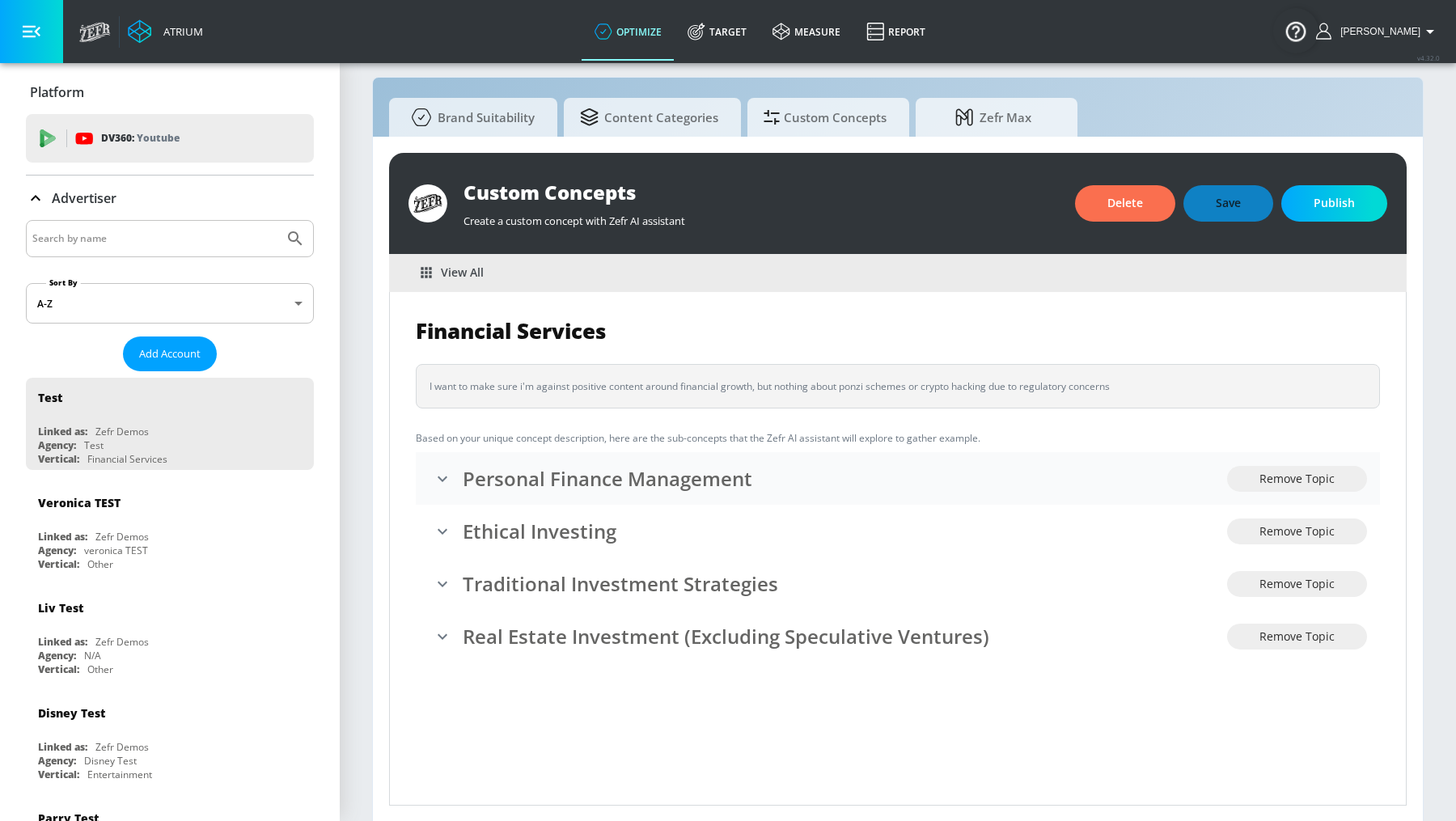
click at [731, 465] on h3 "Personal Finance Management" at bounding box center [845, 478] width 764 height 27
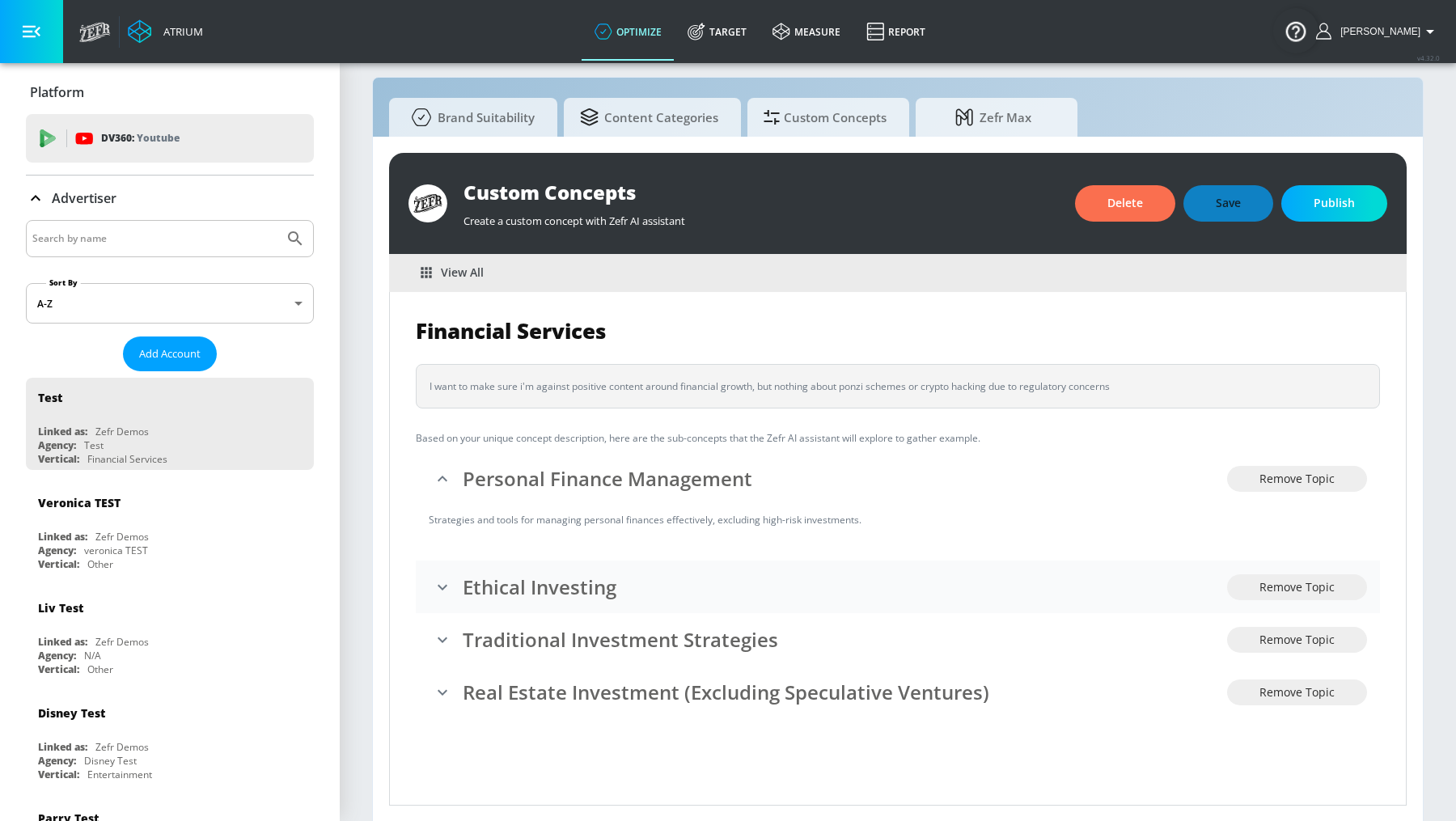
click at [621, 578] on h3 "Ethical Investing" at bounding box center [845, 586] width 764 height 27
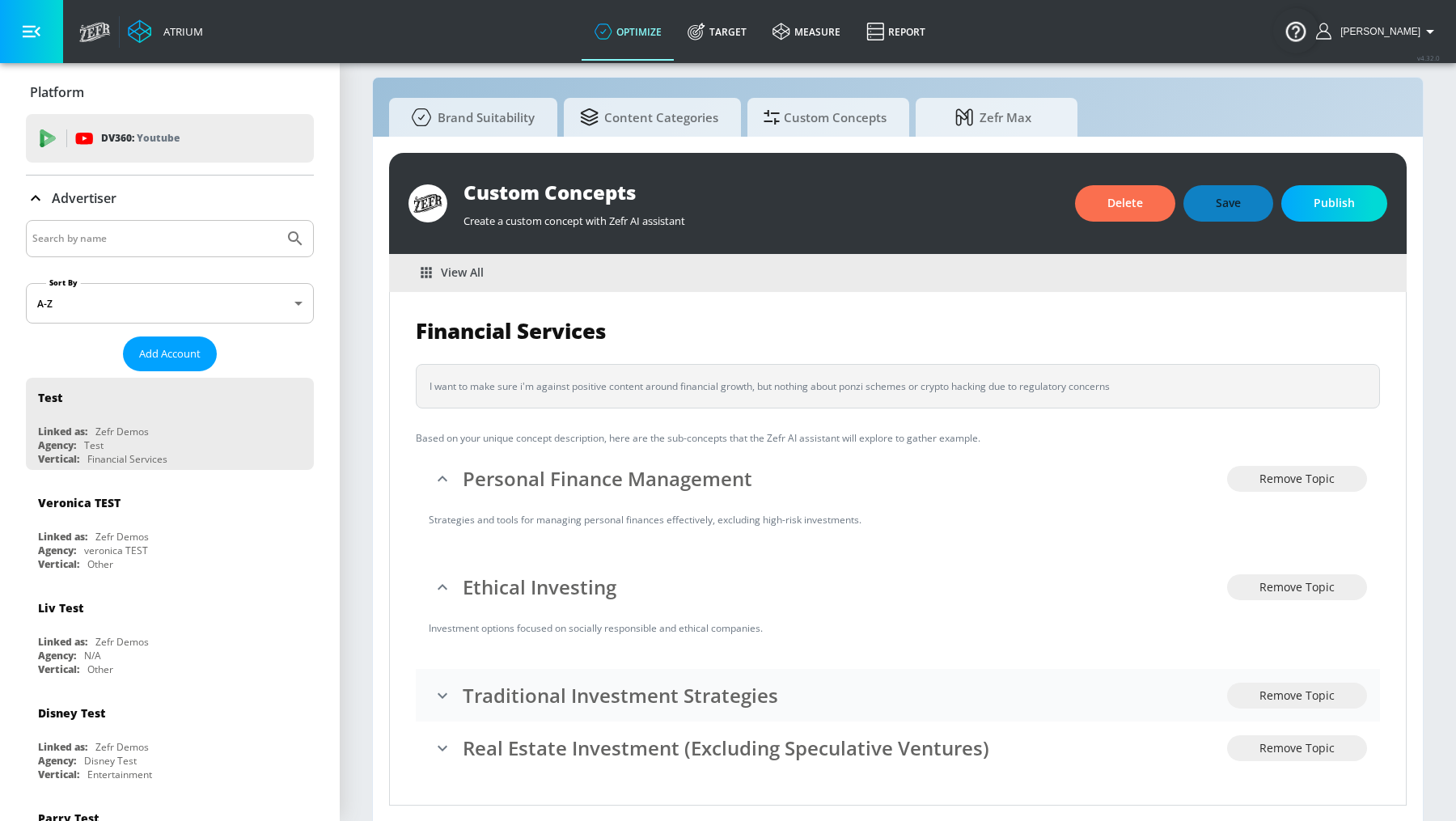
click at [724, 682] on h3 "Traditional Investment Strategies" at bounding box center [845, 695] width 764 height 27
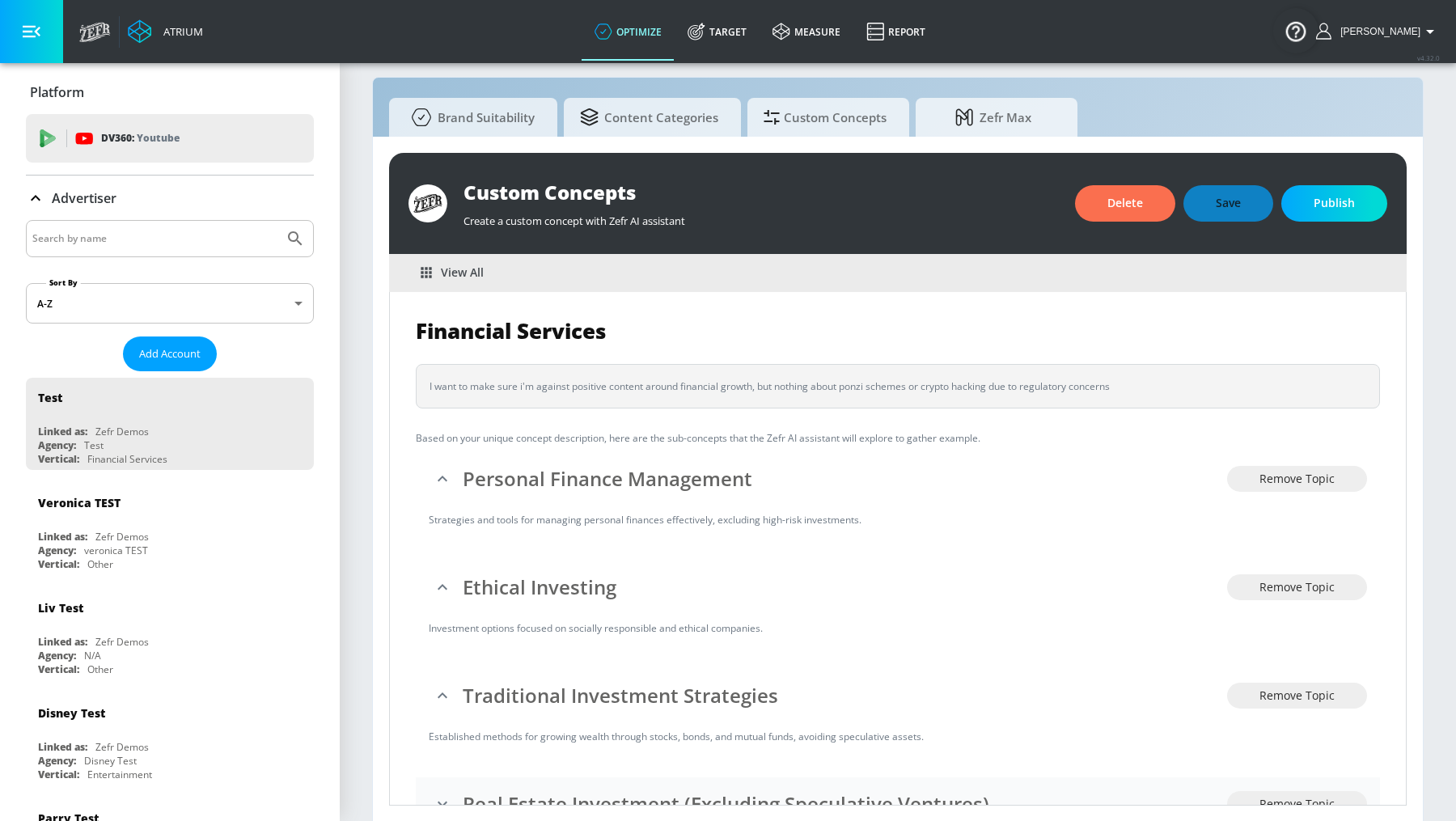
click at [702, 797] on h3 "Real Estate Investment (Excluding Speculative Ventures)" at bounding box center [845, 803] width 764 height 27
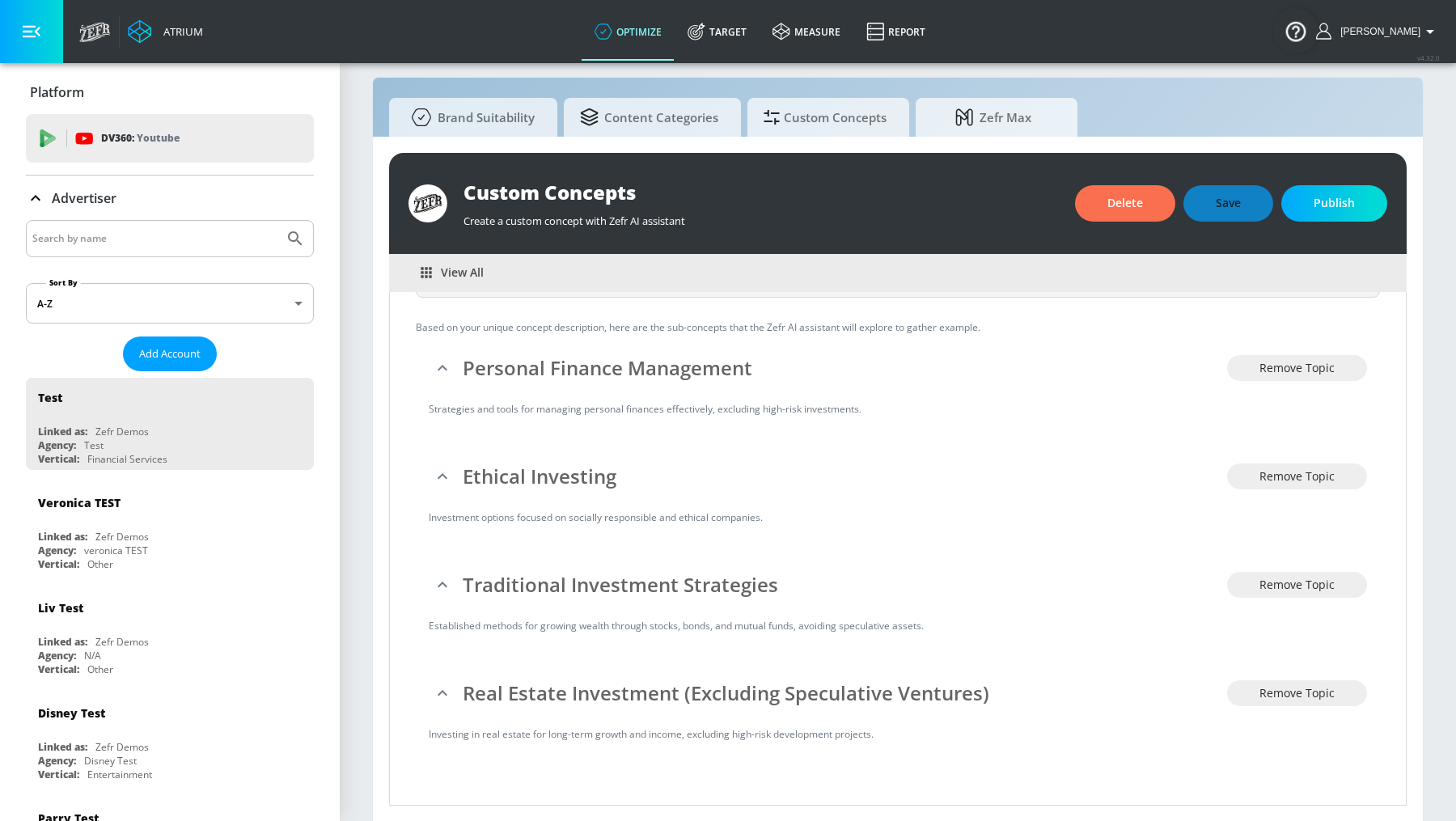
click at [1327, 204] on span "Publish" at bounding box center [1334, 203] width 41 height 20
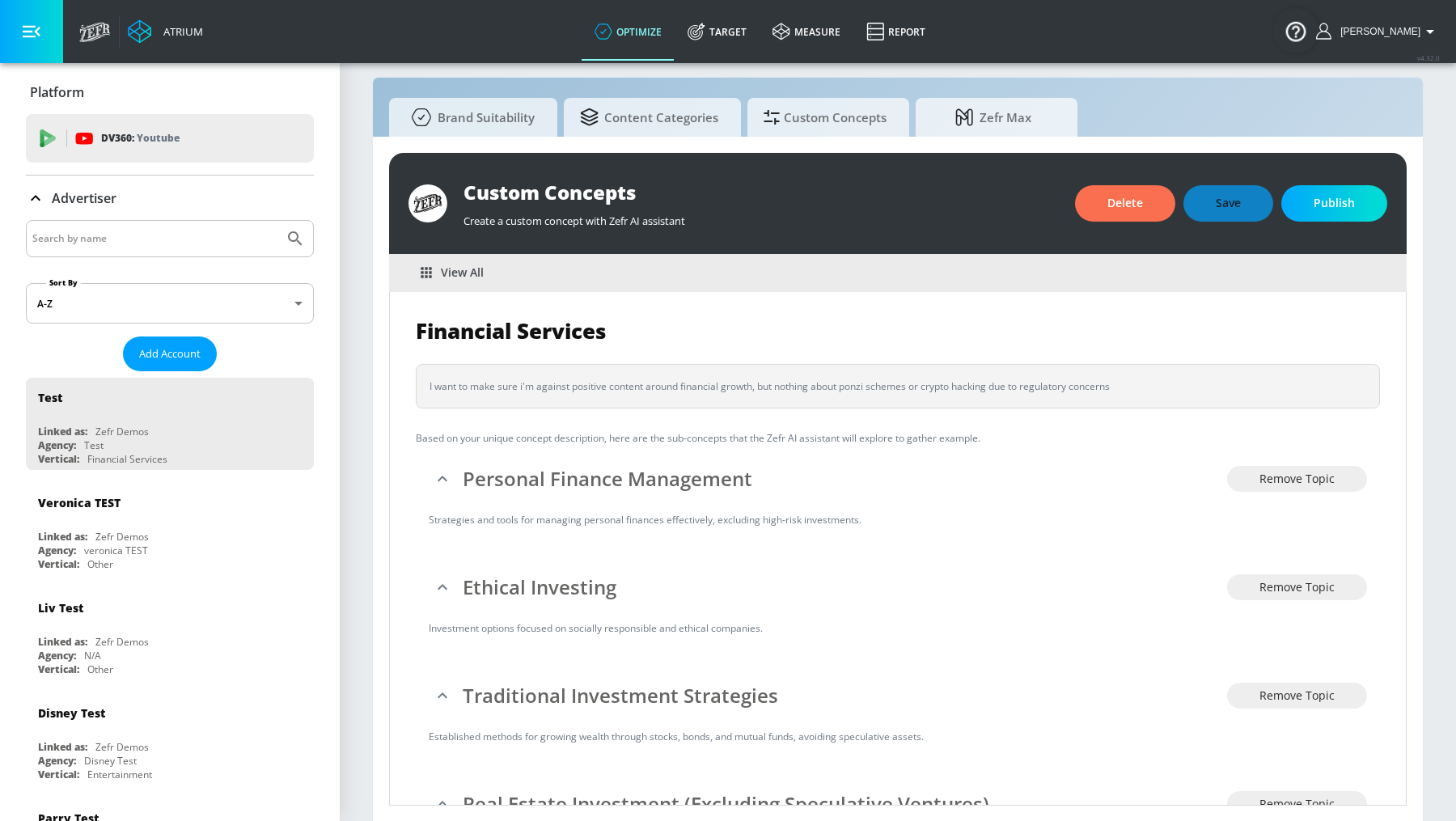
scroll to position [0, 0]
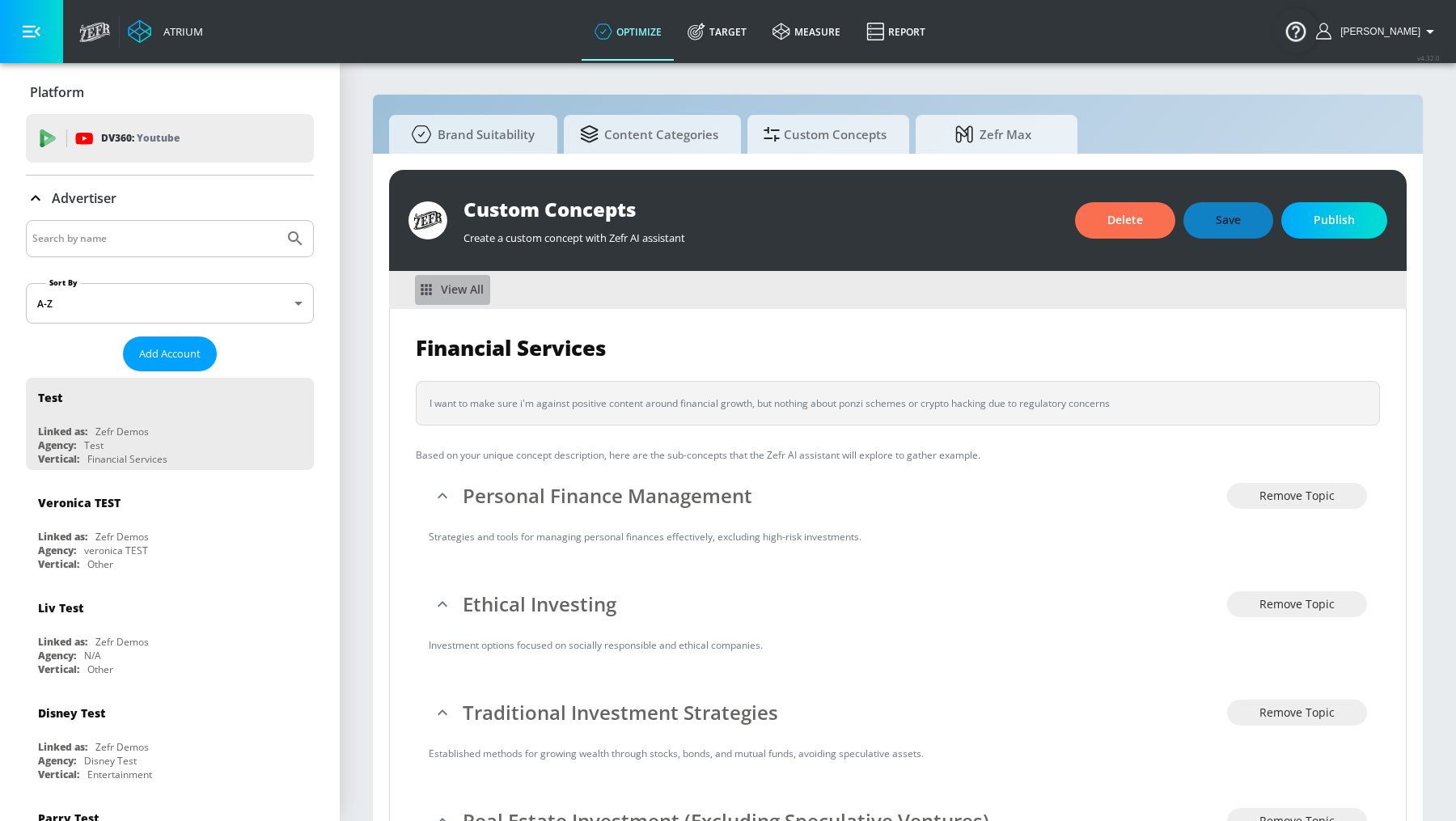
click at [480, 288] on span "View All" at bounding box center [452, 289] width 63 height 20
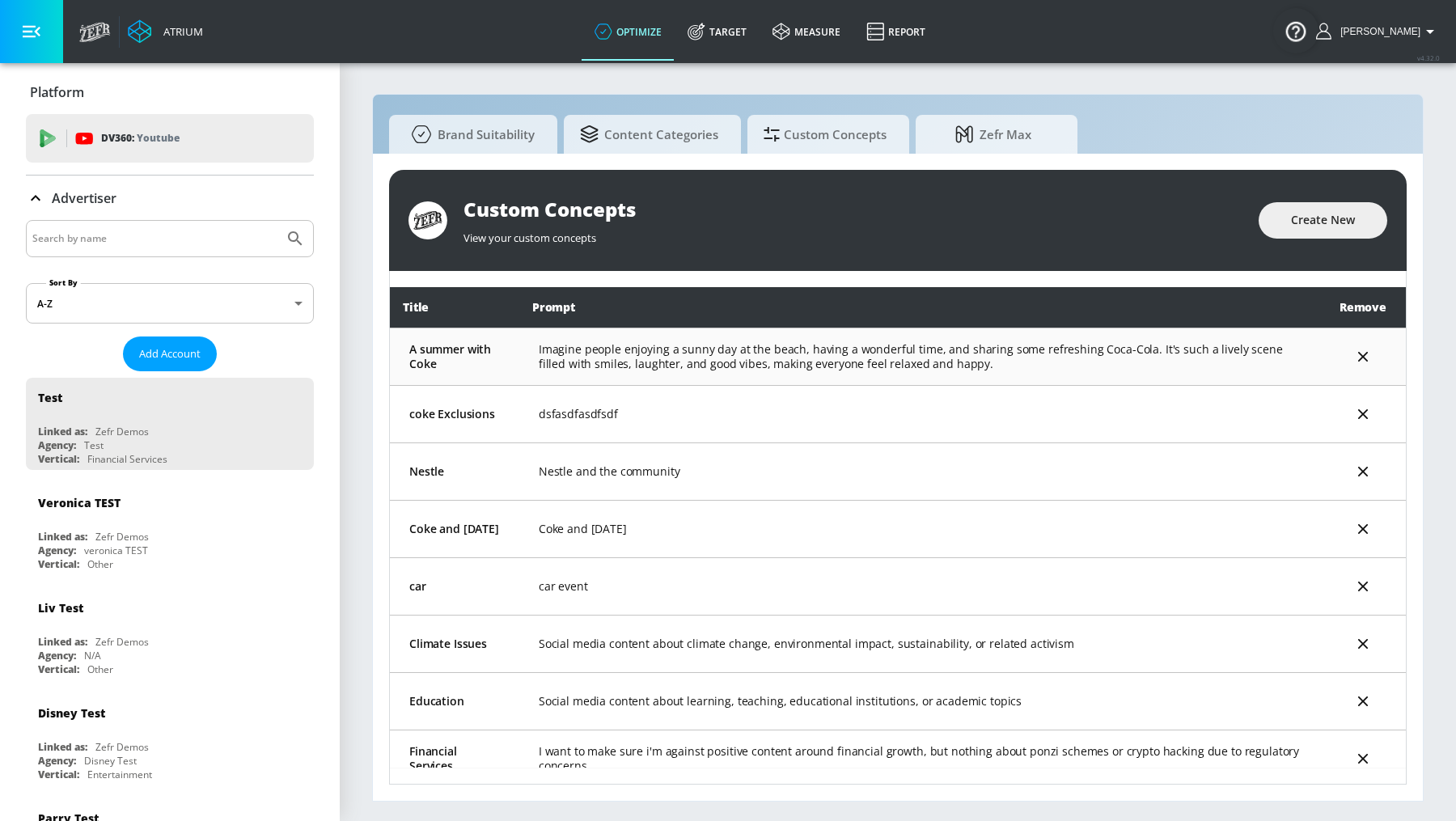
click at [580, 363] on td "Imagine people enjoying a sunny day at the beach, having a wonderful time, and …" at bounding box center [919, 356] width 801 height 58
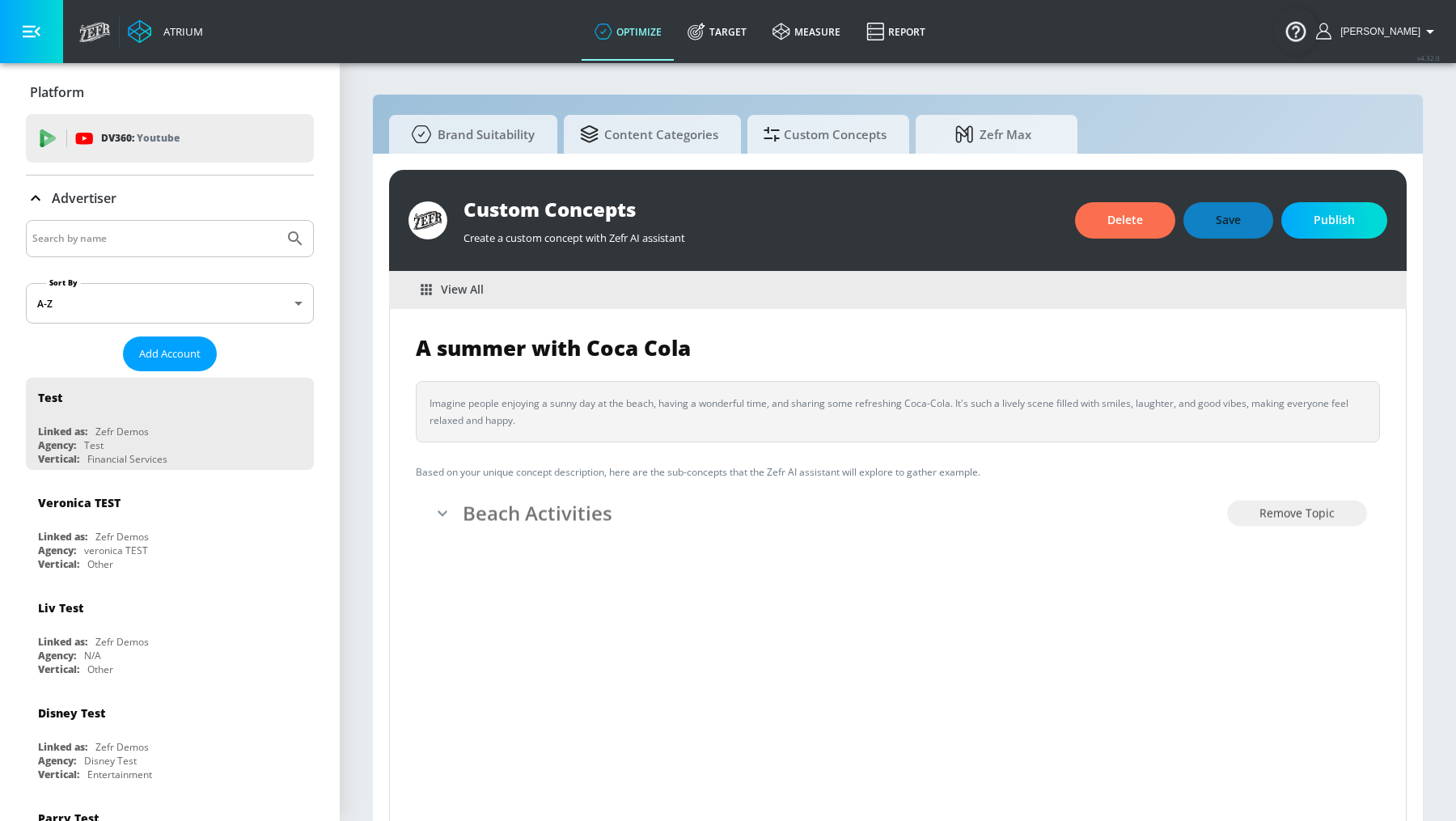
scroll to position [17, 0]
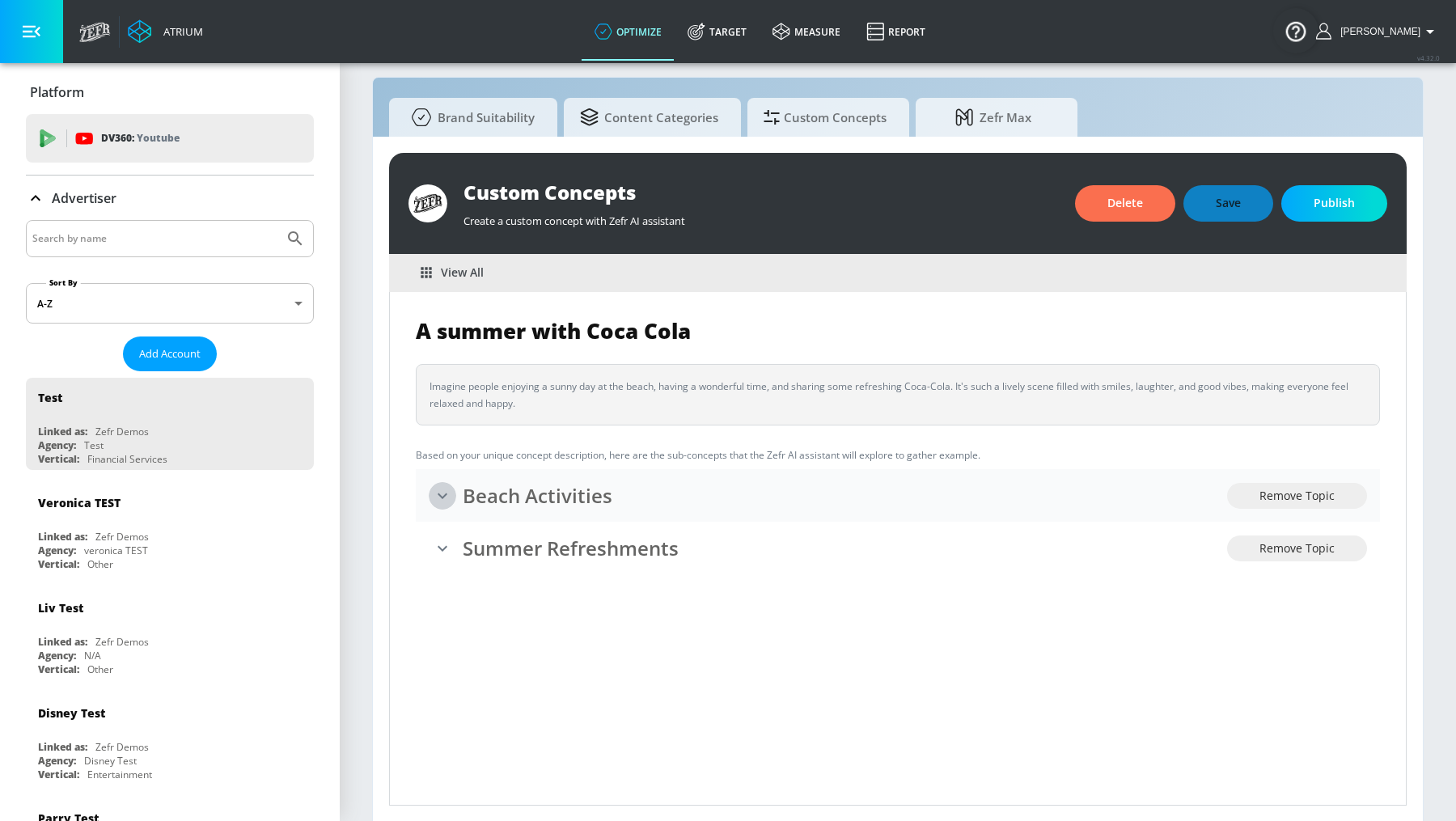
click at [441, 498] on icon "expand" at bounding box center [442, 496] width 20 height 20
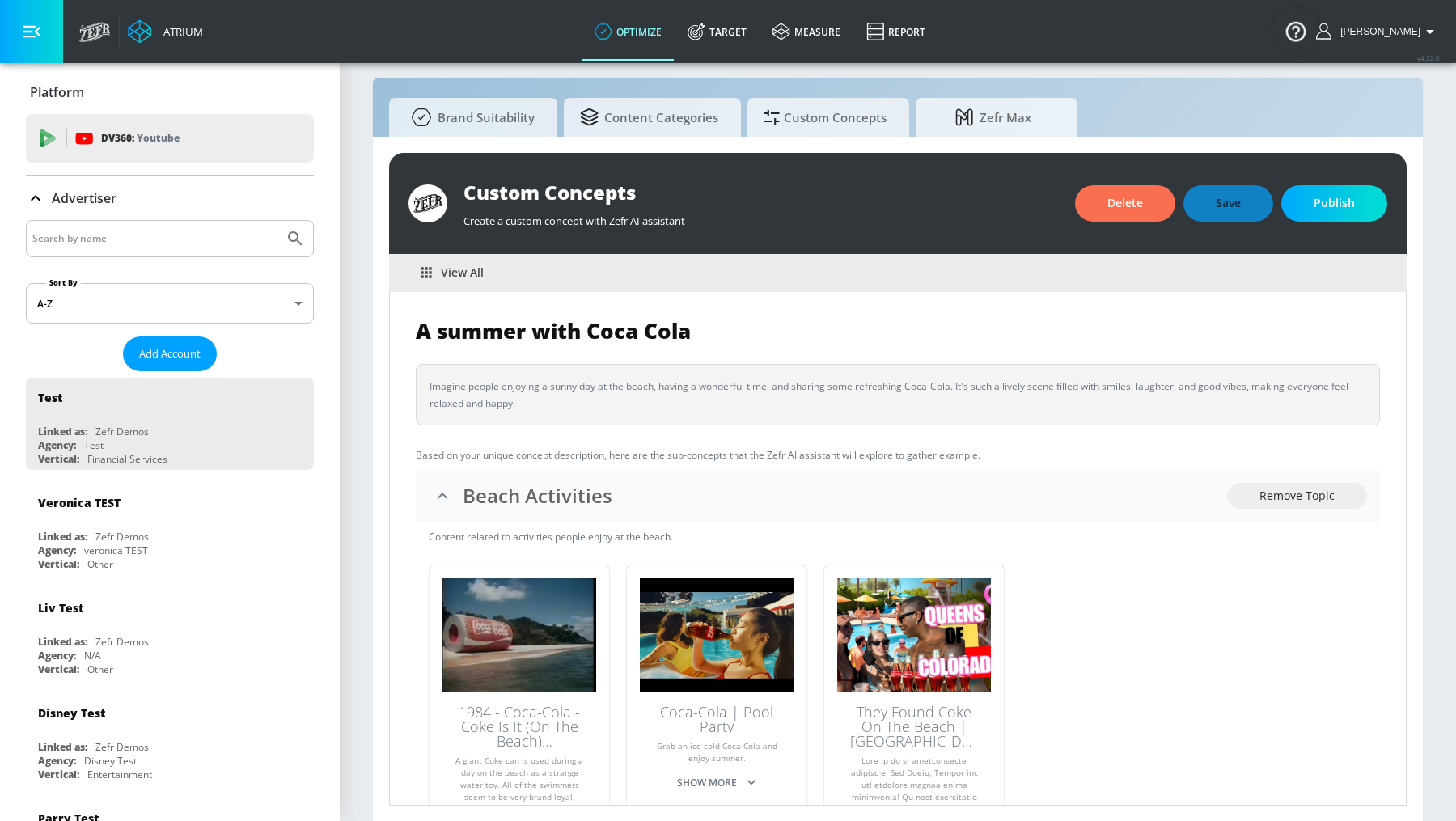
scroll to position [0, 0]
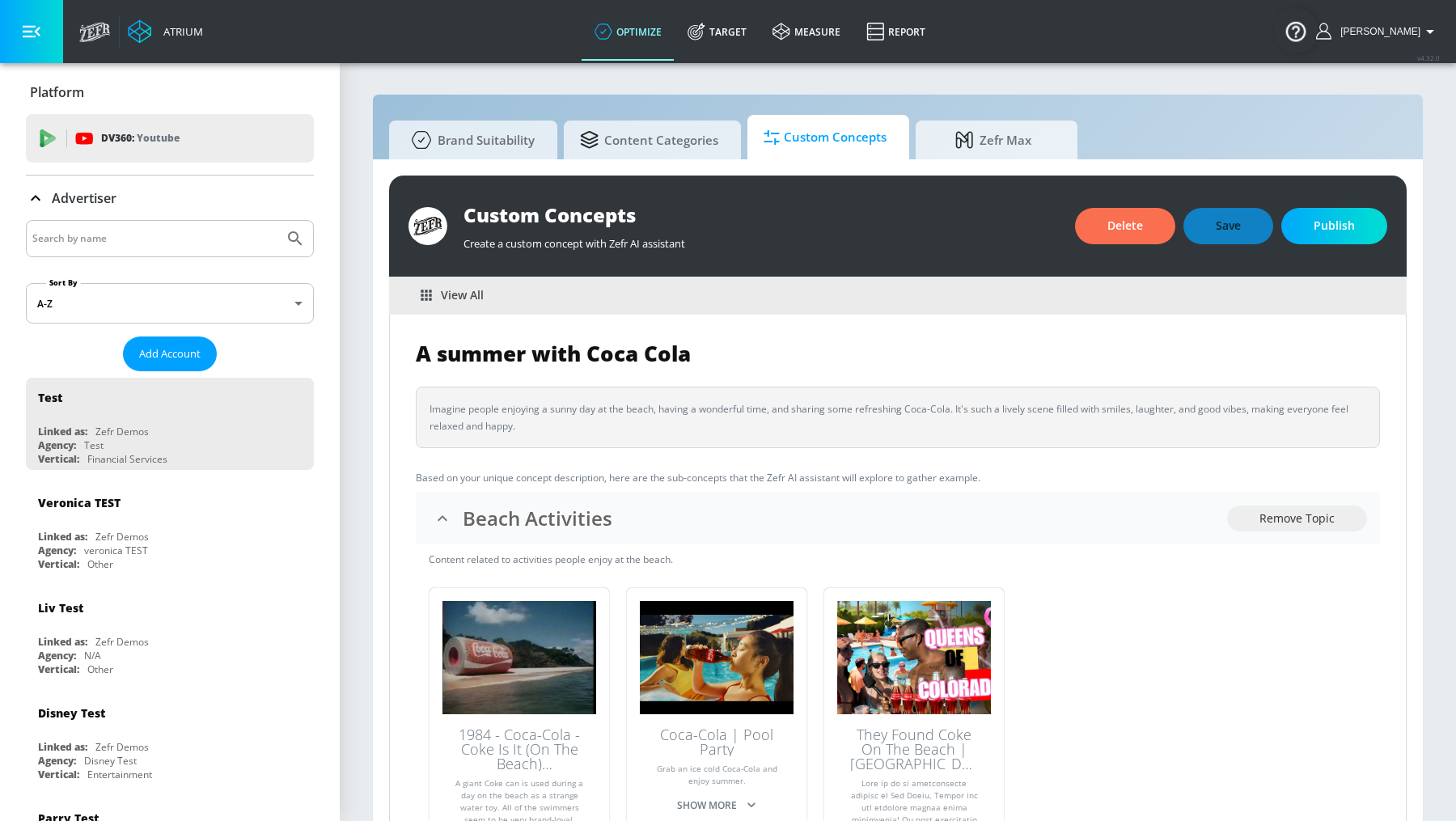
click at [804, 136] on span "Custom Concepts" at bounding box center [824, 137] width 123 height 39
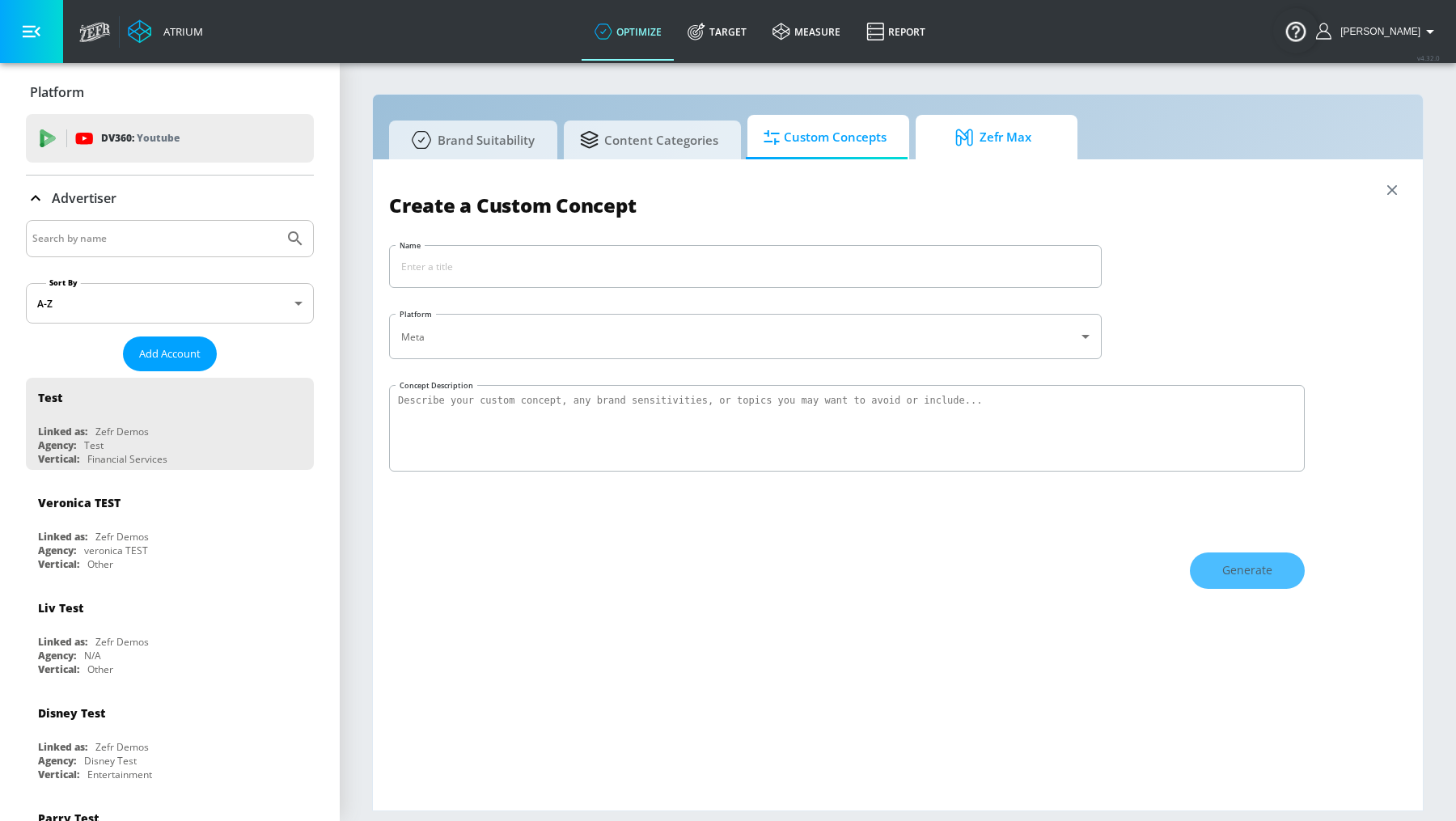
click at [926, 137] on link "Zefr Max" at bounding box center [996, 137] width 162 height 45
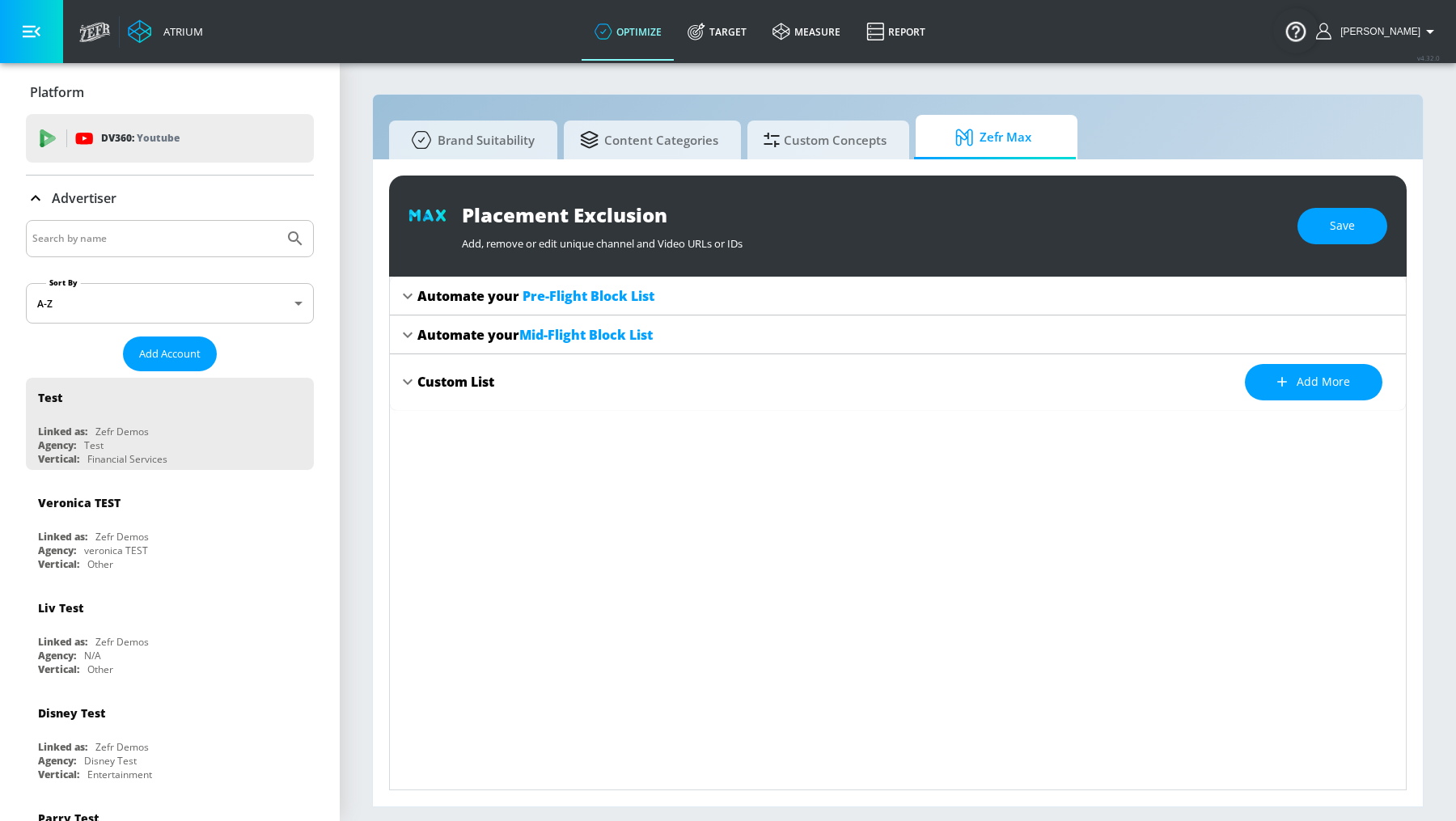
click at [567, 298] on span "Pre-Flight Block List" at bounding box center [589, 296] width 132 height 18
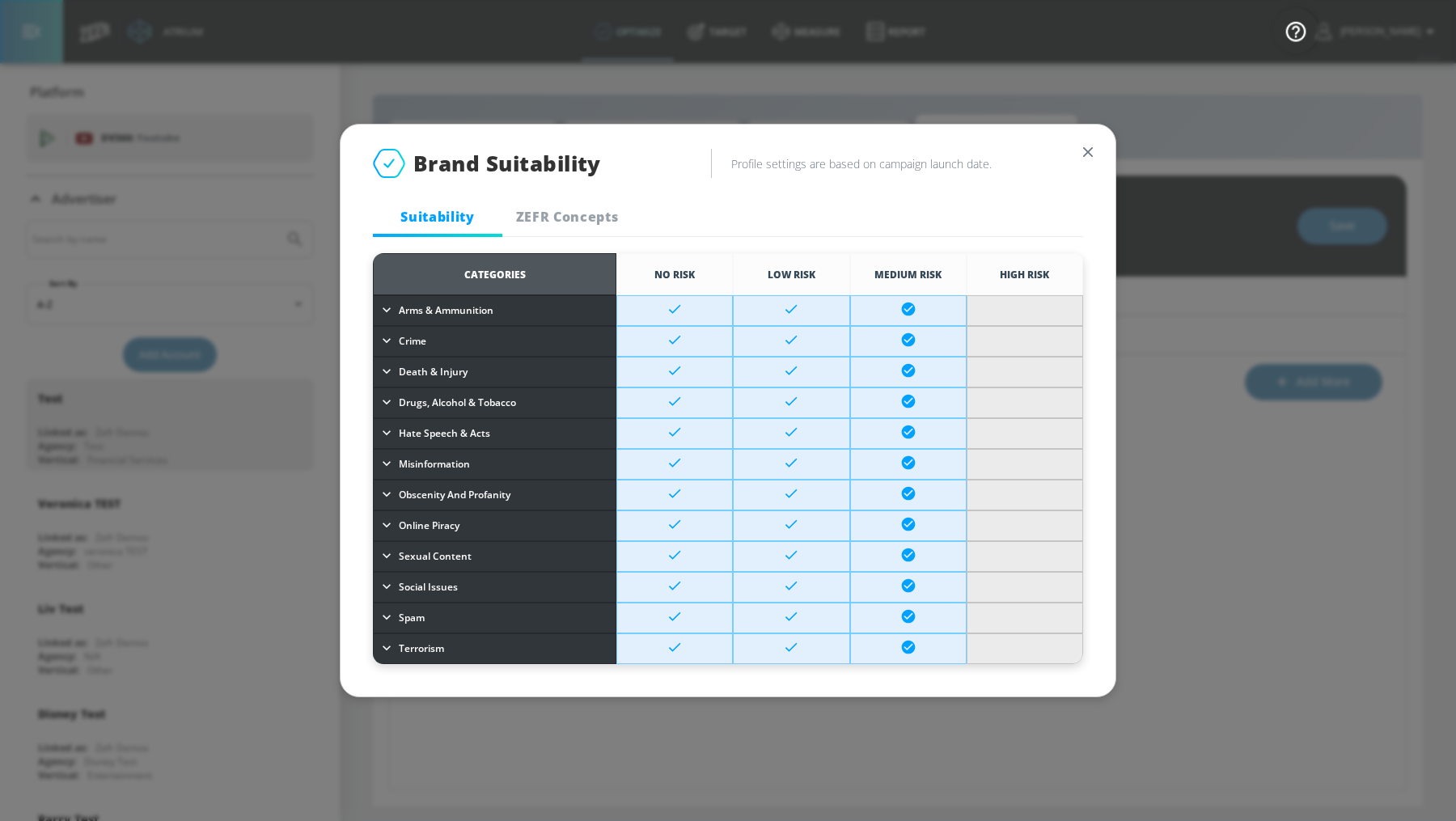
click at [1065, 157] on h6 "Profile settings are based on campaign launch date." at bounding box center [906, 163] width 352 height 15
click at [537, 211] on span "ZEFR Concepts" at bounding box center [567, 217] width 110 height 18
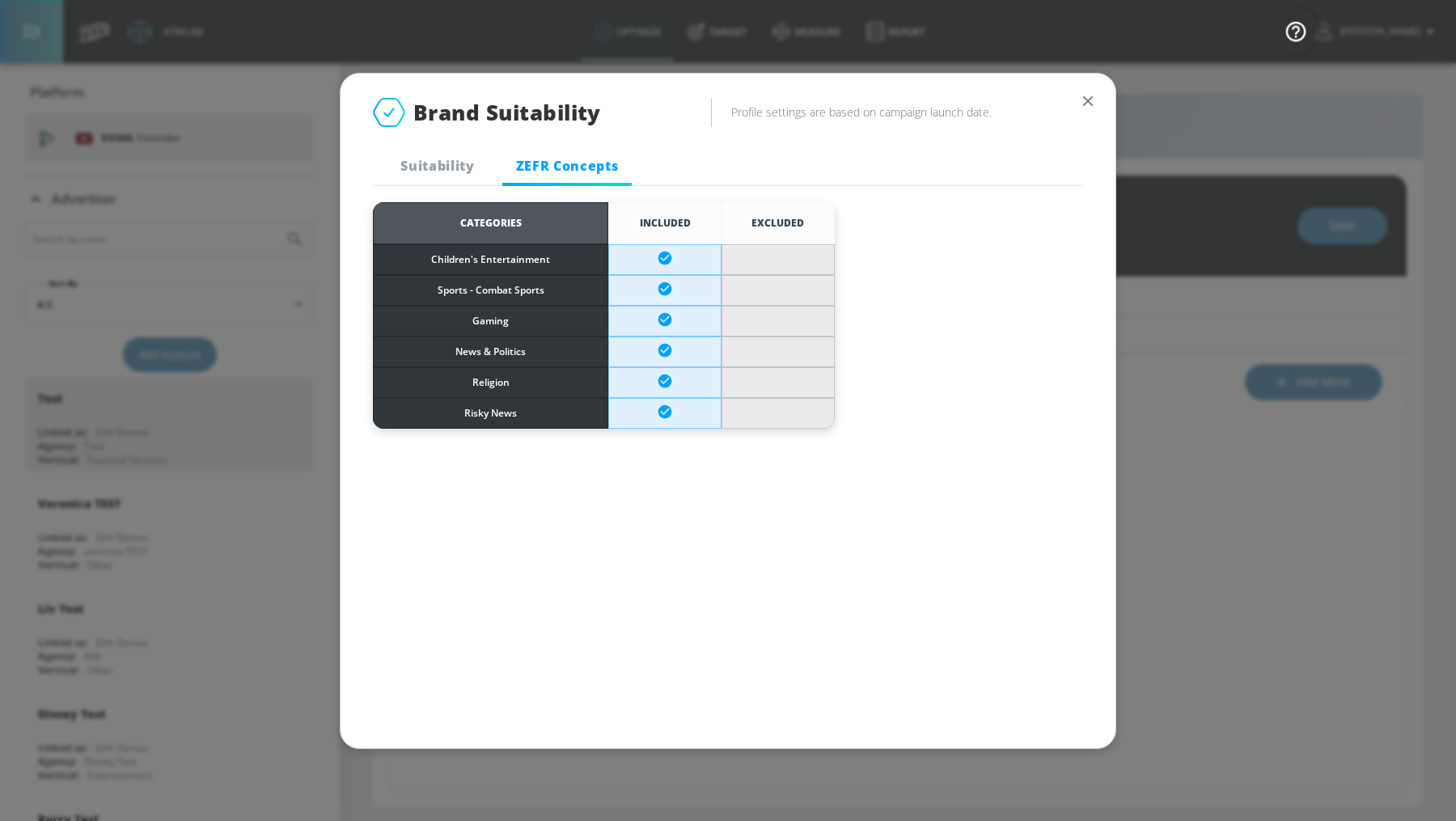
click at [1089, 103] on icon "button" at bounding box center [1088, 101] width 18 height 18
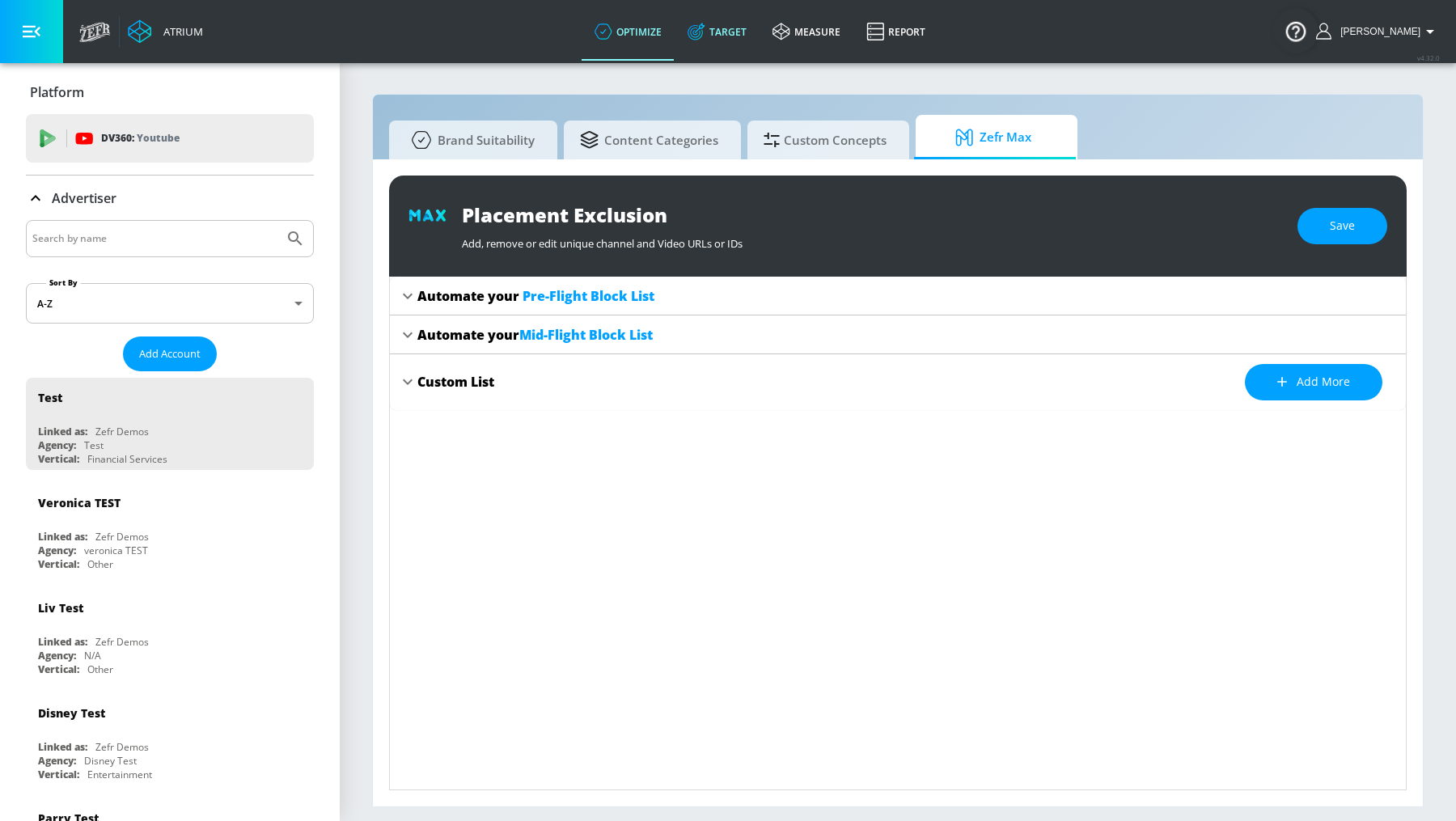
click at [759, 24] on link "Target" at bounding box center [717, 32] width 85 height 59
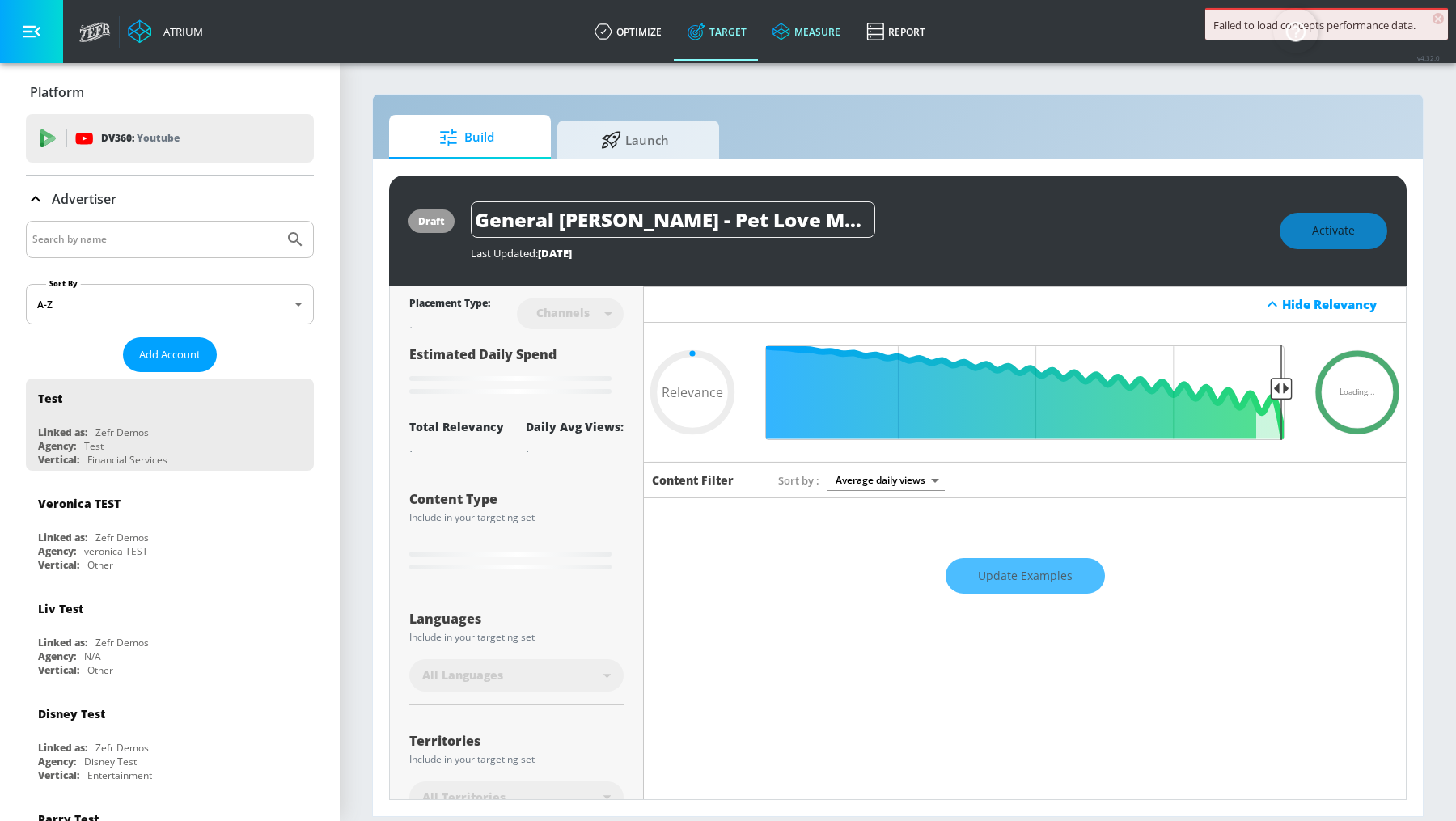
type input "0.67"
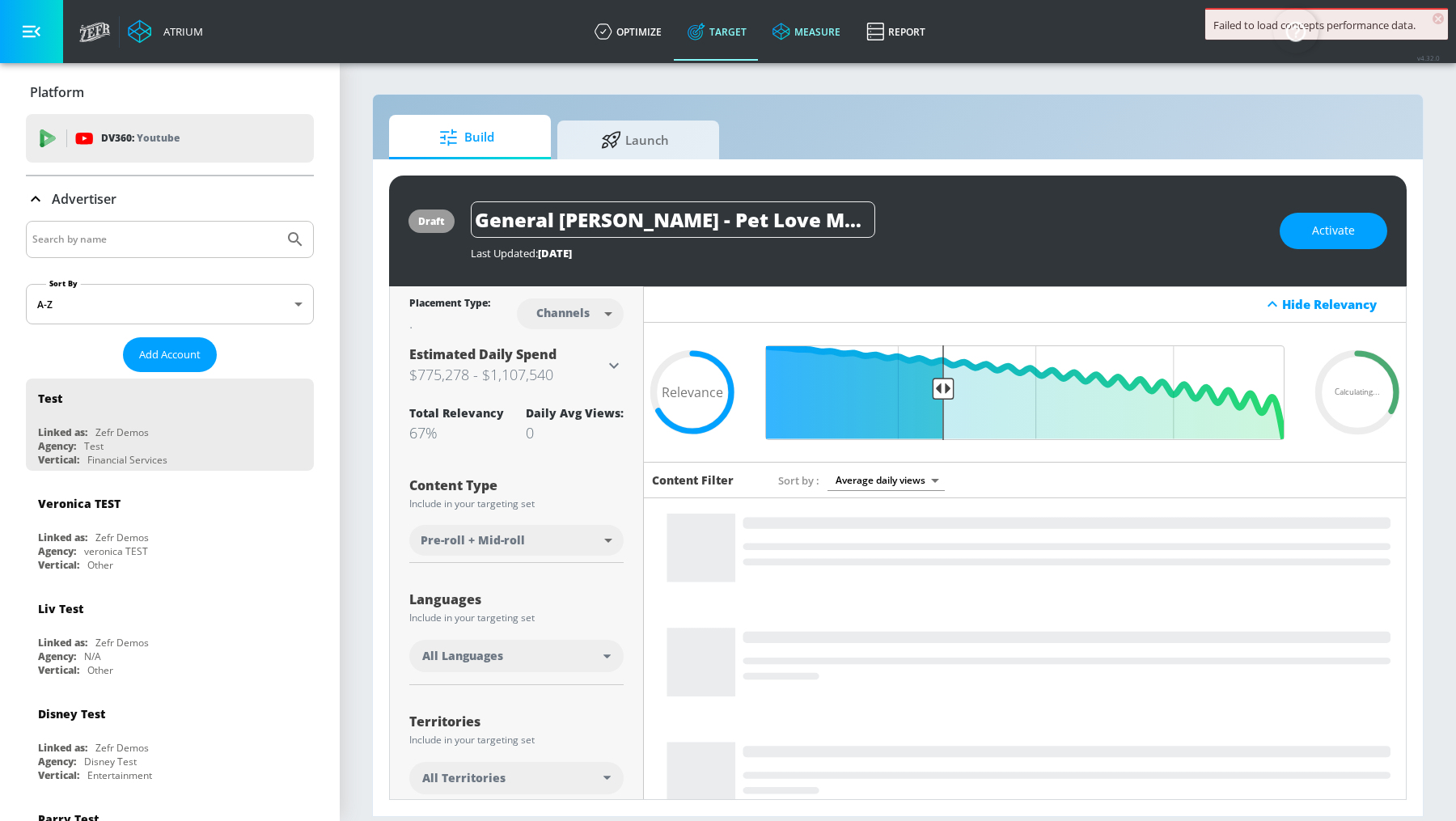
click at [853, 51] on link "measure" at bounding box center [806, 32] width 93 height 59
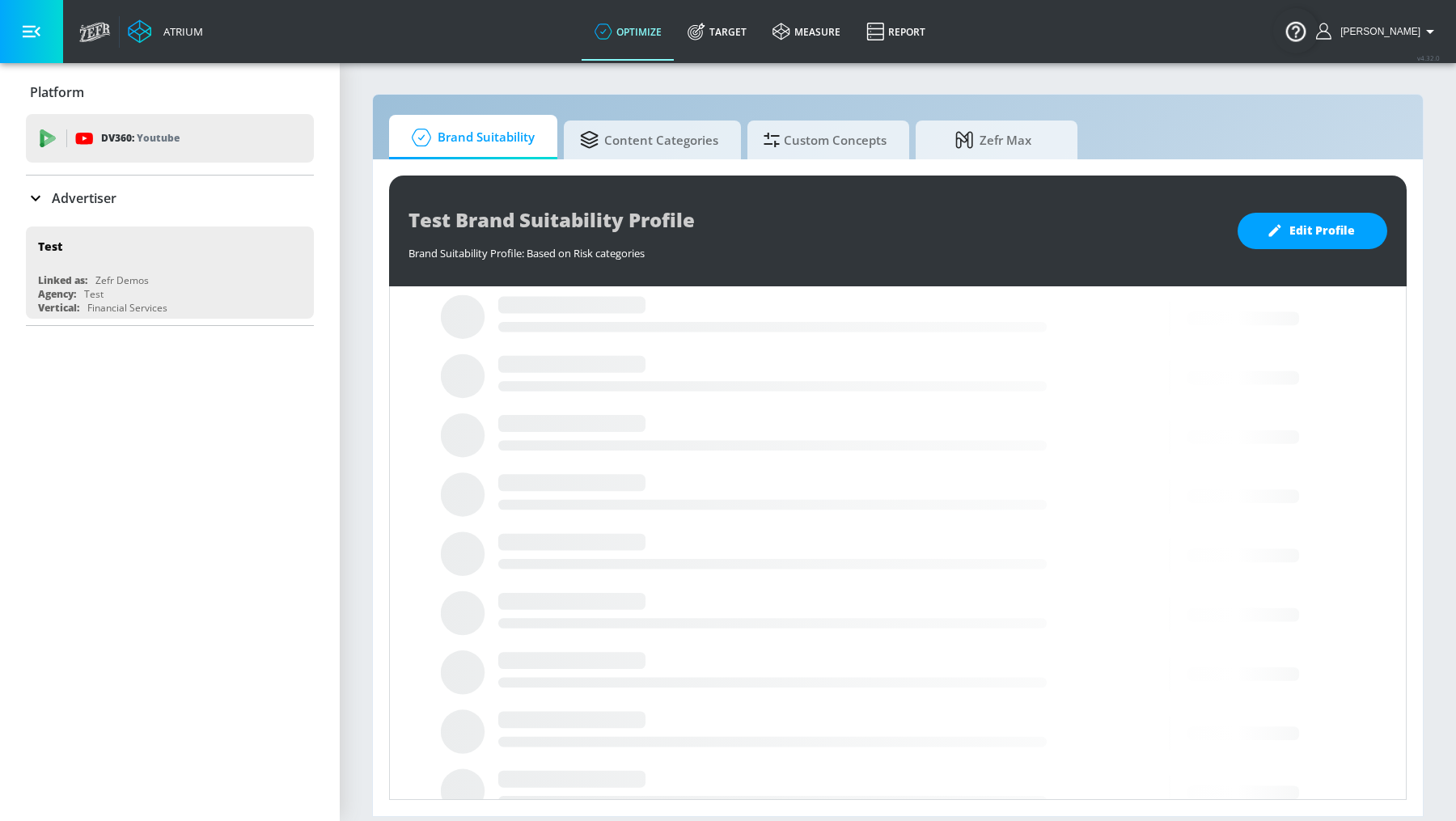
click at [845, 163] on div "Test Brand Suitability Profile Brand Suitability Profile: Based on Risk categor…" at bounding box center [898, 488] width 1050 height 657
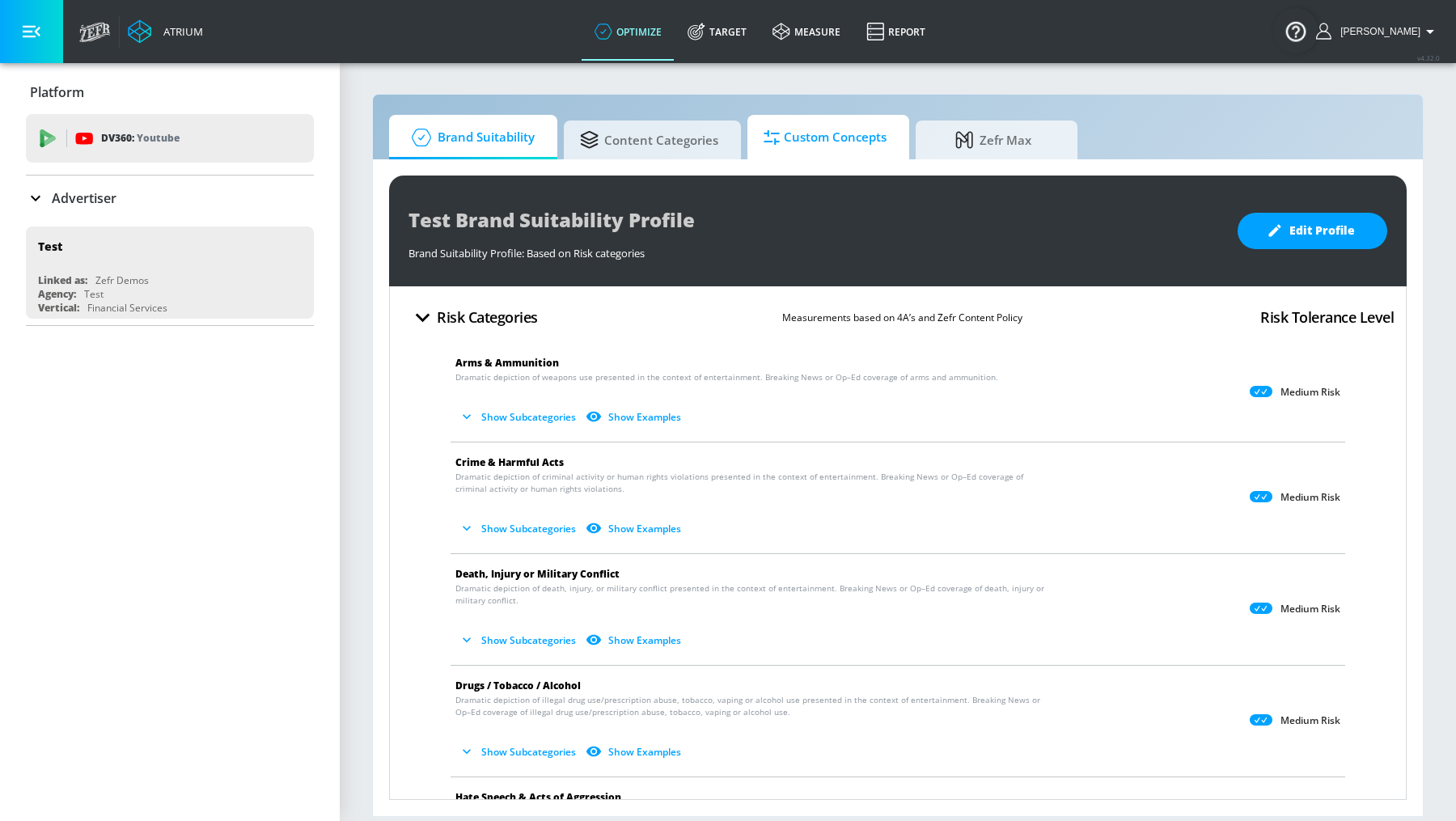
click at [845, 158] on link "Custom Concepts" at bounding box center [828, 137] width 162 height 45
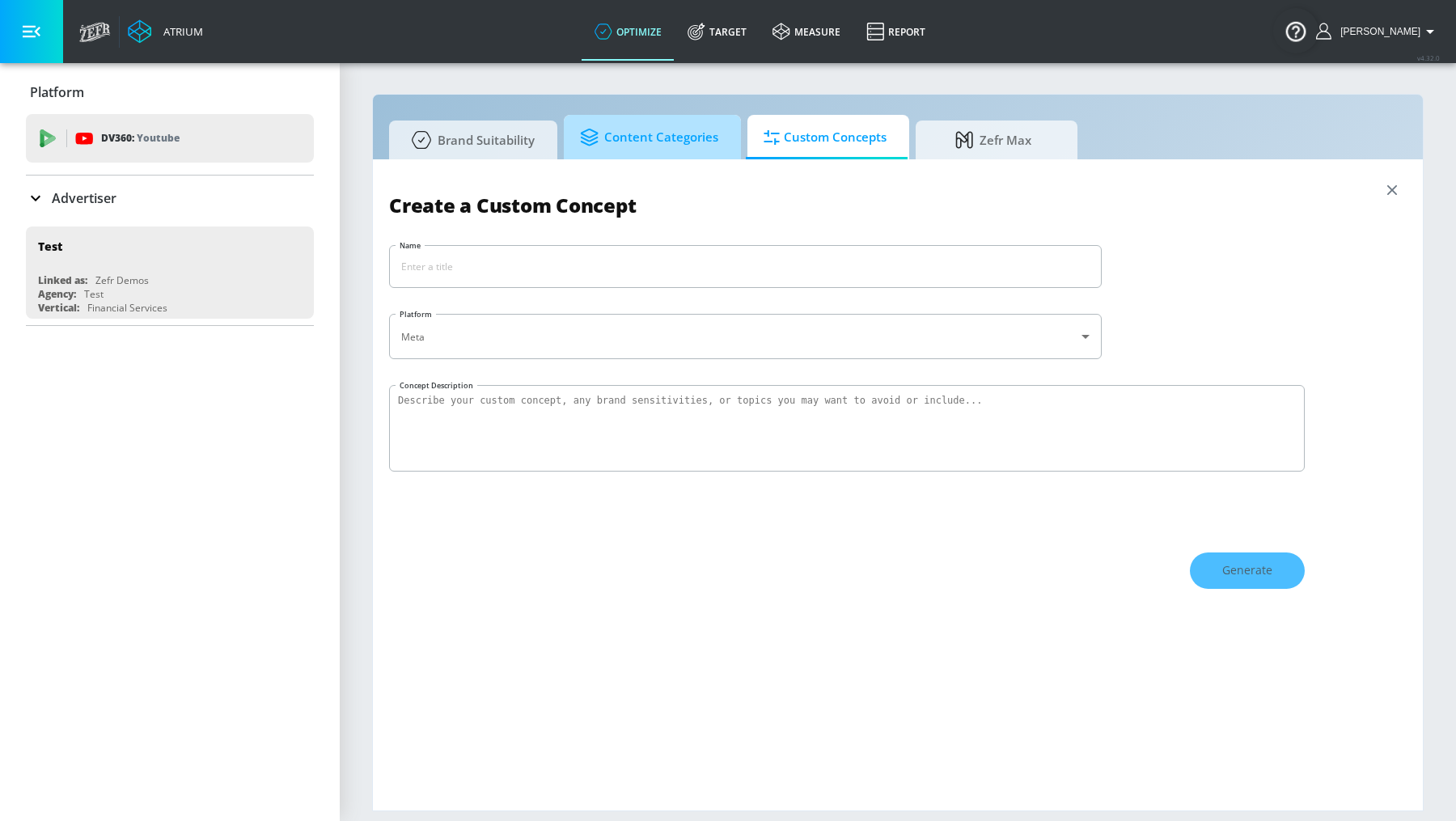
click at [593, 148] on span "Content Categories" at bounding box center [649, 137] width 138 height 39
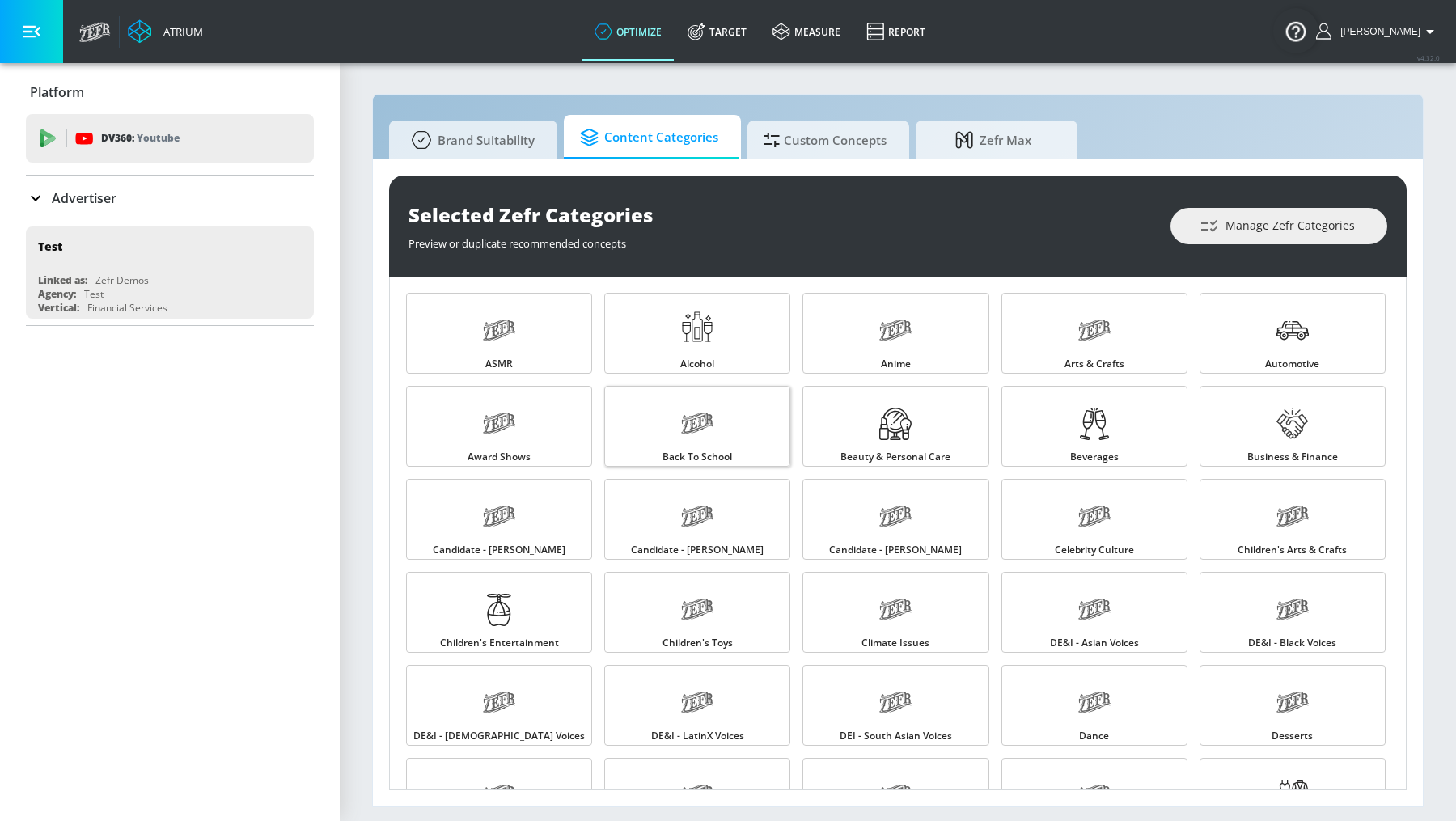
scroll to position [1557, 0]
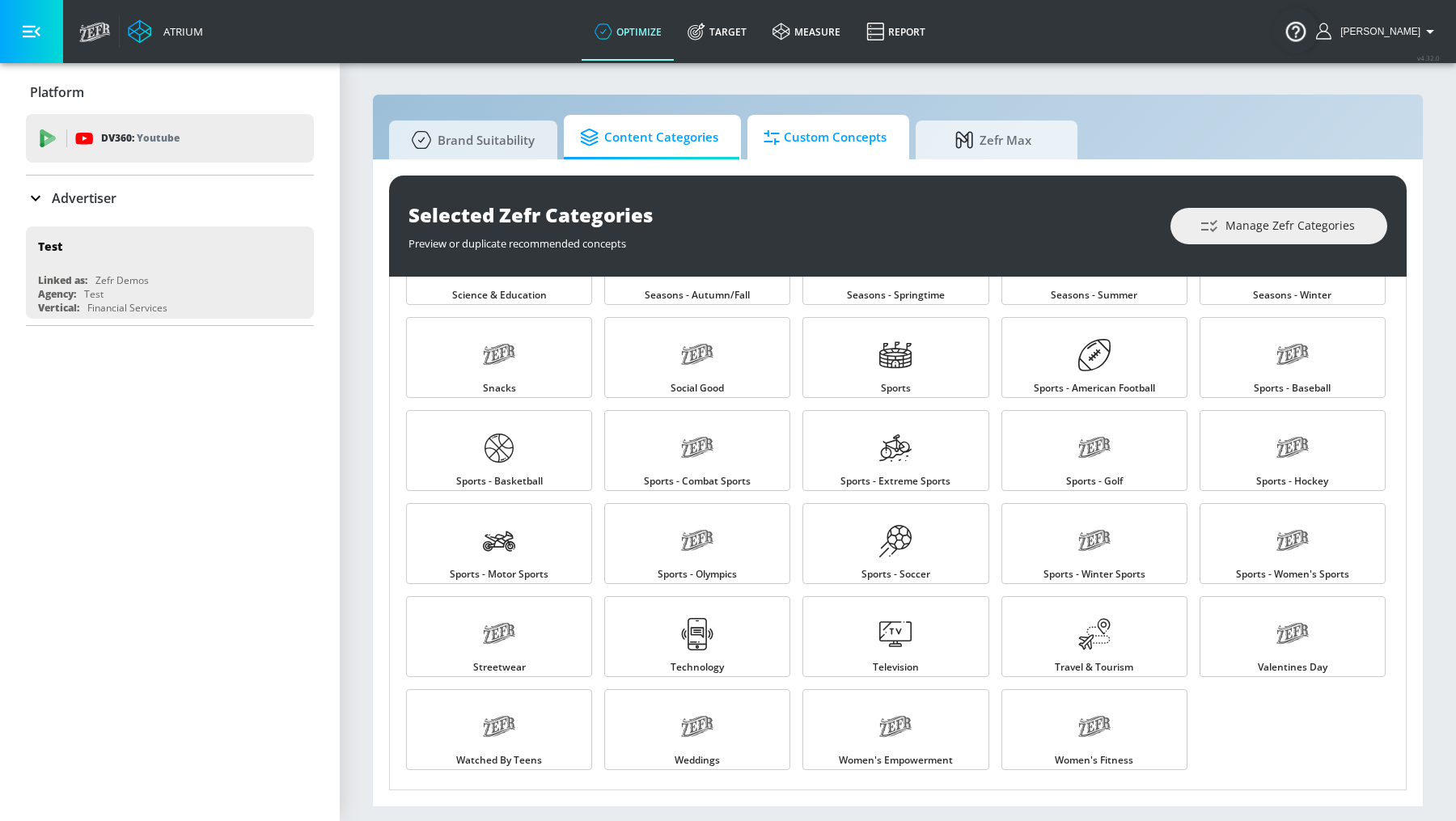
click at [850, 128] on span "Custom Concepts" at bounding box center [824, 137] width 123 height 39
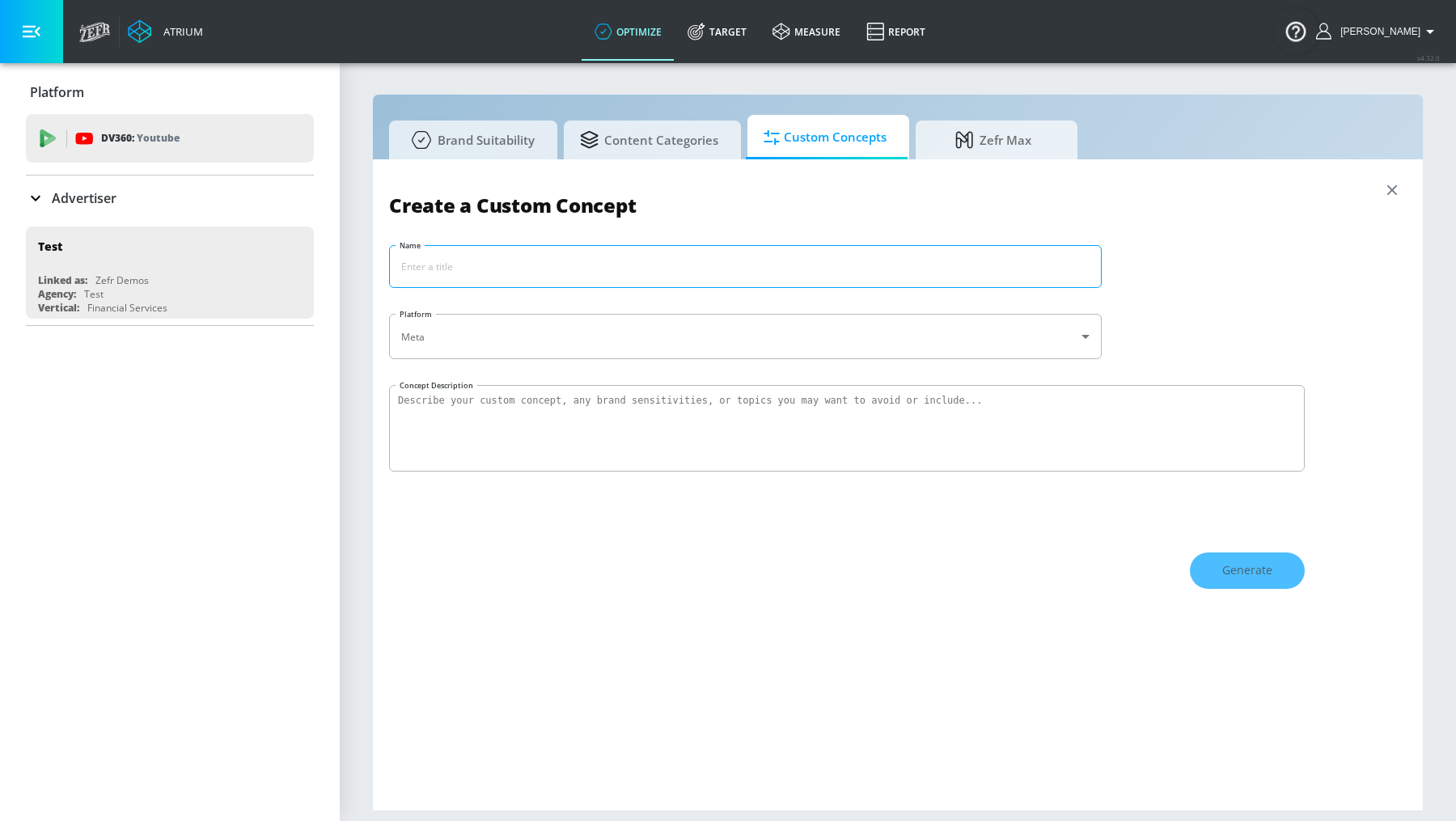
click at [638, 250] on input "Name" at bounding box center [745, 266] width 711 height 41
type input "C"
type input "Nestle Water Pollution"
click at [509, 341] on body "Atrium optimize Target measure Report optimize Target measure Report v 4.32.0 A…" at bounding box center [728, 410] width 1456 height 821
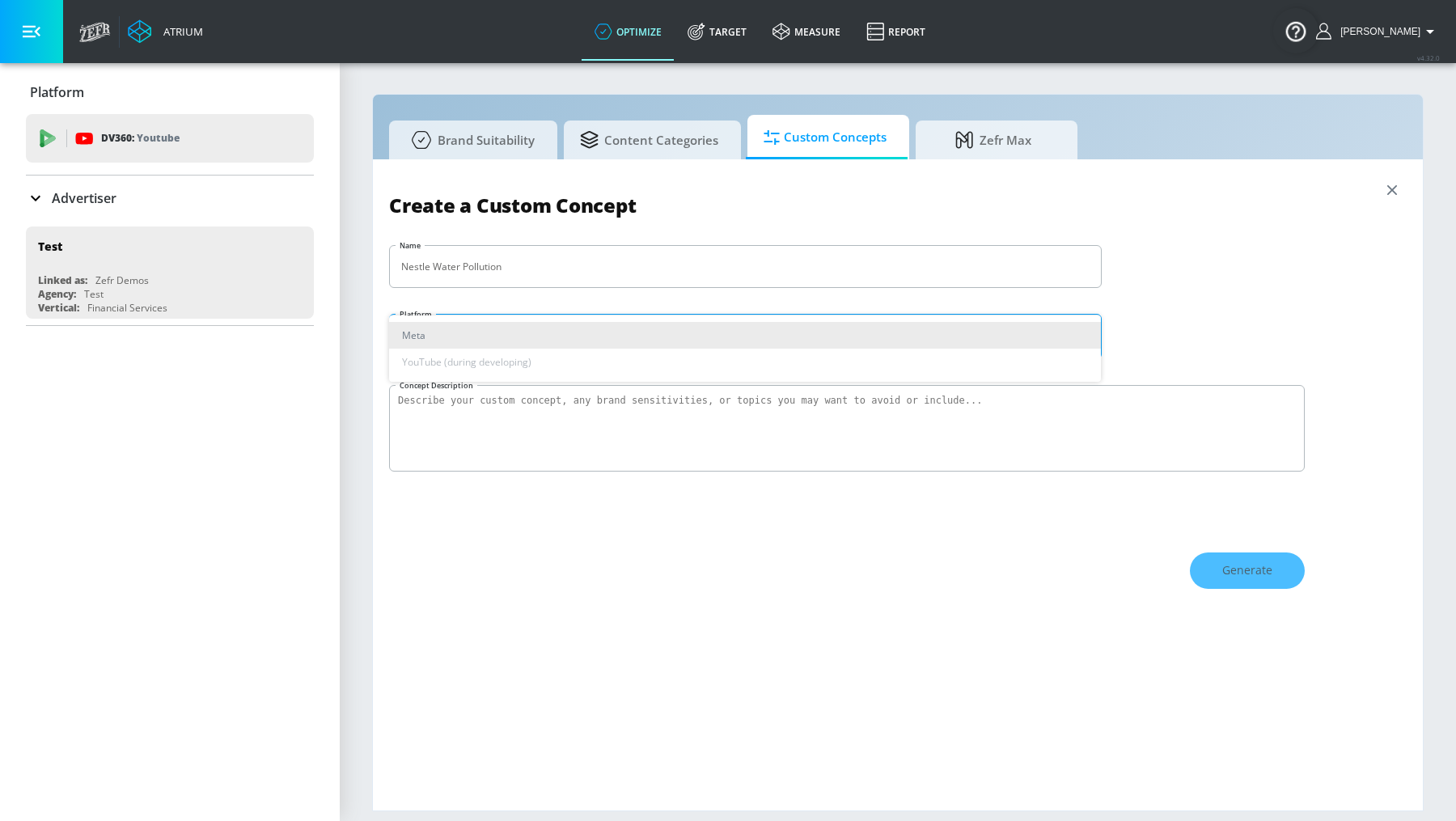
click at [611, 406] on div at bounding box center [728, 410] width 1456 height 821
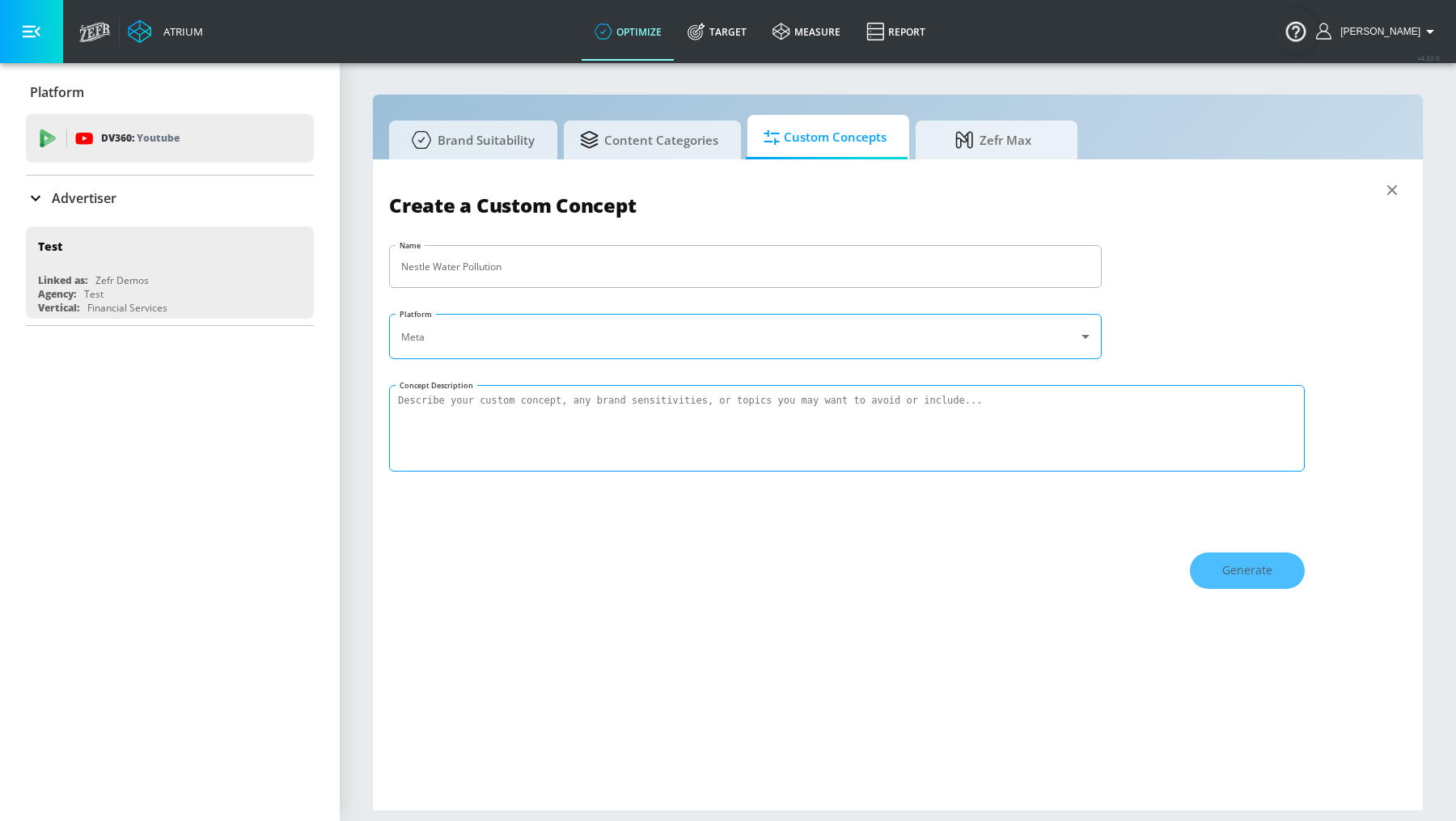
click at [611, 406] on textarea "Concept Description" at bounding box center [846, 428] width 915 height 86
type textarea "I want to make sure content about plastic pollution from water bottles is remov…"
click at [1235, 576] on span "Generate" at bounding box center [1247, 570] width 50 height 20
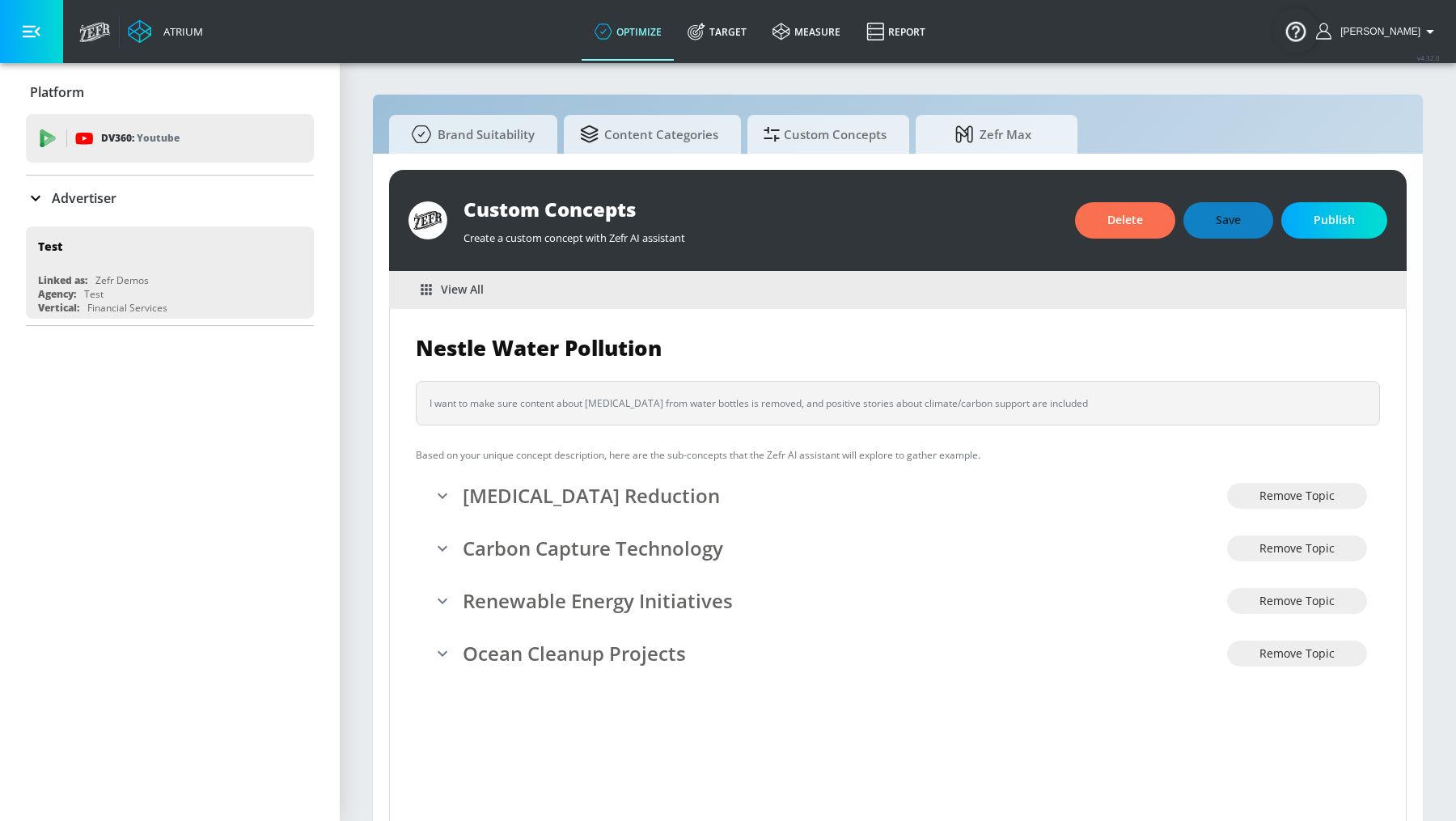
click at [1239, 224] on div "Save" at bounding box center [1228, 220] width 89 height 37
click at [1341, 227] on span "Publish" at bounding box center [1334, 220] width 41 height 20
click at [454, 284] on span "View All" at bounding box center [452, 289] width 63 height 20
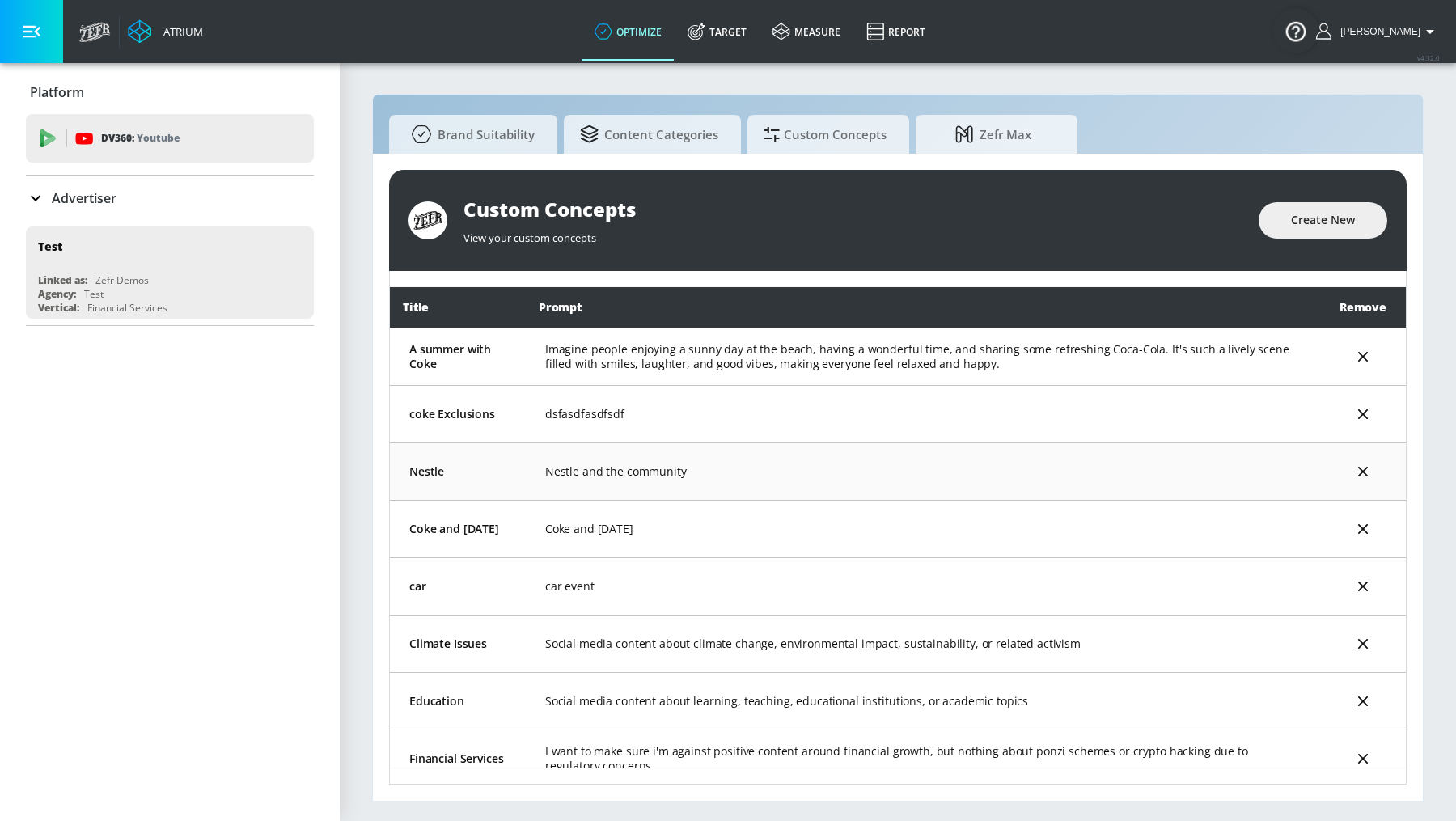
click at [996, 473] on td "Nestle and the community" at bounding box center [923, 471] width 794 height 58
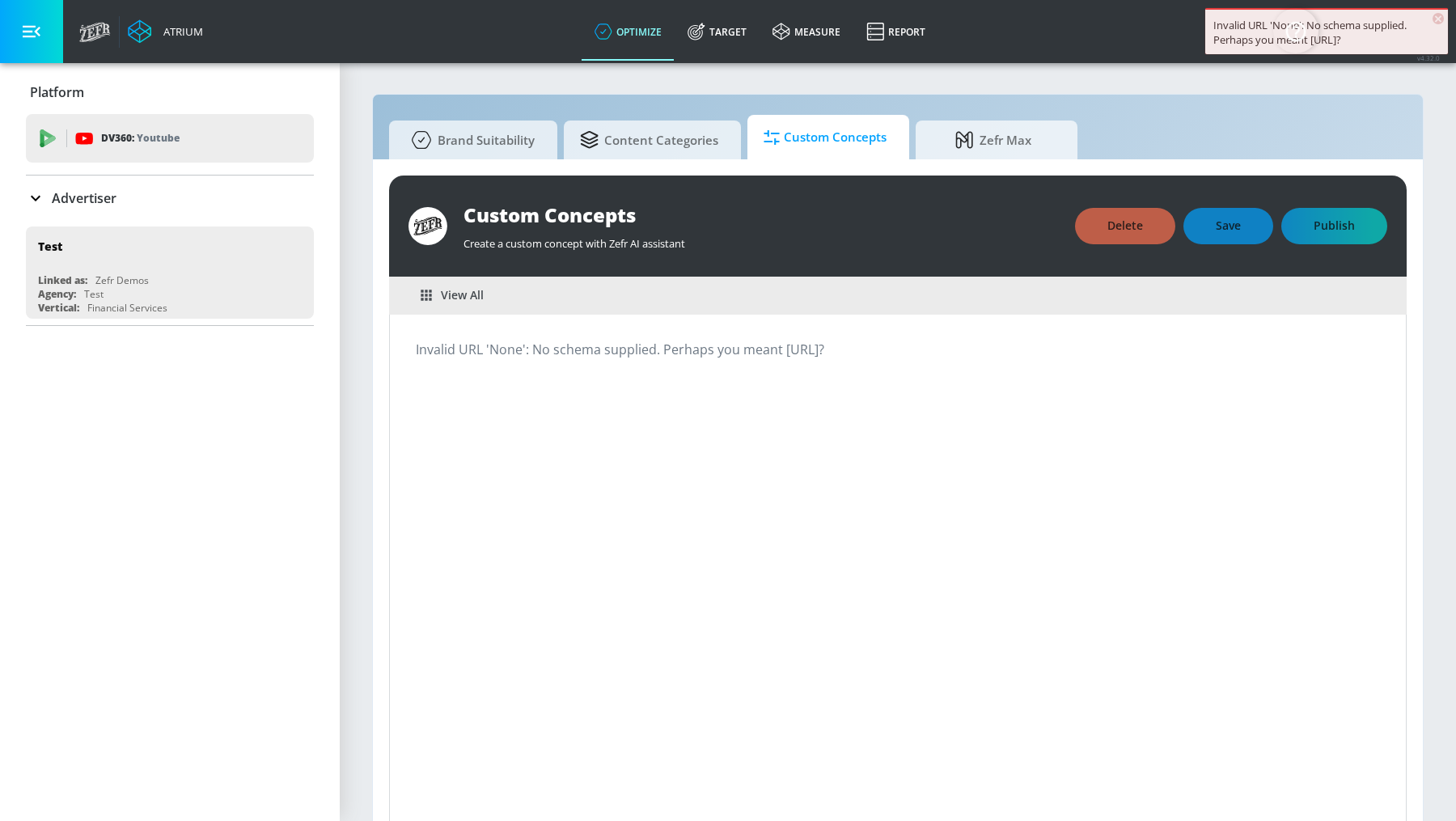
click at [847, 148] on span "Custom Concepts" at bounding box center [824, 137] width 123 height 39
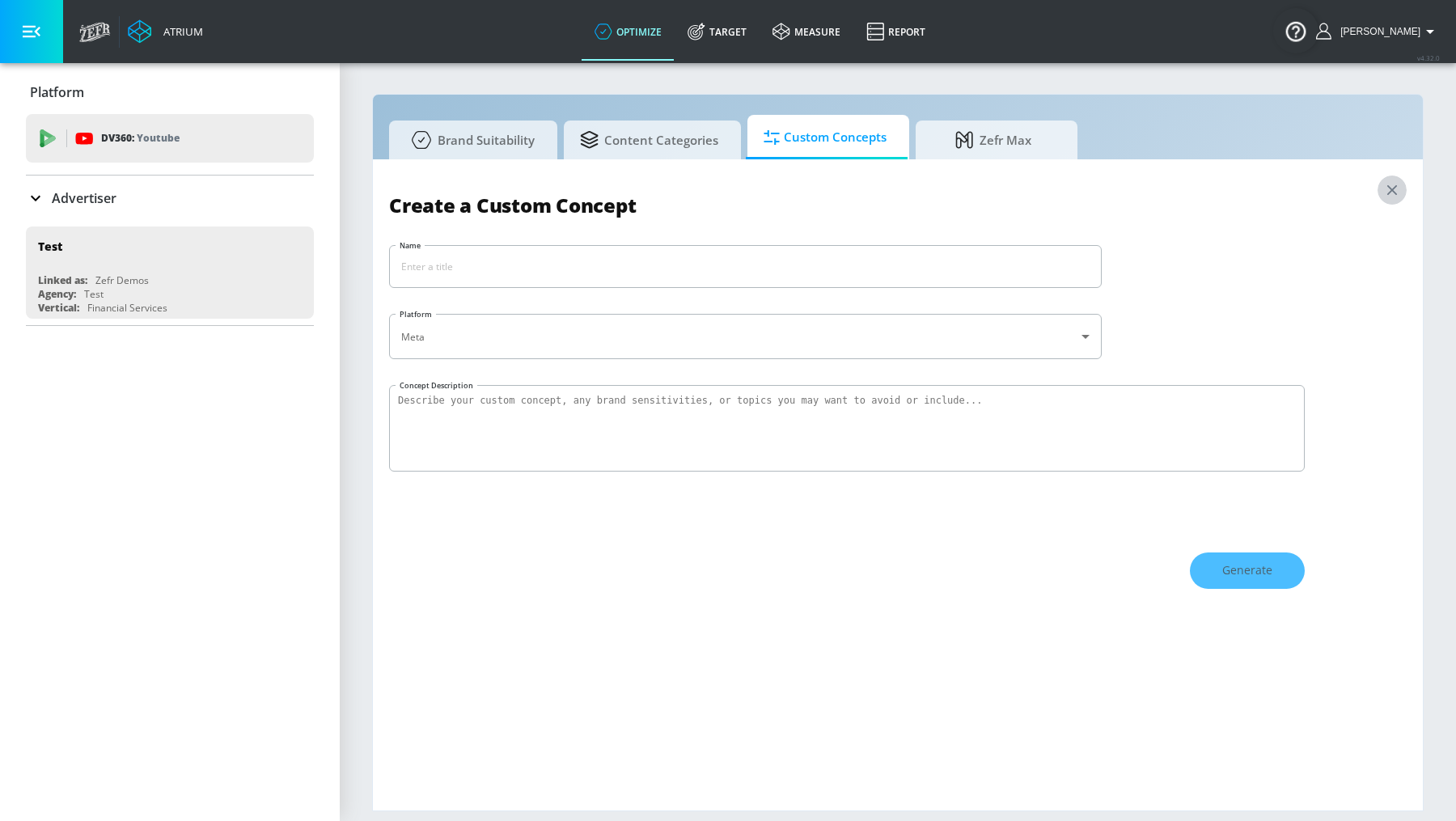
click at [1397, 187] on icon "button" at bounding box center [1392, 190] width 18 height 18
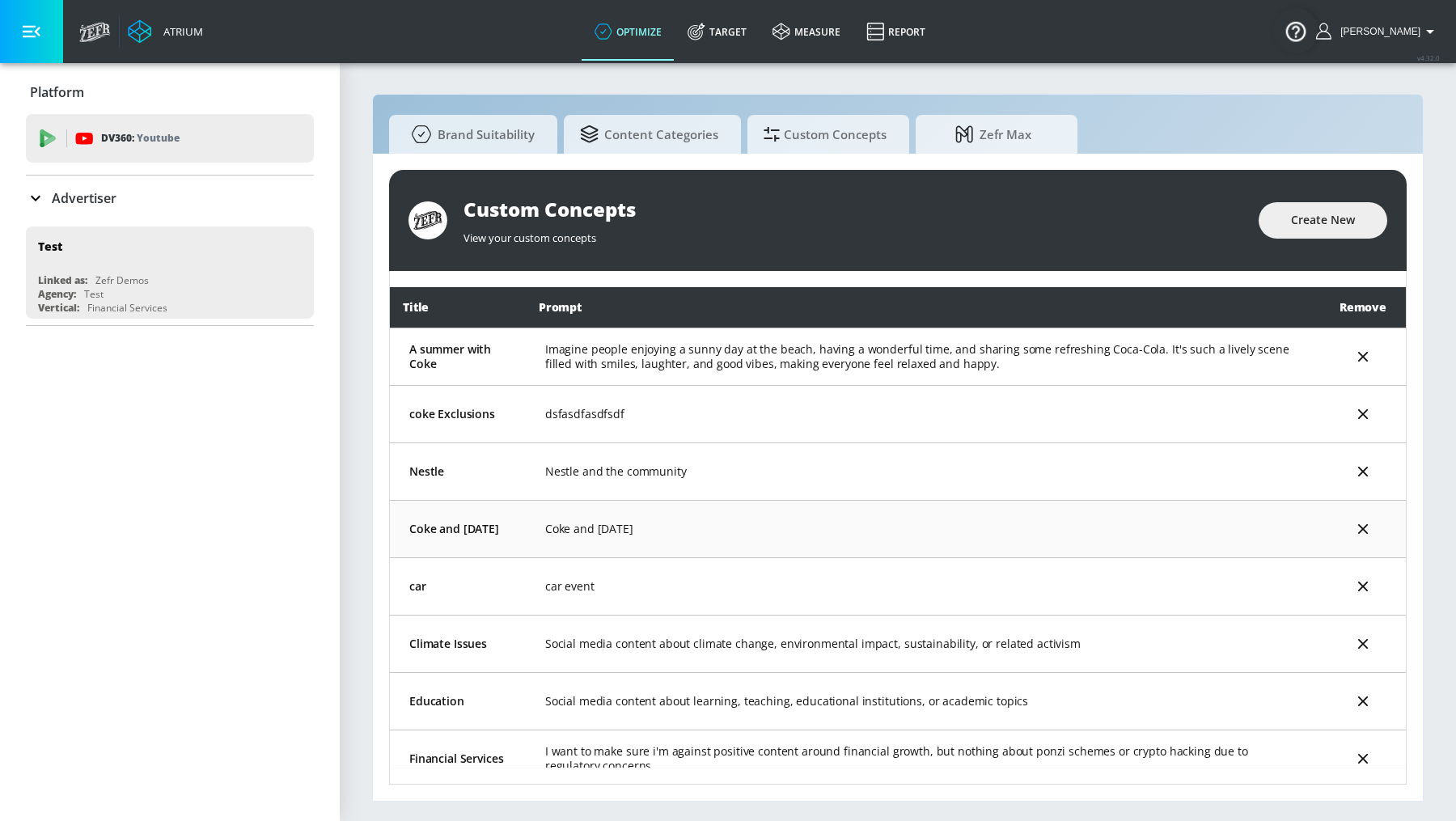
scroll to position [74, 0]
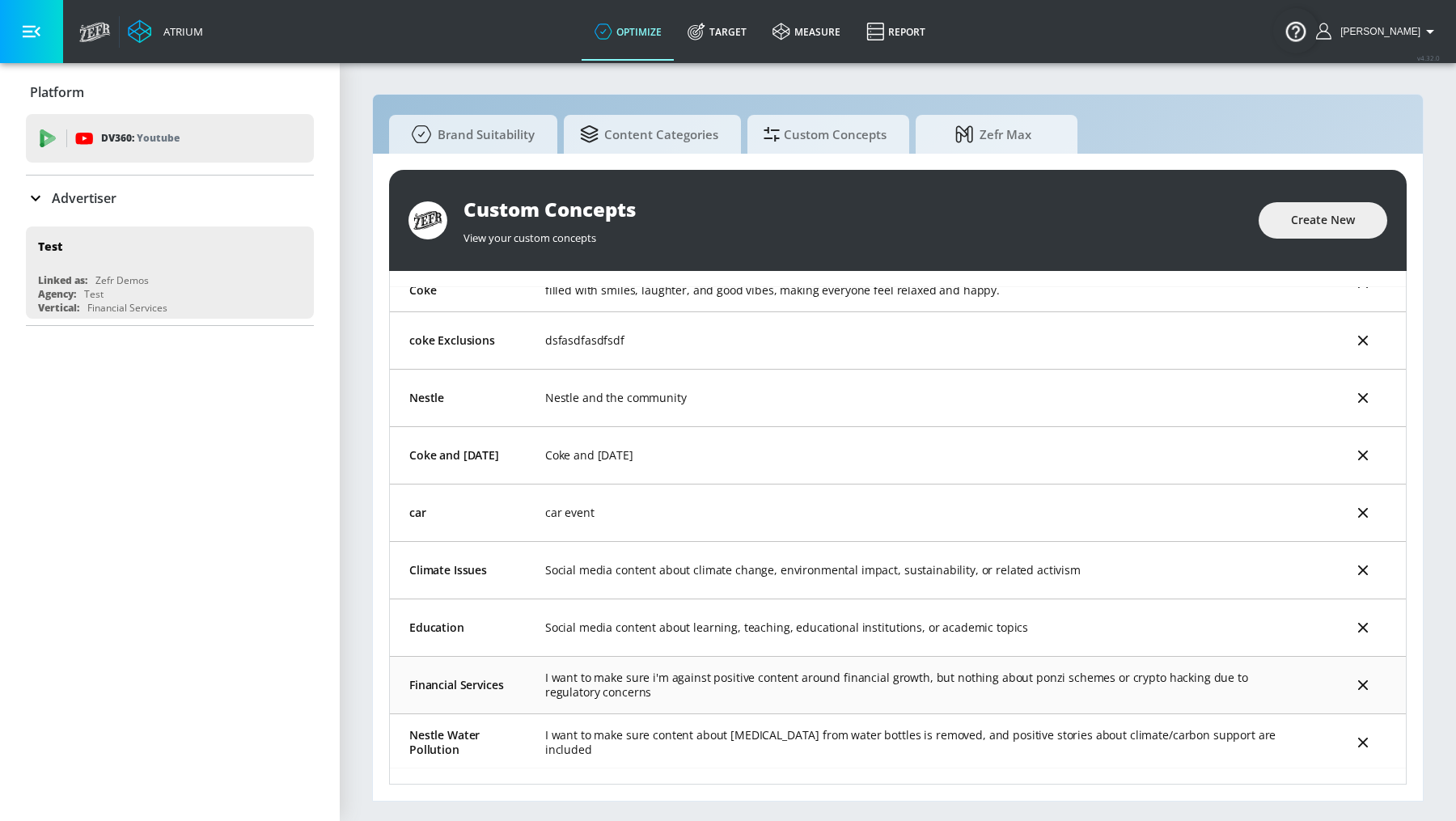
click at [428, 689] on td "Financial Services" at bounding box center [457, 684] width 136 height 58
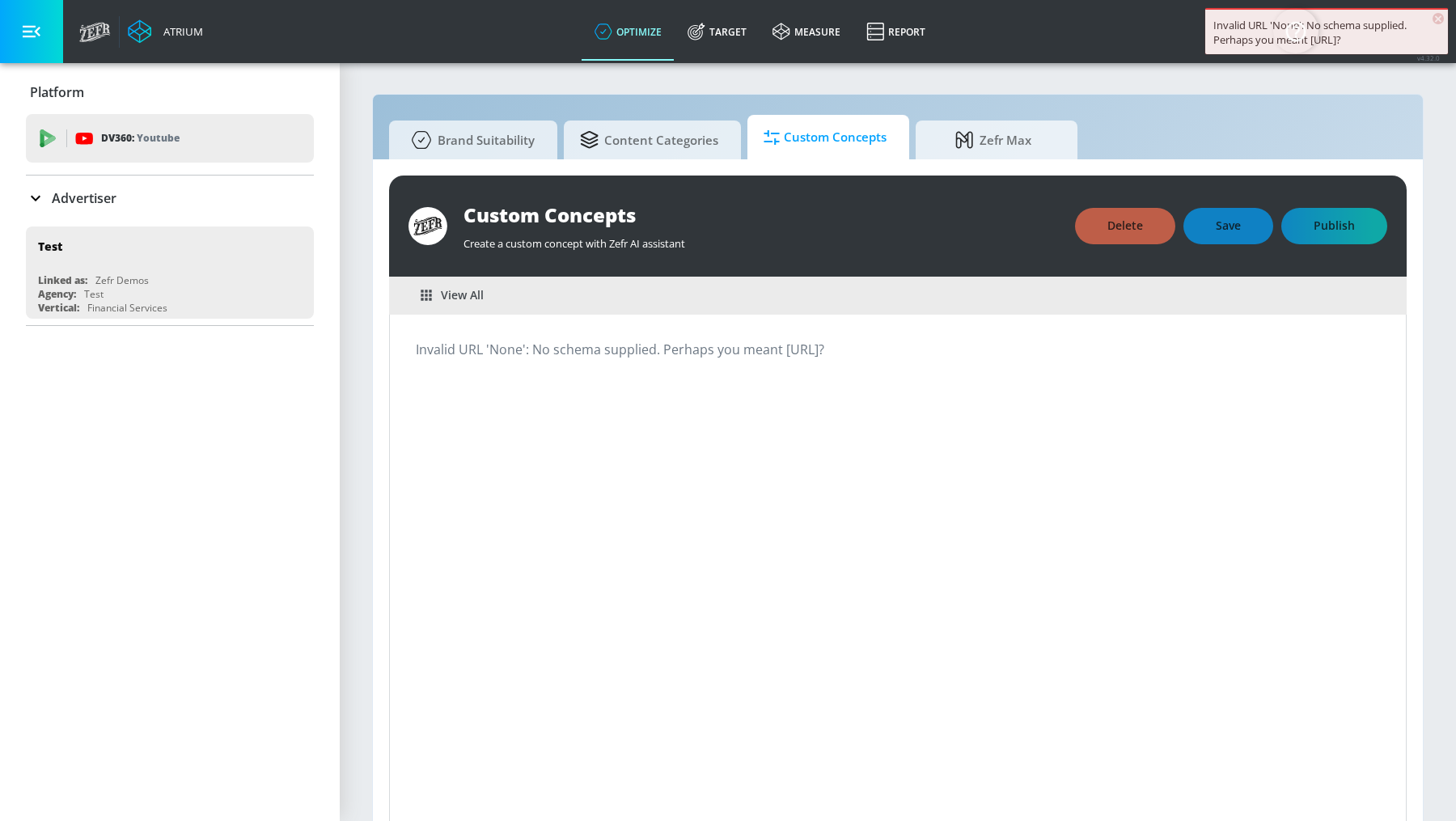
click at [850, 135] on span "Custom Concepts" at bounding box center [824, 137] width 123 height 39
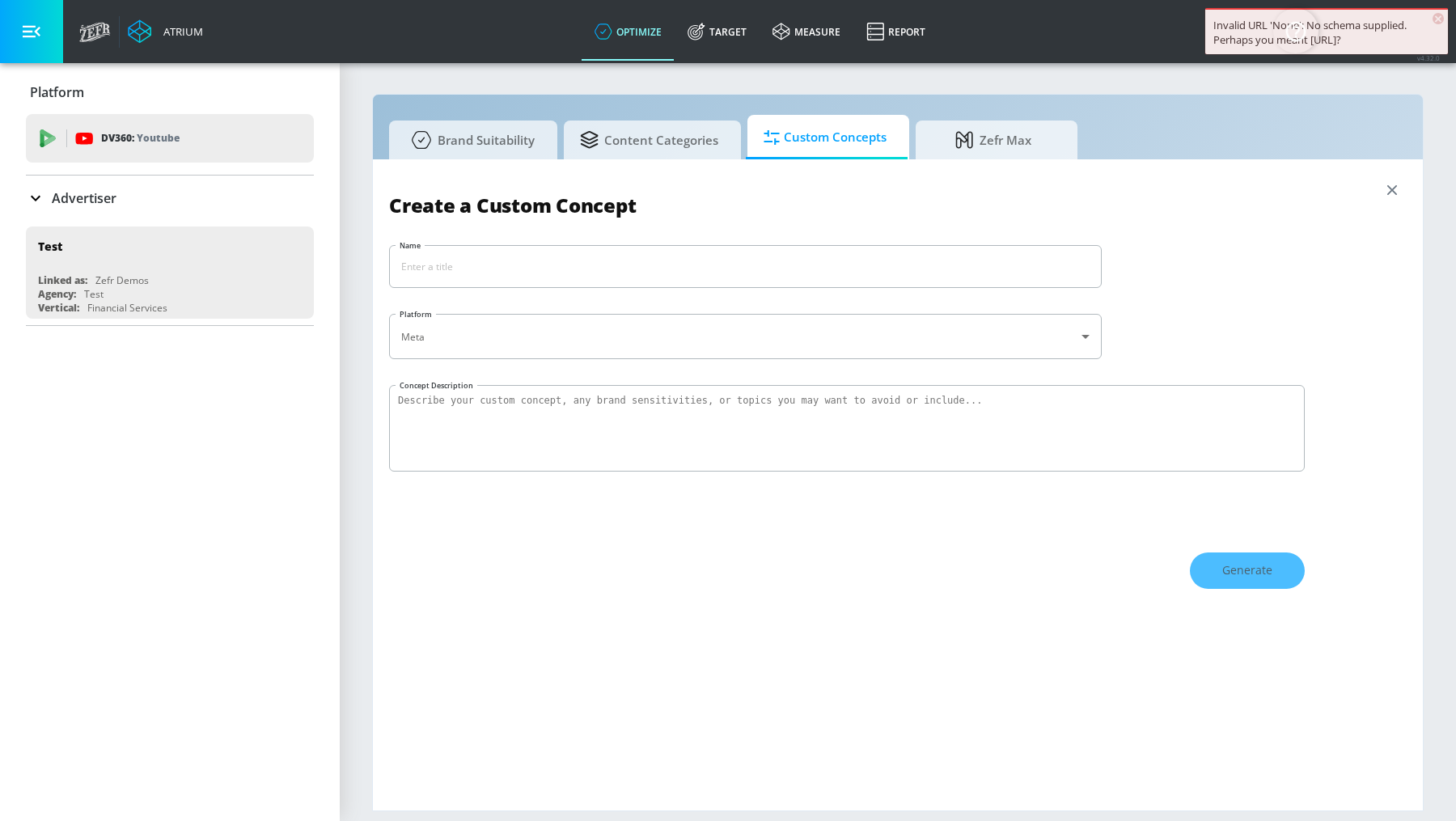
click at [1375, 184] on div "Create a Custom Concept Name ​ Platform Meta meta ​ Concept Description Generate" at bounding box center [897, 484] width 1017 height 619
click at [1393, 185] on icon "button" at bounding box center [1392, 190] width 18 height 18
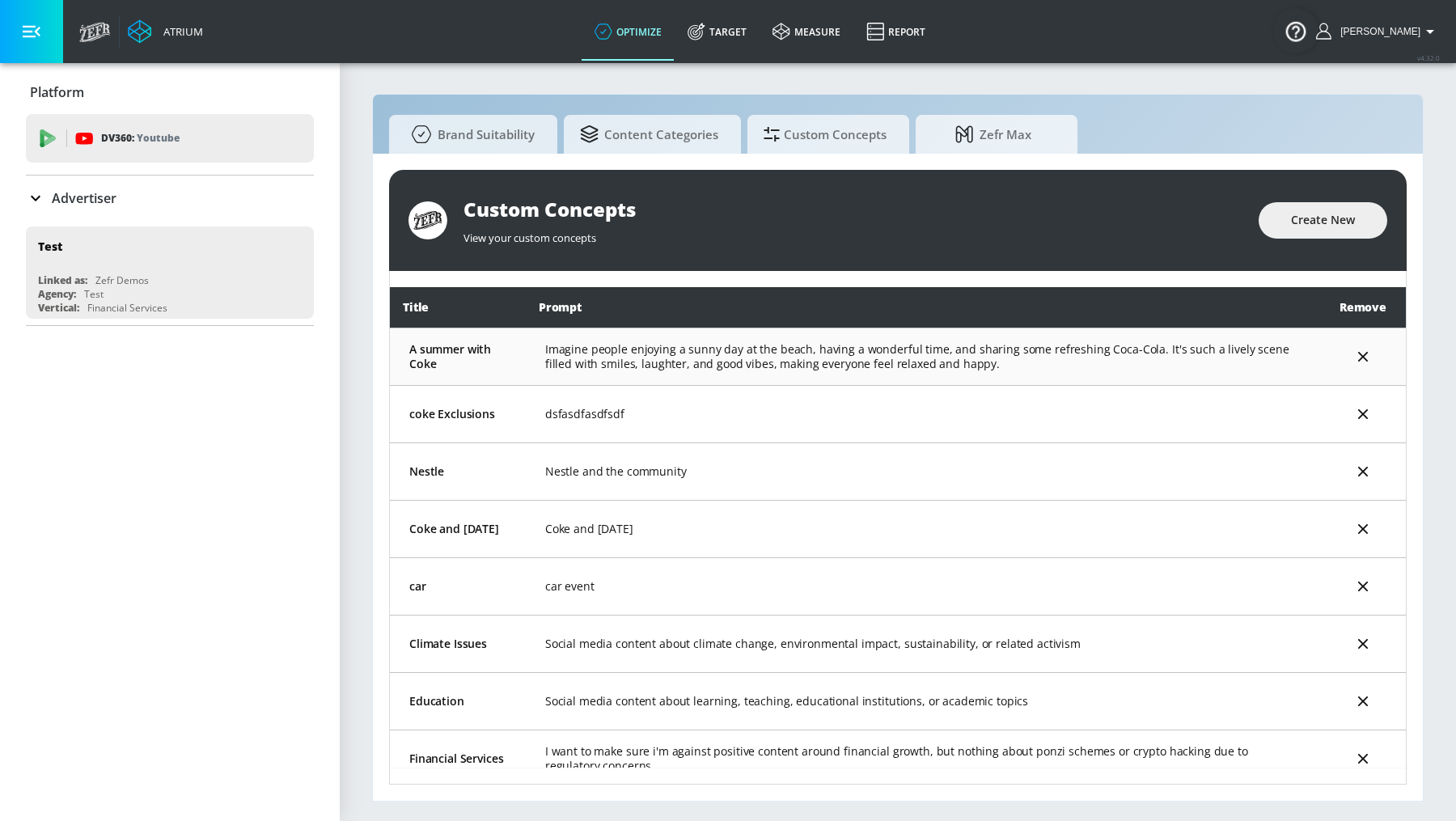
click at [577, 375] on td "Imagine people enjoying a sunny day at the beach, having a wonderful time, and …" at bounding box center [923, 356] width 794 height 58
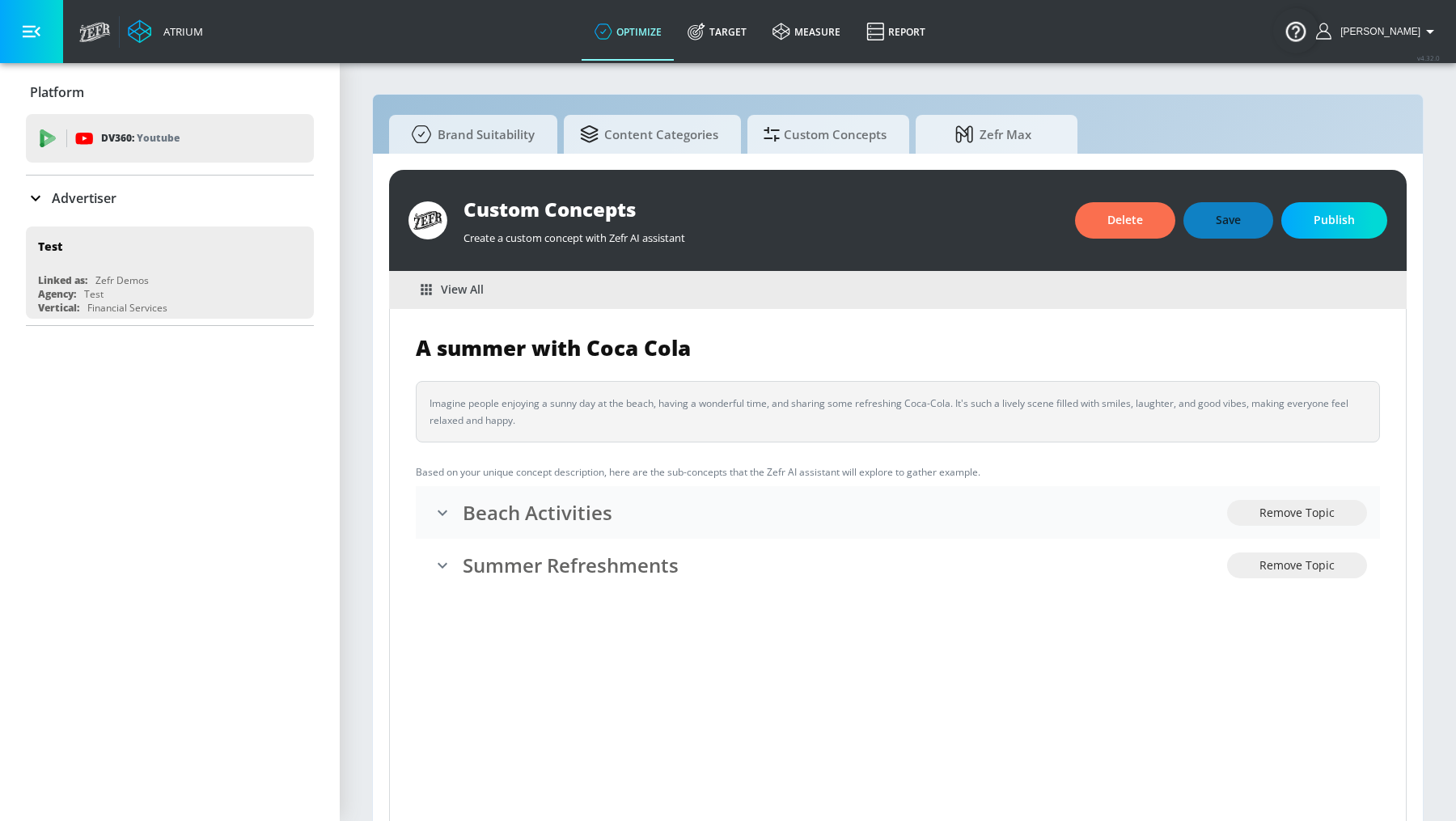
click at [758, 530] on li "Beach Activities Remove Topic" at bounding box center [898, 512] width 964 height 53
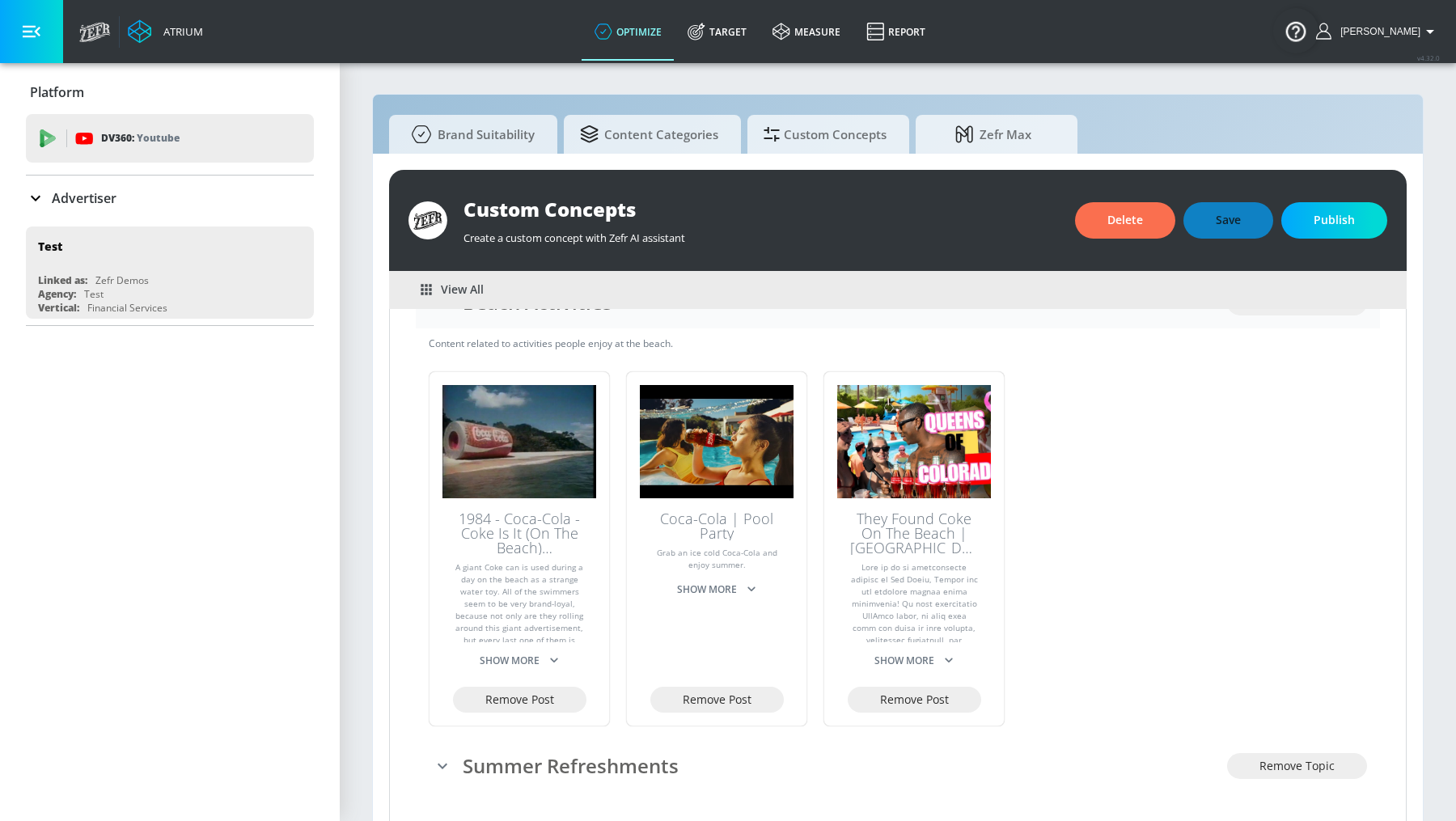
scroll to position [211, 0]
click at [750, 590] on icon "button" at bounding box center [751, 589] width 16 height 16
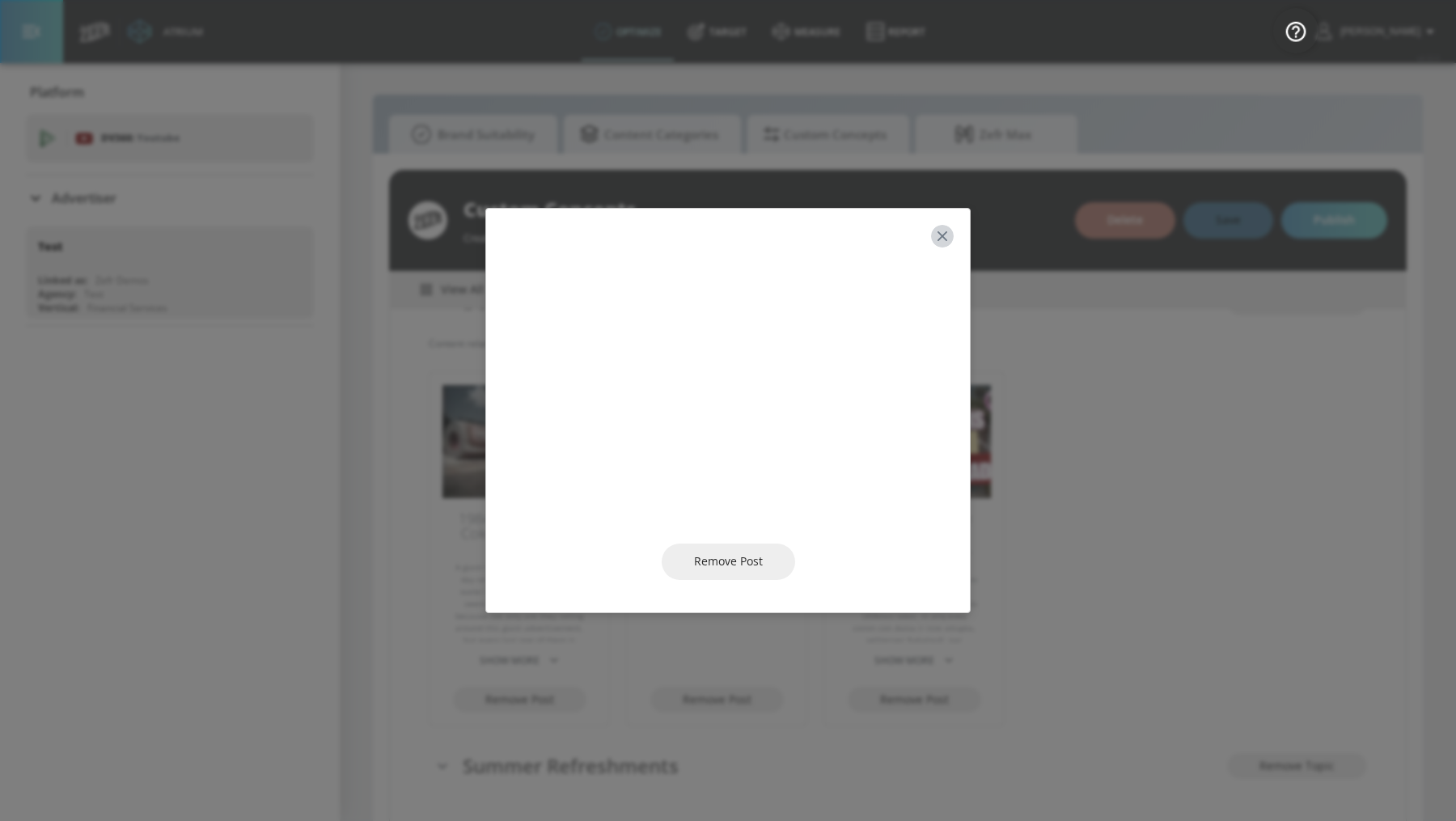
click at [947, 226] on button "button" at bounding box center [942, 237] width 23 height 23
